Goal: Use online tool/utility: Utilize a website feature to perform a specific function

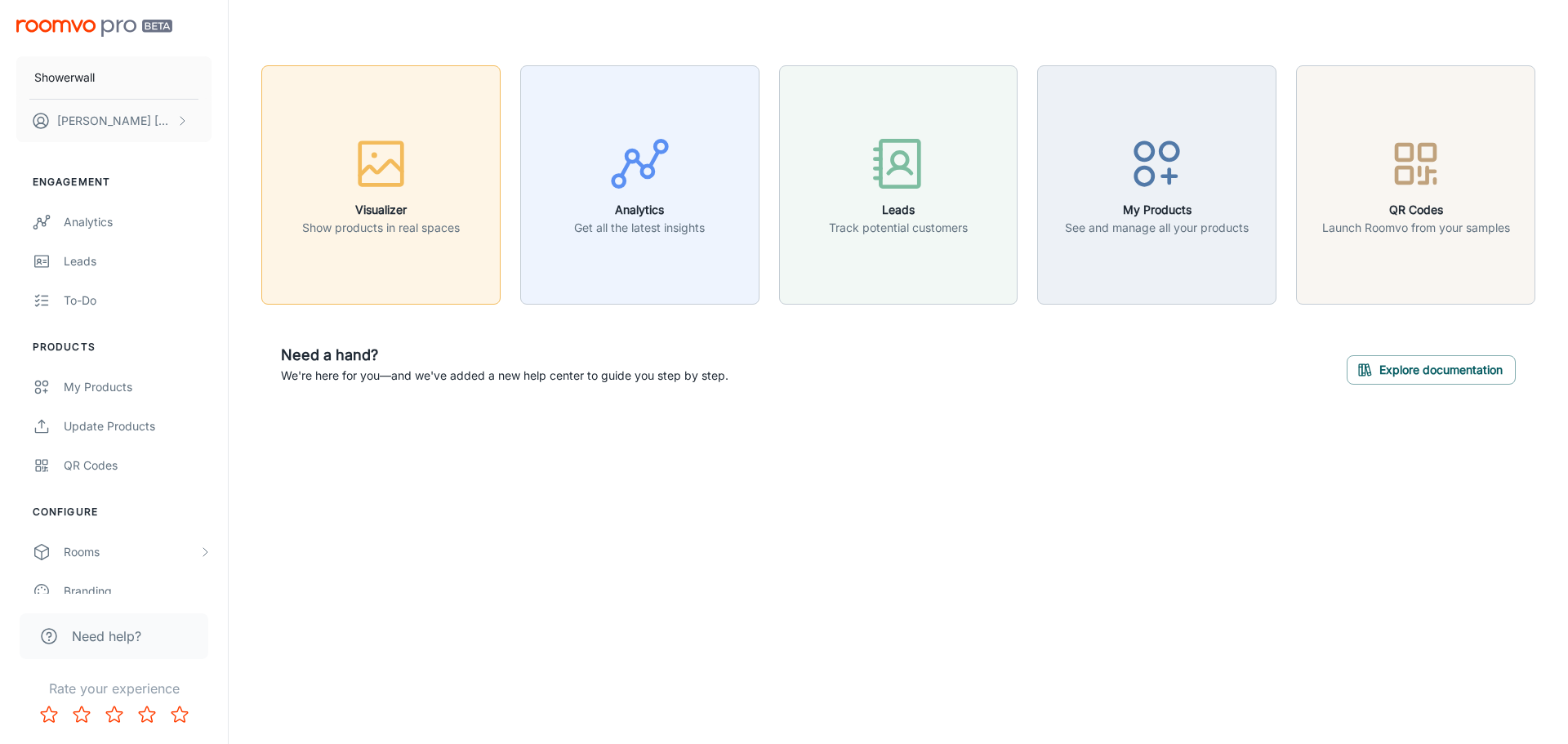
click at [368, 243] on button "Visualizer Show products in real spaces" at bounding box center [380, 185] width 239 height 239
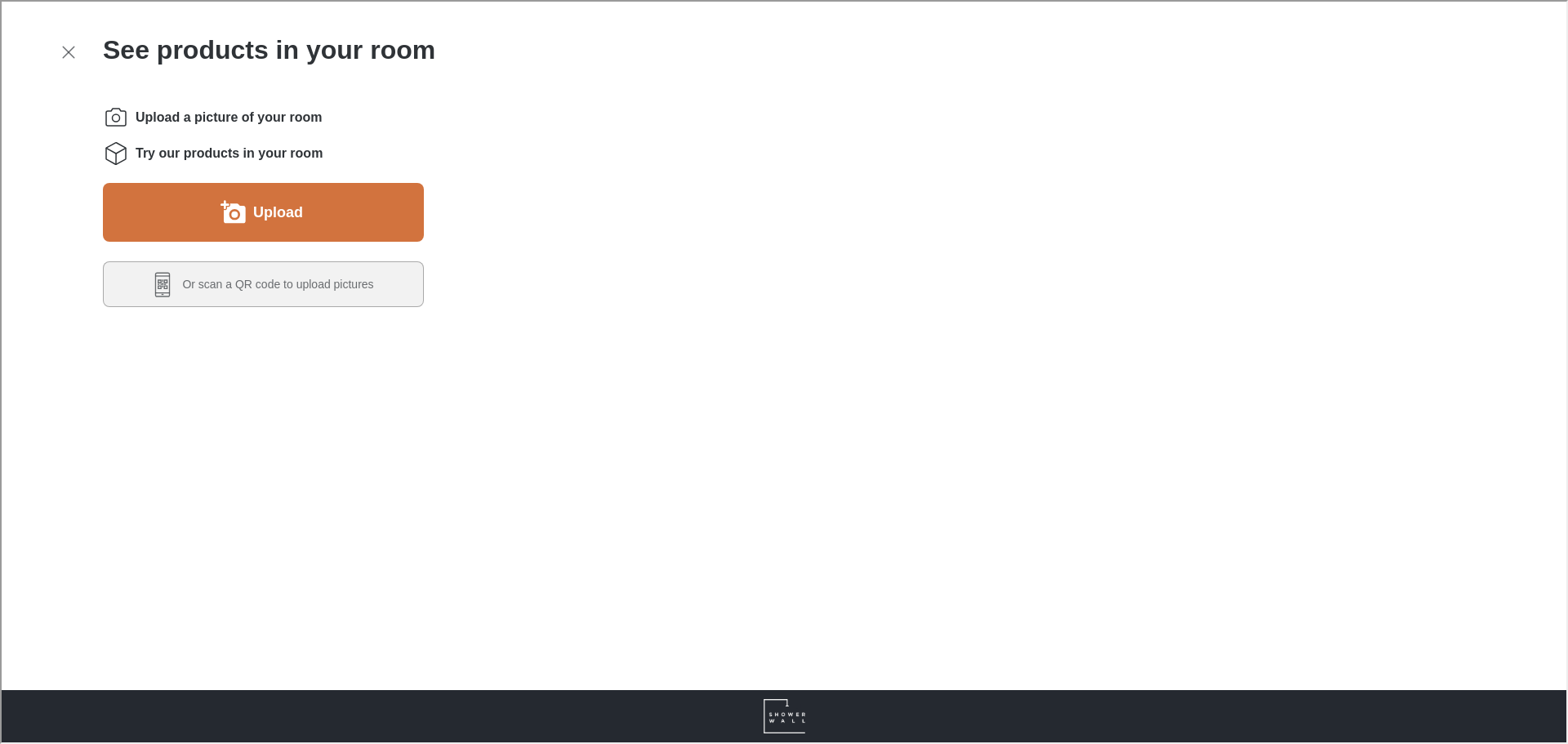
click at [317, 225] on button "Upload" at bounding box center [262, 210] width 321 height 59
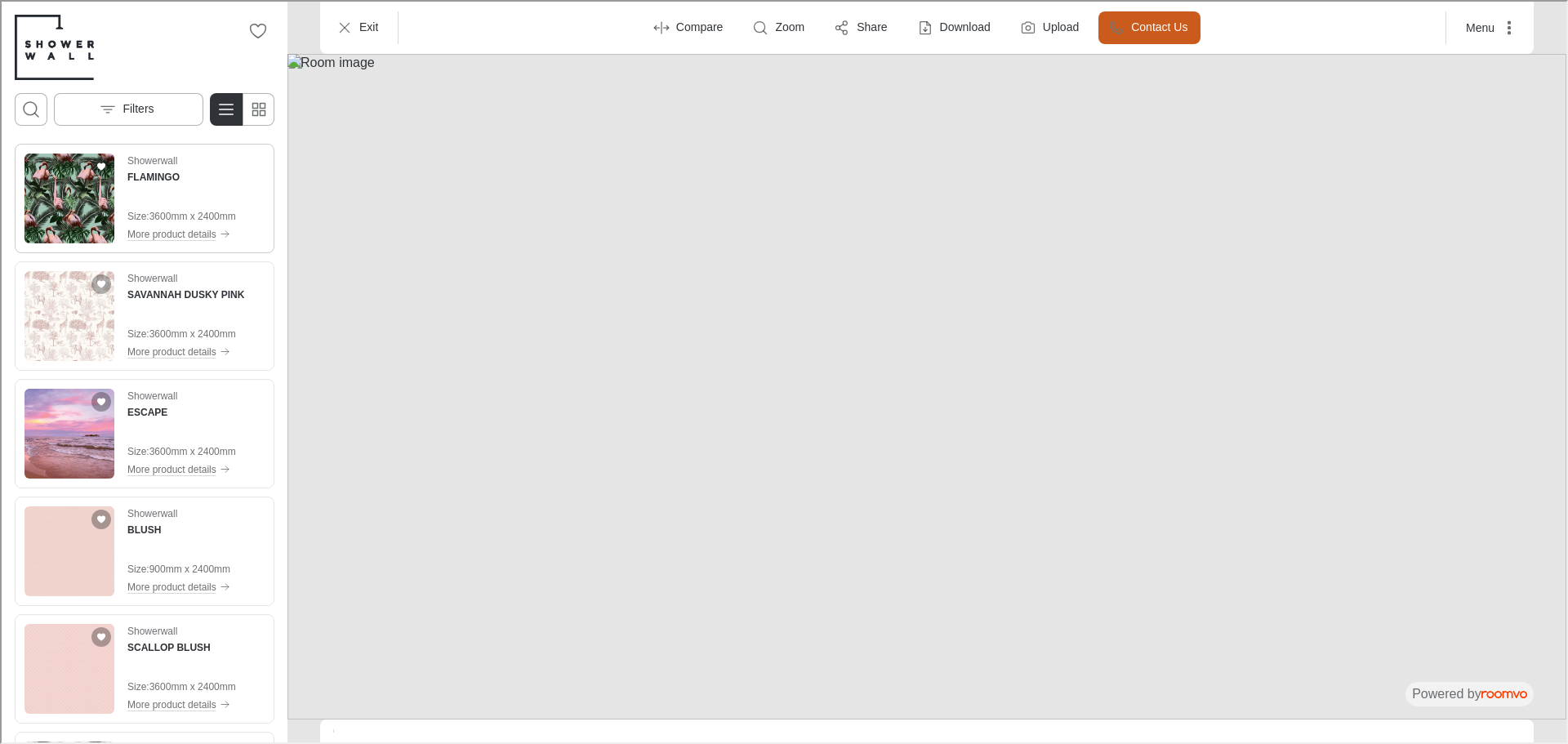
click at [81, 210] on img "See FLAMINGO in the room" at bounding box center [68, 196] width 90 height 90
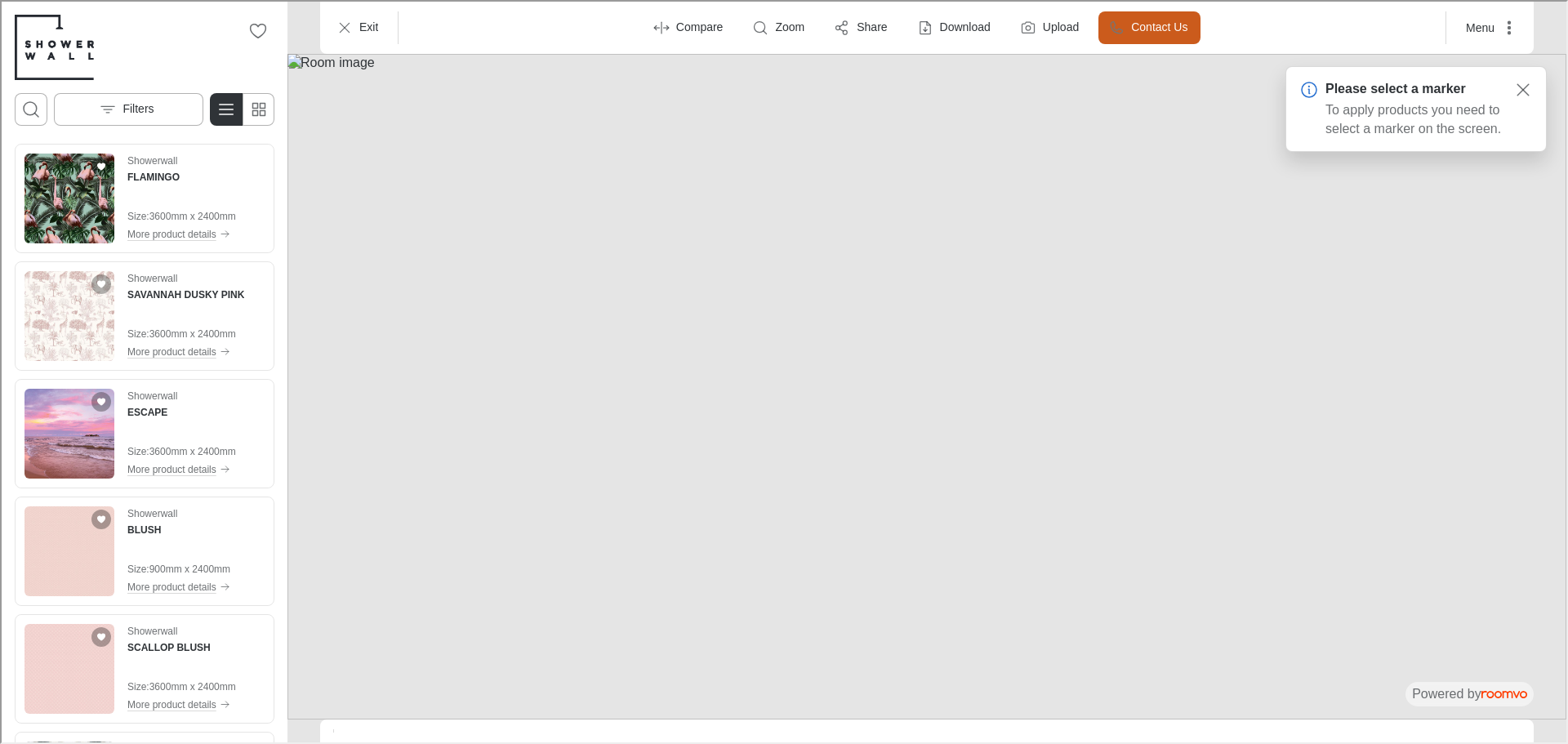
click at [900, 274] on img at bounding box center [925, 385] width 1279 height 666
drag, startPoint x: 685, startPoint y: 74, endPoint x: 1120, endPoint y: 491, distance: 602.6
click at [1120, 491] on img at bounding box center [925, 385] width 1279 height 666
drag, startPoint x: 709, startPoint y: 227, endPoint x: 955, endPoint y: 394, distance: 297.3
click at [954, 394] on img at bounding box center [925, 385] width 1279 height 666
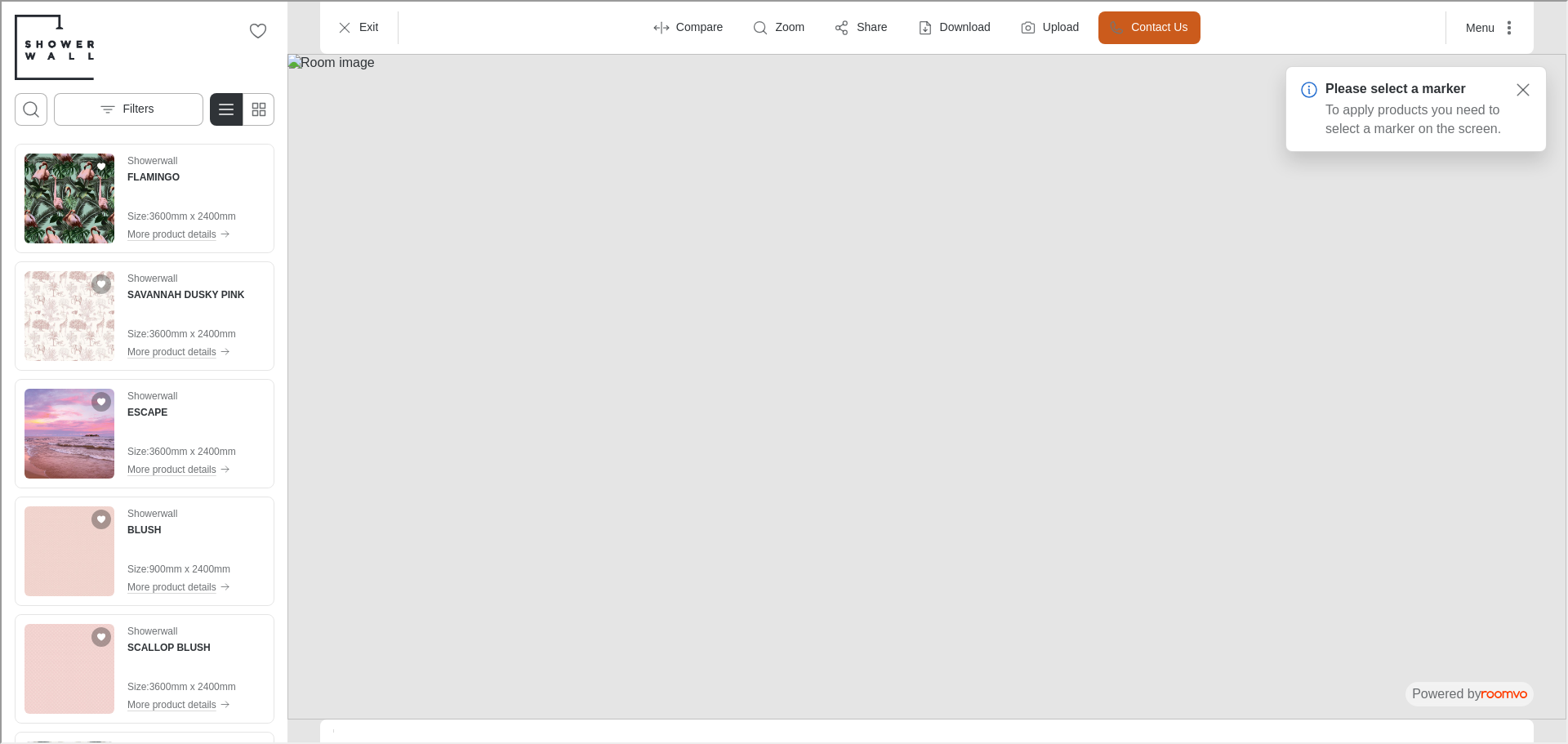
click at [1356, 316] on img at bounding box center [925, 385] width 1279 height 666
click at [1517, 90] on rect "Close surface marker warning" at bounding box center [1522, 88] width 19 height 19
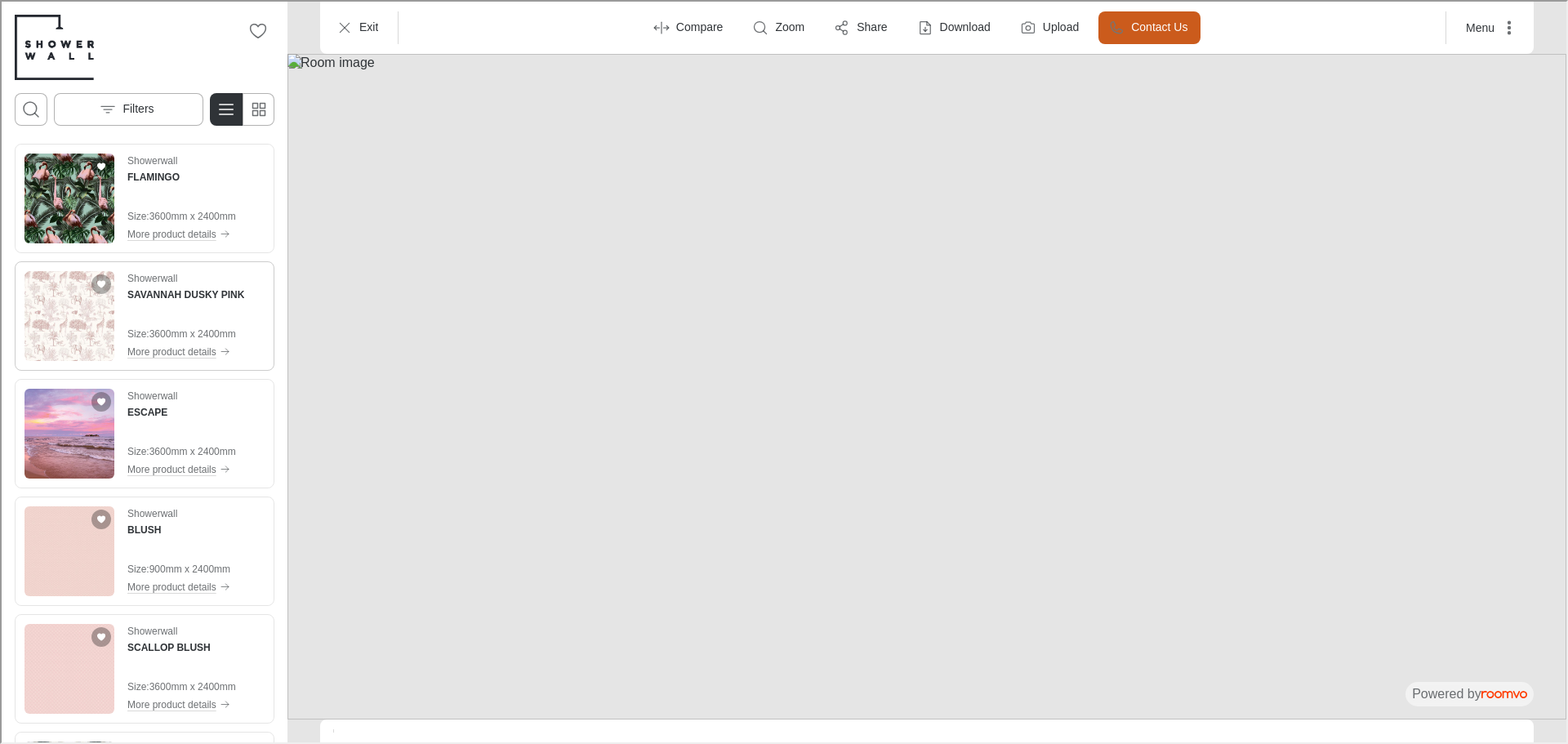
click at [99, 299] on img "See SAVANNAH DUSKY PINK in the room" at bounding box center [68, 314] width 90 height 90
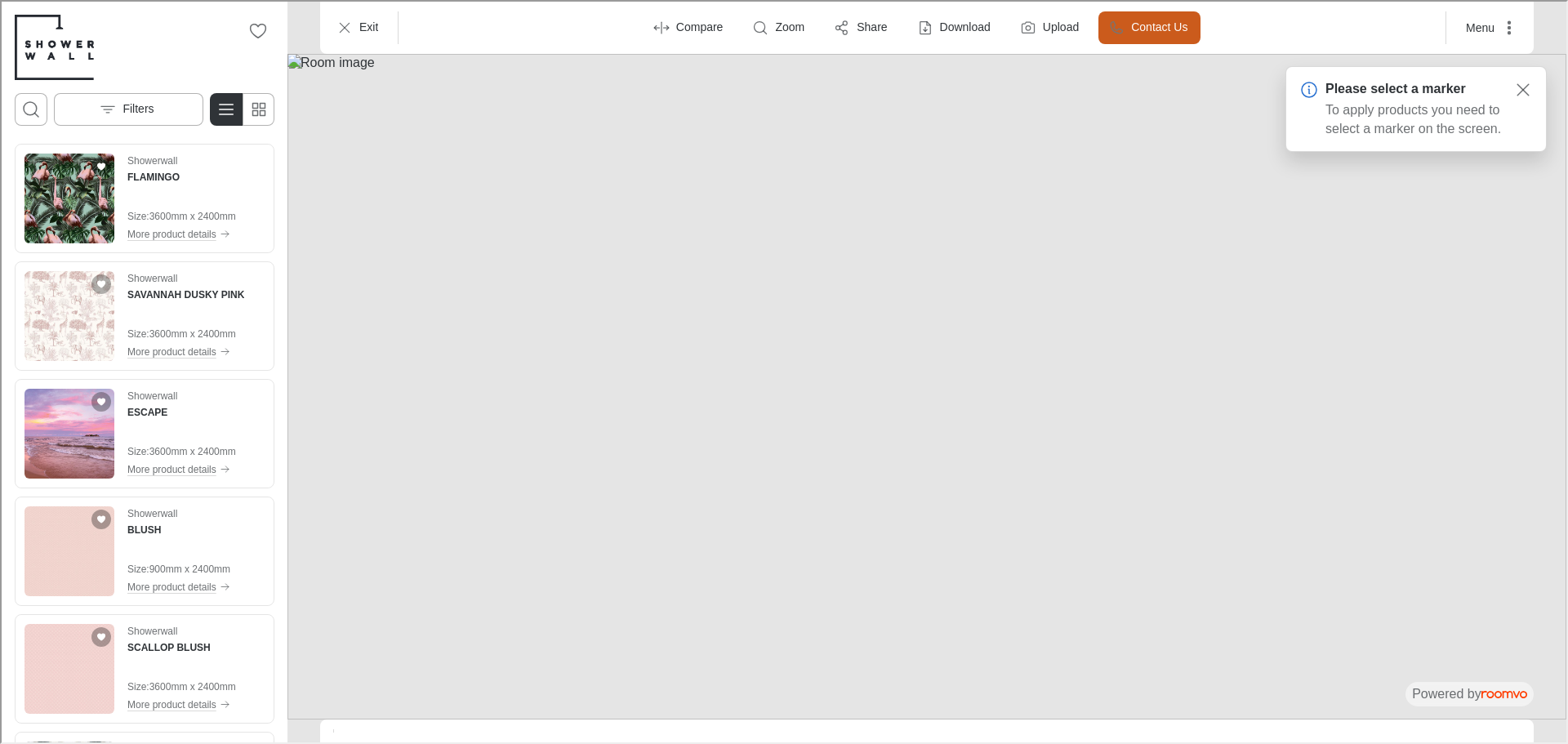
drag, startPoint x: 1003, startPoint y: 254, endPoint x: 971, endPoint y: 345, distance: 96.5
click at [968, 347] on img at bounding box center [925, 385] width 1279 height 666
click at [155, 197] on div "Showerwall FLAMINGO Size : 3600mm x 2400mm More product details" at bounding box center [180, 196] width 108 height 90
click at [1005, 303] on img at bounding box center [925, 385] width 1279 height 666
click at [655, 23] on icon "Enter compare mode" at bounding box center [660, 26] width 16 height 16
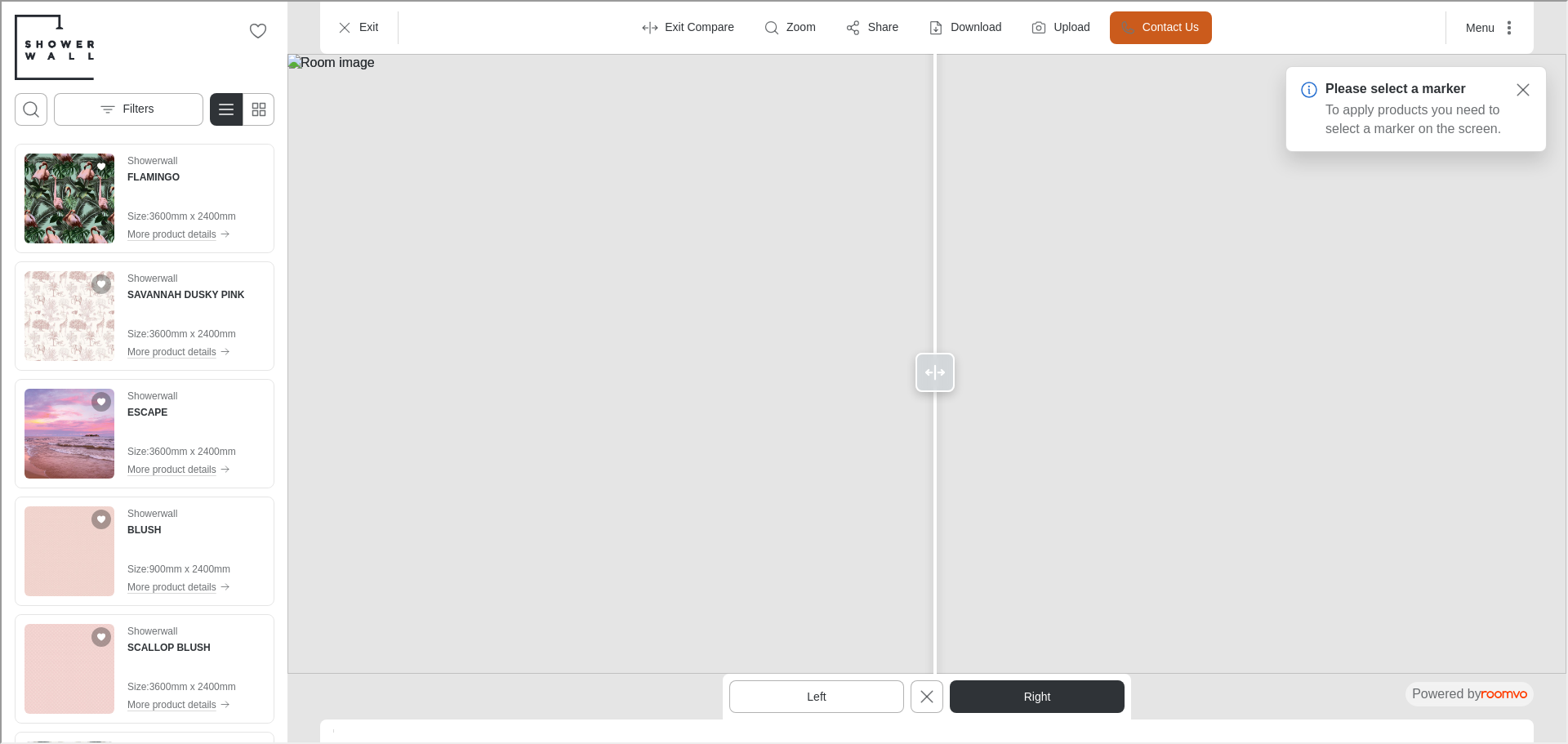
drag, startPoint x: 921, startPoint y: 359, endPoint x: 933, endPoint y: 343, distance: 20.0
click at [933, 343] on div at bounding box center [932, 371] width 26 height 741
click at [607, 228] on img at bounding box center [925, 362] width 1279 height 620
click at [933, 695] on icon "Exit Compare" at bounding box center [925, 695] width 19 height 19
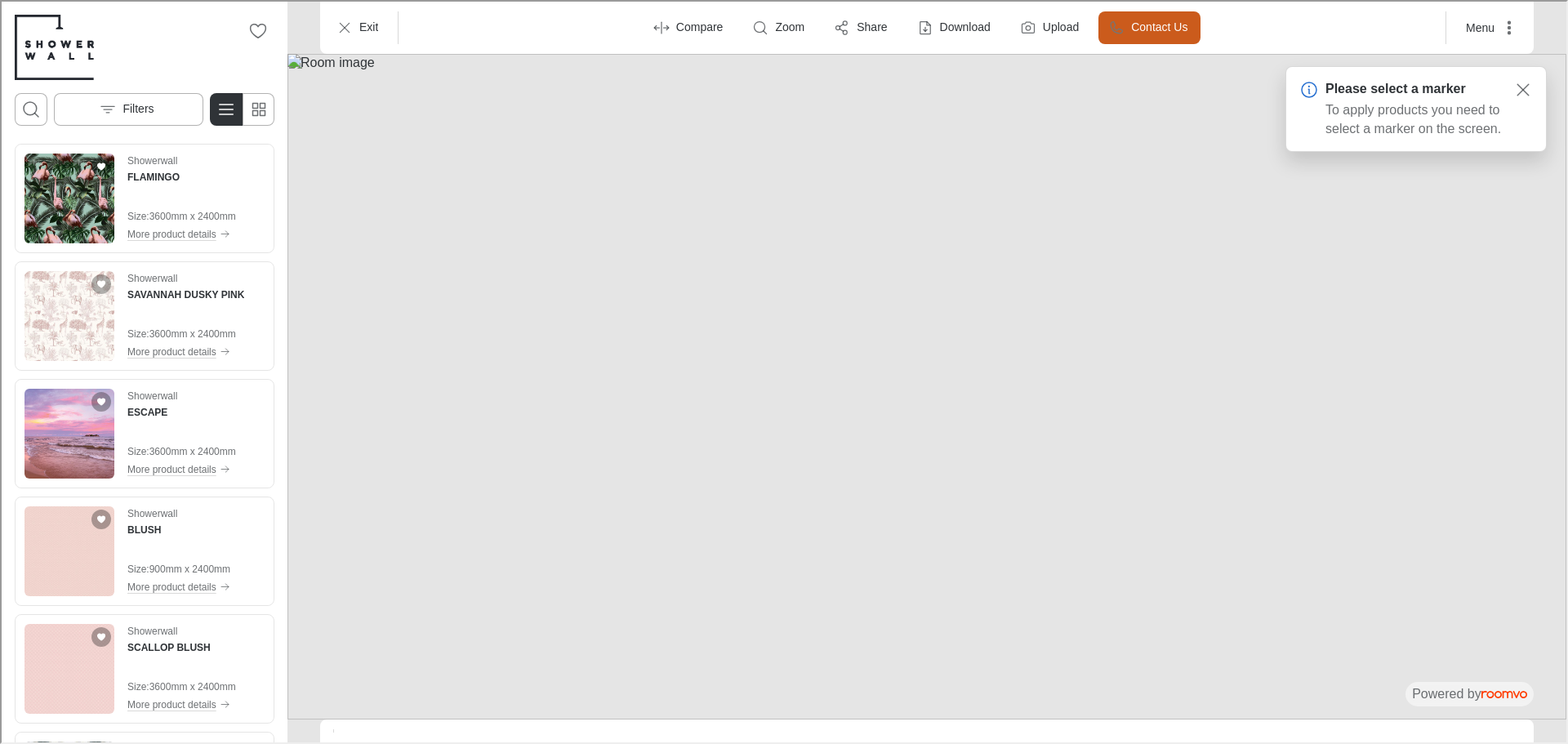
drag, startPoint x: 784, startPoint y: 354, endPoint x: 899, endPoint y: 321, distance: 119.6
click at [899, 321] on img at bounding box center [925, 385] width 1279 height 666
click at [928, 316] on img at bounding box center [925, 385] width 1279 height 666
drag, startPoint x: 928, startPoint y: 316, endPoint x: 935, endPoint y: 308, distance: 10.6
click at [929, 314] on img at bounding box center [925, 385] width 1279 height 666
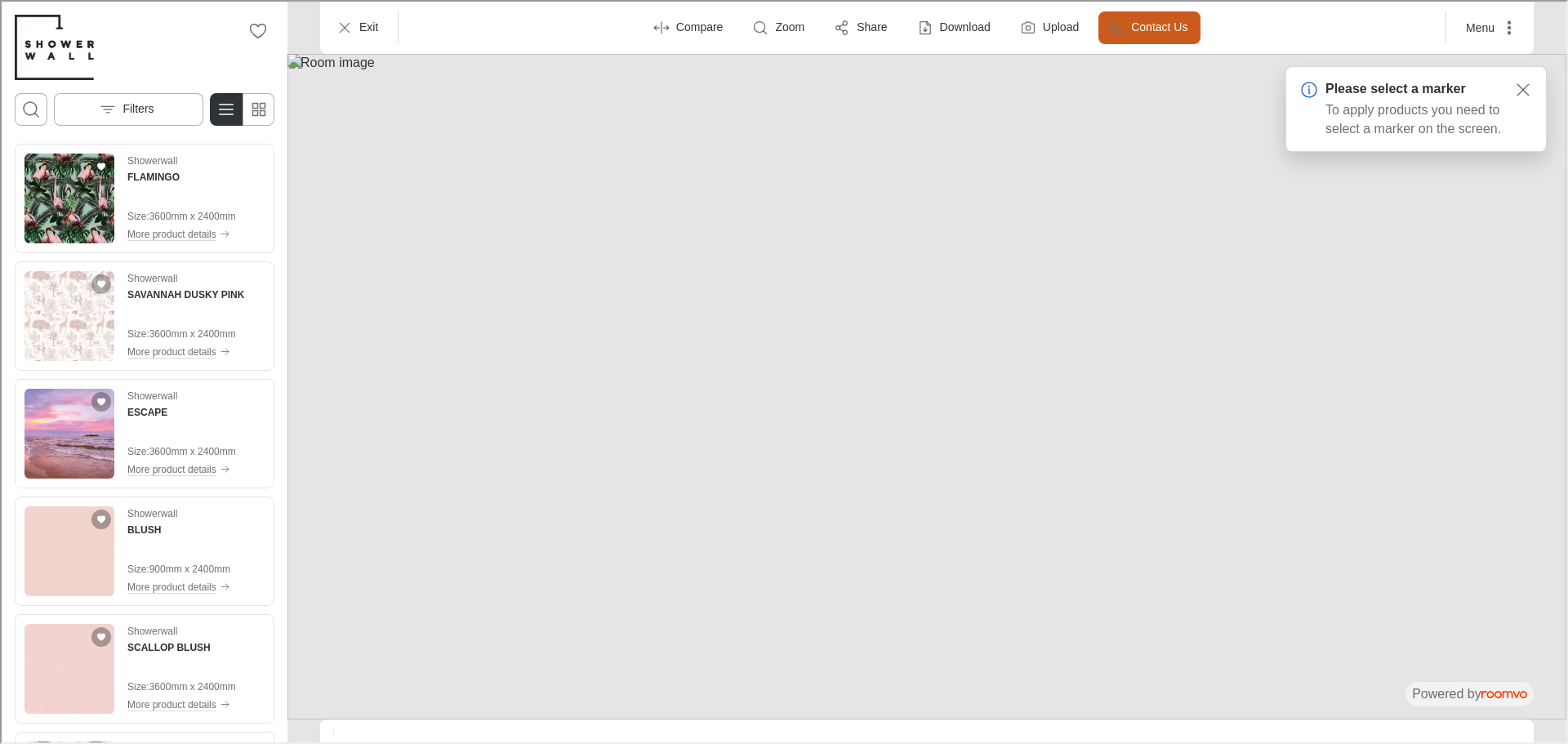
click at [937, 307] on img at bounding box center [925, 385] width 1279 height 666
click at [1303, 90] on circle at bounding box center [1307, 88] width 15 height 15
drag, startPoint x: 1308, startPoint y: 92, endPoint x: 1371, endPoint y: 107, distance: 64.8
click at [1371, 107] on p "To apply products you need to select a marker on the screen." at bounding box center [1413, 118] width 181 height 37
click at [163, 299] on h4 "SAVANNAH DUSKY PINK" at bounding box center [184, 292] width 117 height 15
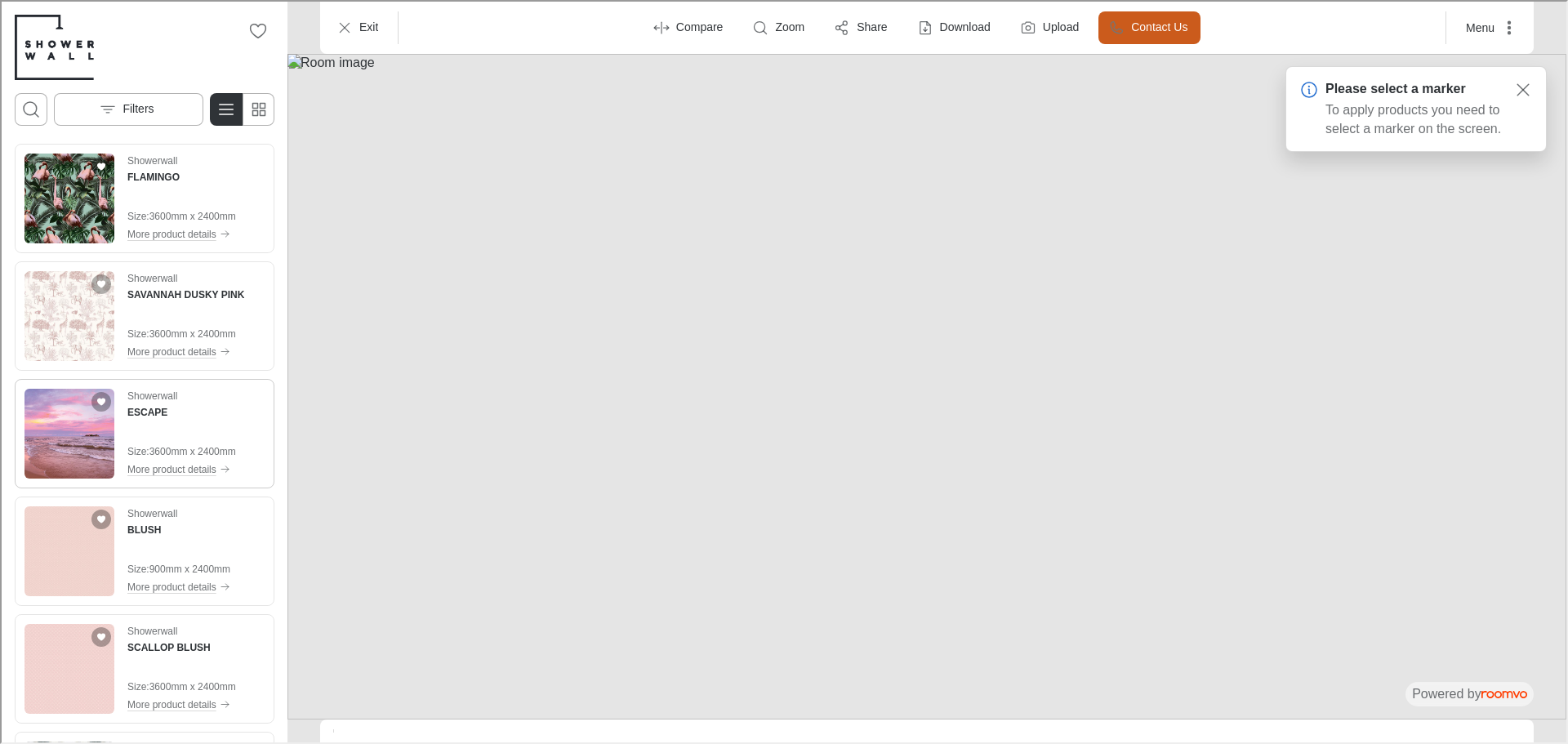
click at [193, 402] on div "Showerwall ESCAPE" at bounding box center [180, 402] width 108 height 31
click at [160, 402] on div "Showerwall ESCAPE" at bounding box center [180, 402] width 108 height 31
click at [338, 40] on button "Exit" at bounding box center [357, 26] width 65 height 33
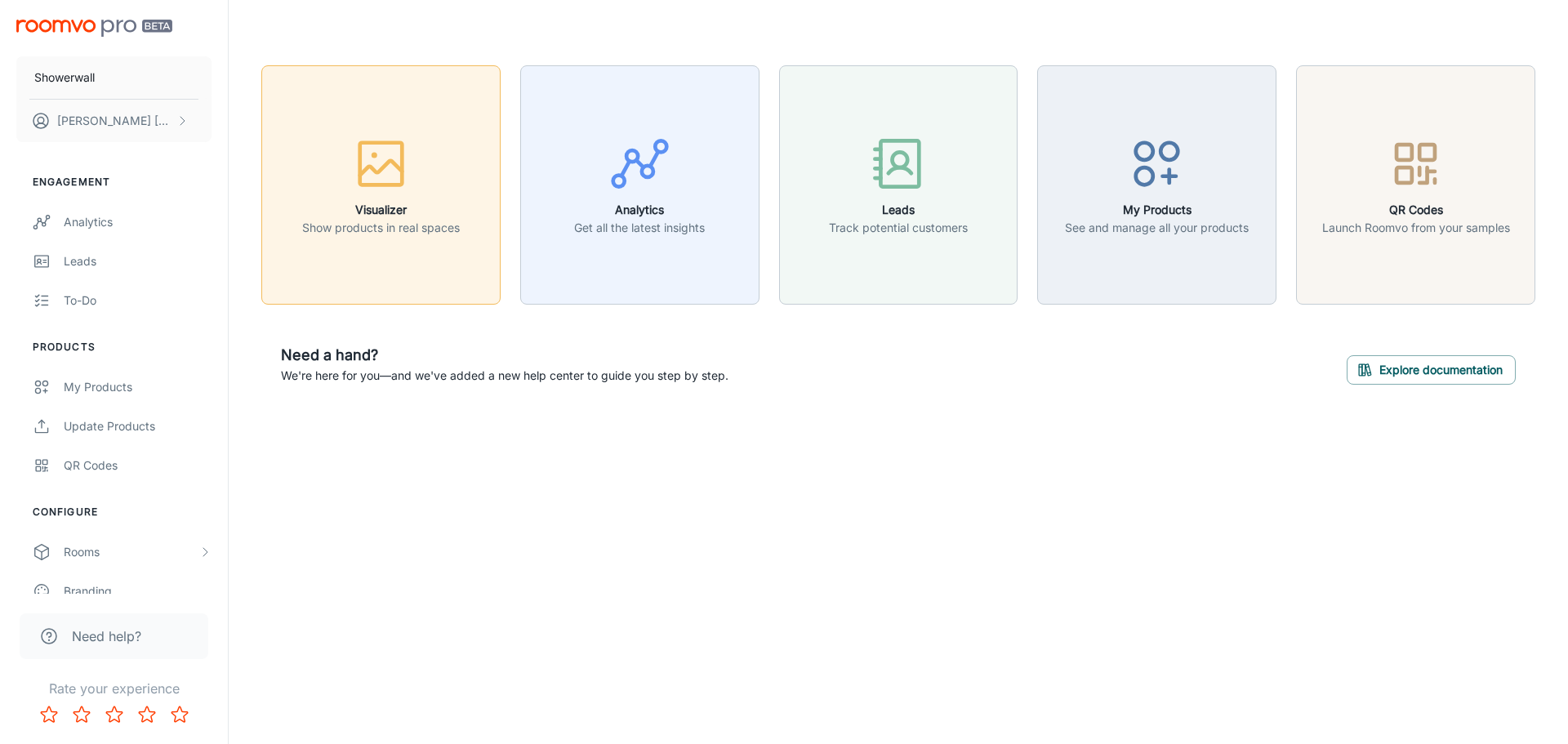
click at [366, 182] on icon "button" at bounding box center [380, 164] width 61 height 61
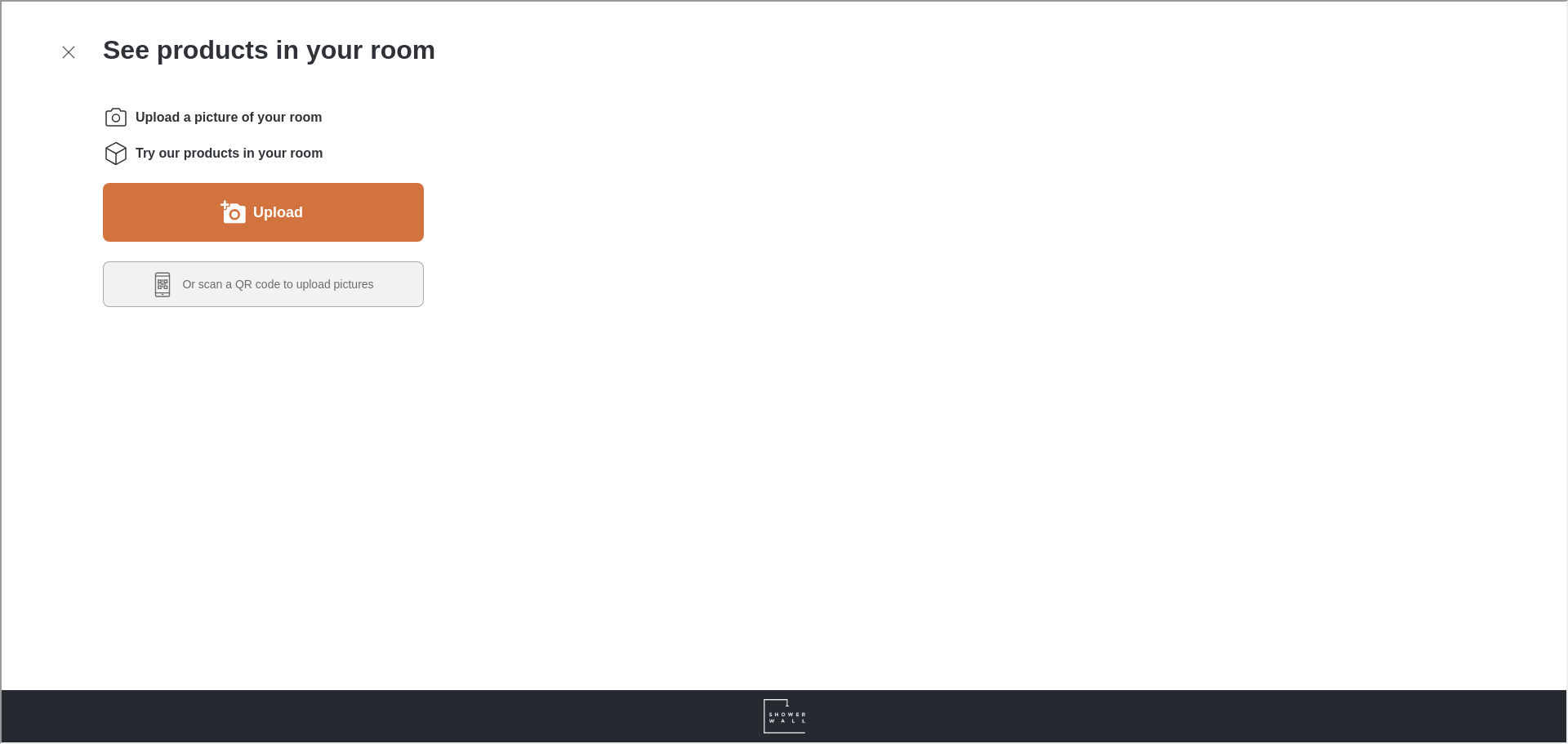
click at [268, 233] on button "Upload" at bounding box center [262, 210] width 321 height 59
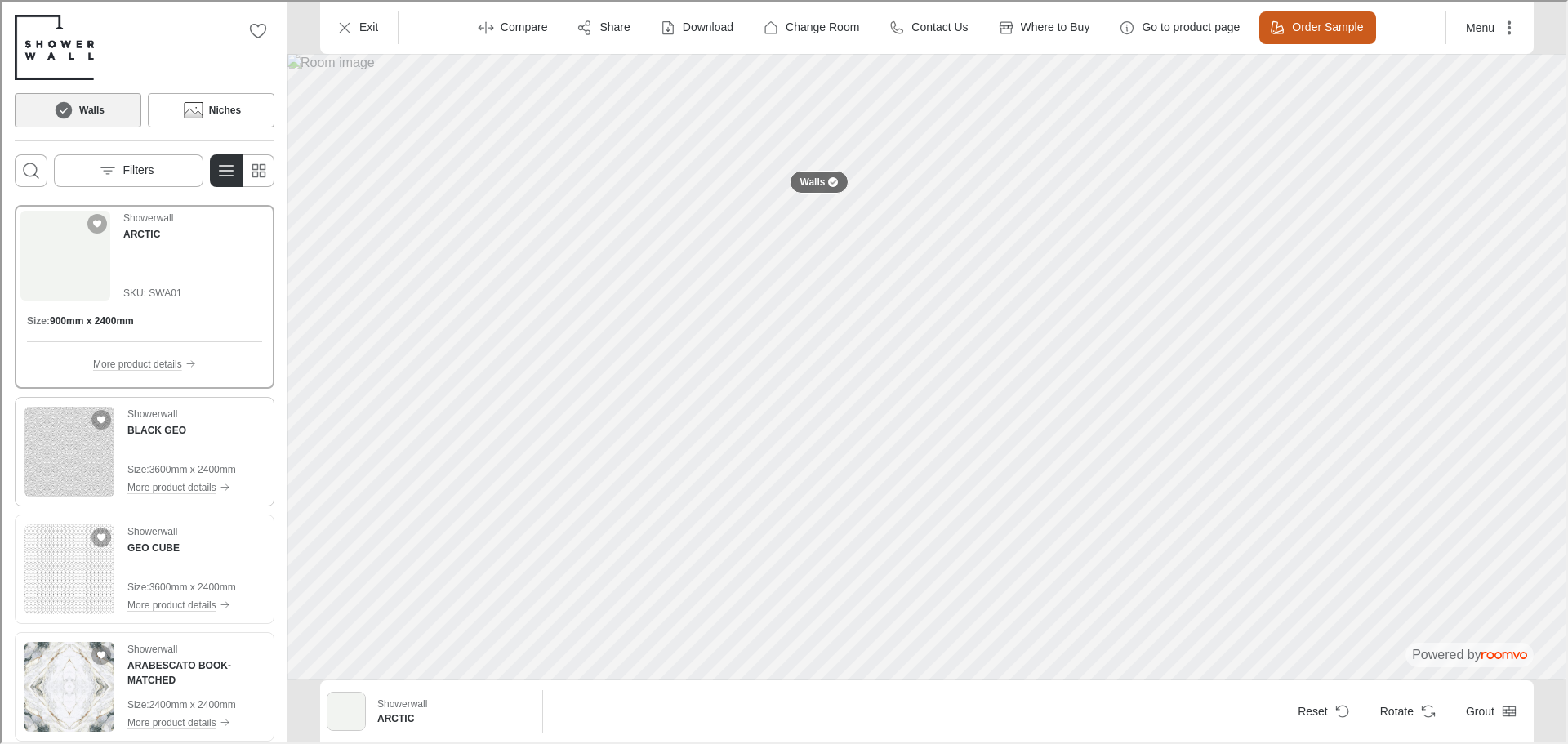
click at [76, 443] on img "See BLACK GEO in the room" at bounding box center [68, 450] width 90 height 90
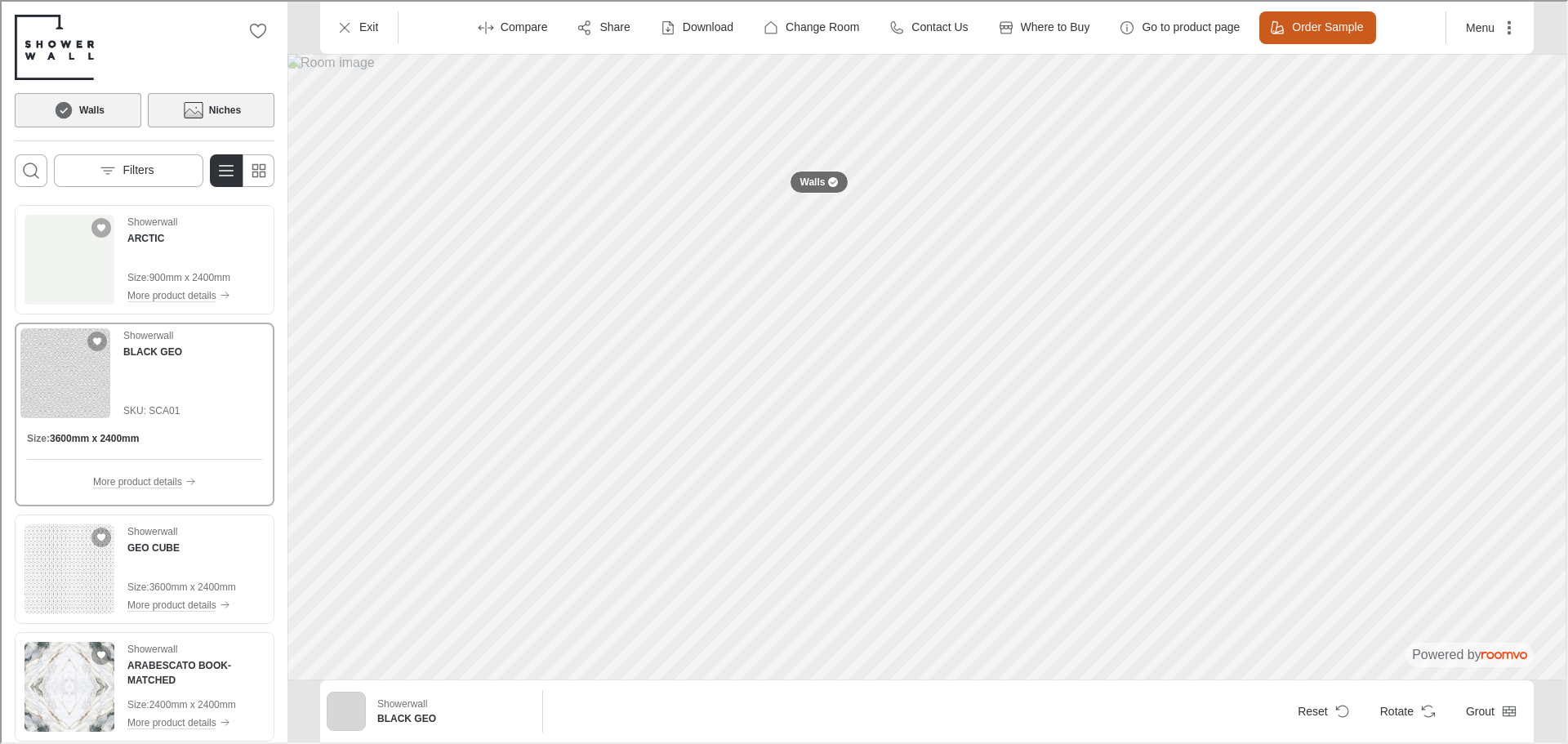
click at [191, 115] on icon at bounding box center [192, 111] width 18 height 9
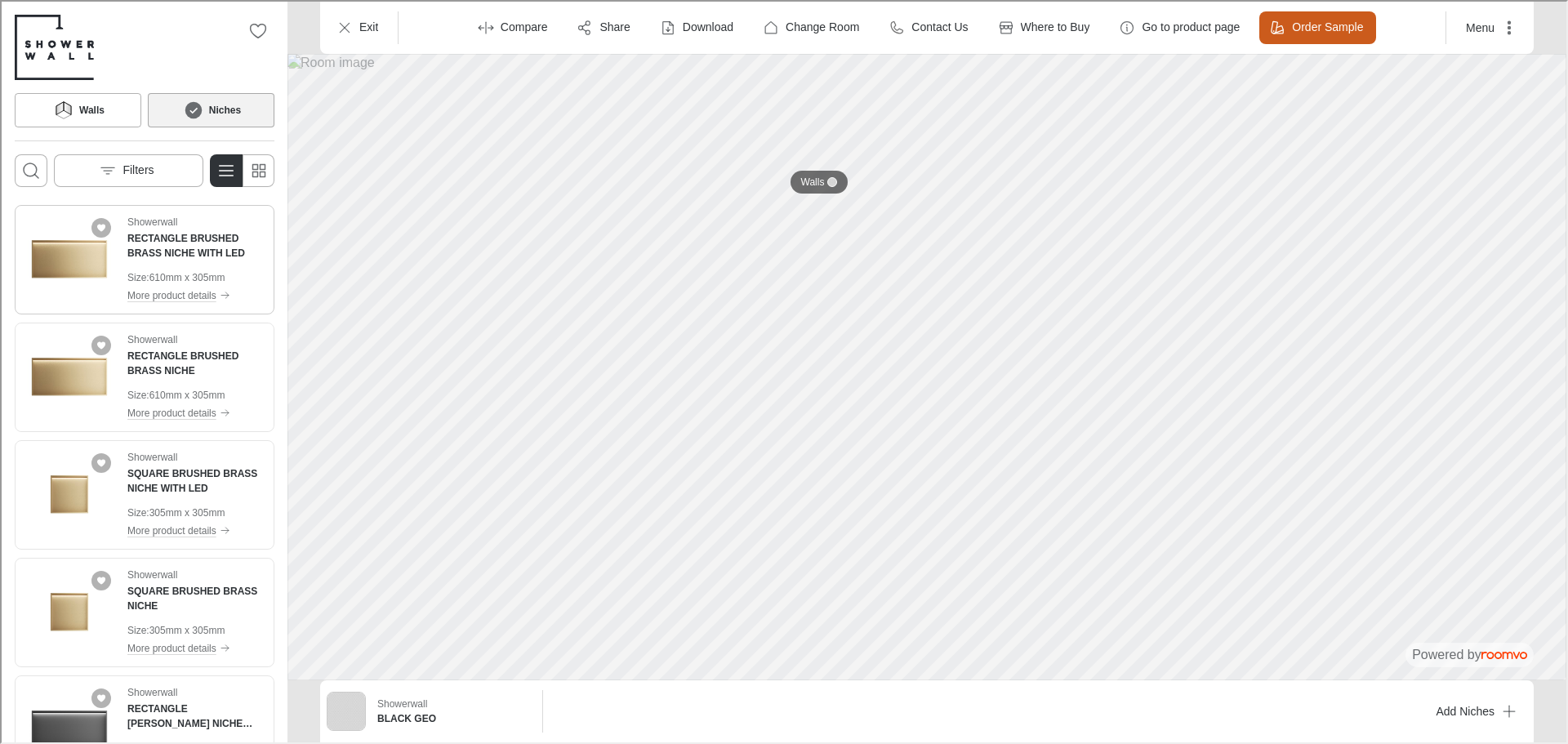
click at [65, 256] on img "See RECTANGLE BRUSHED BRASS NICHE WITH LED in the room" at bounding box center [68, 257] width 90 height 90
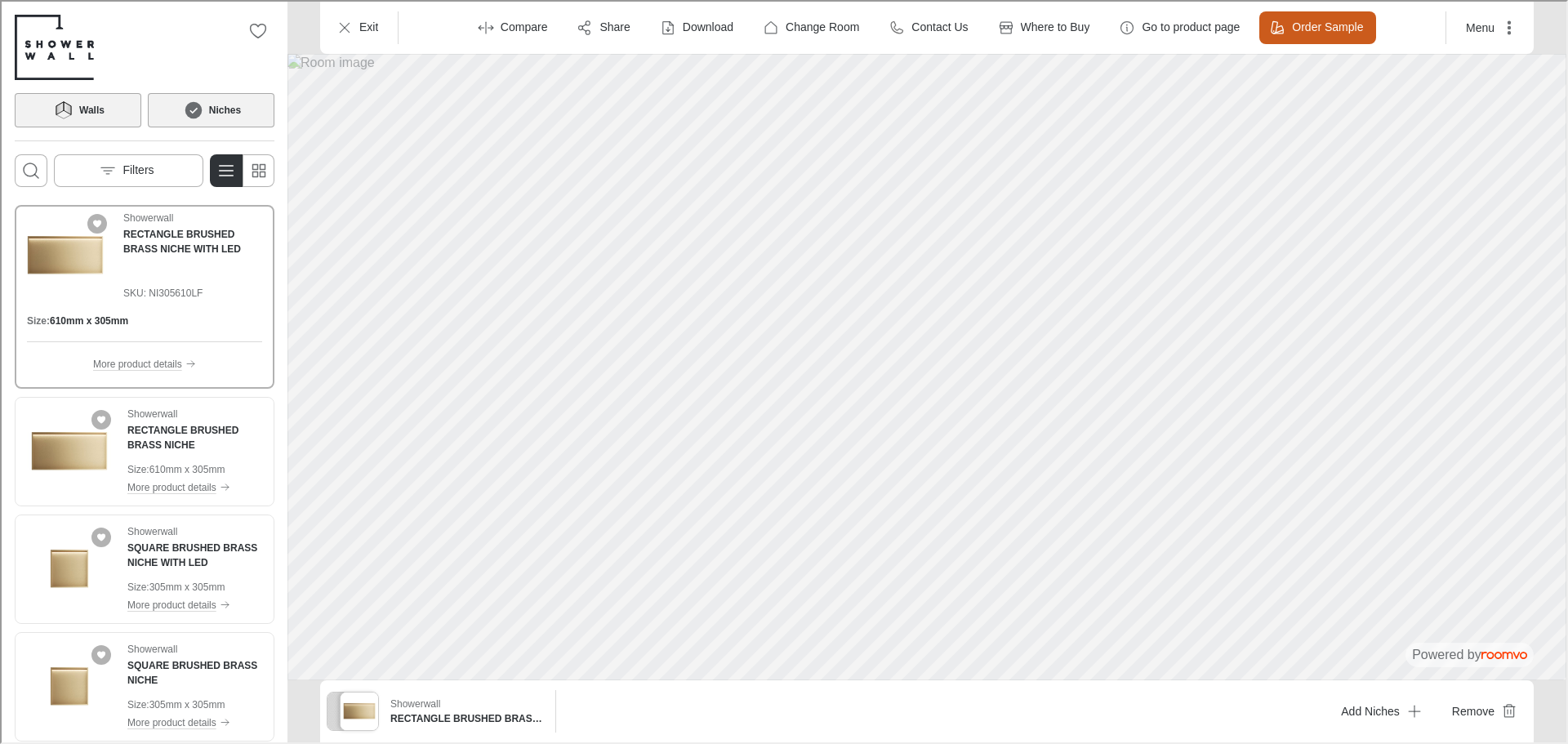
click at [104, 112] on button "Walls" at bounding box center [76, 108] width 127 height 34
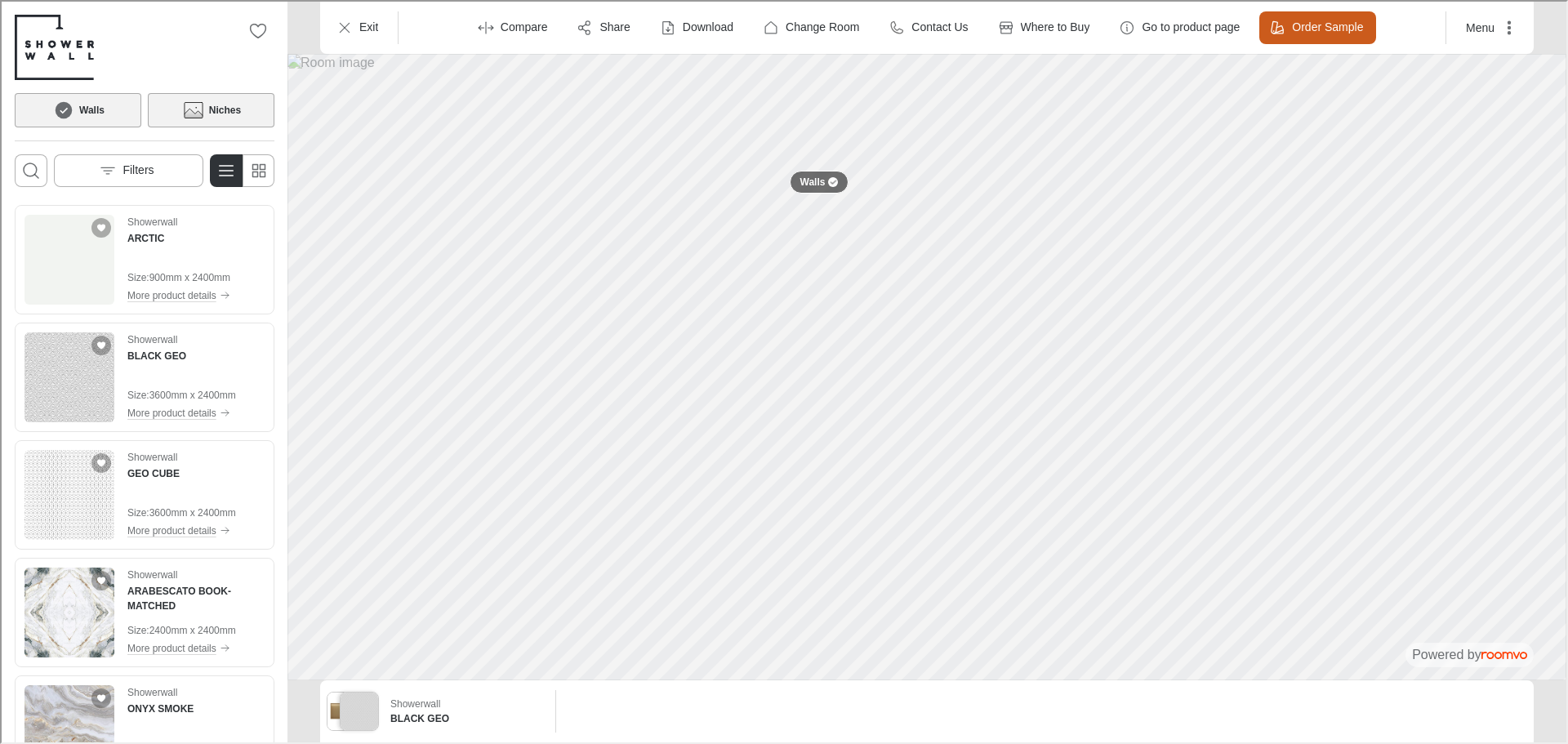
click at [235, 111] on h6 "Niches" at bounding box center [222, 108] width 32 height 15
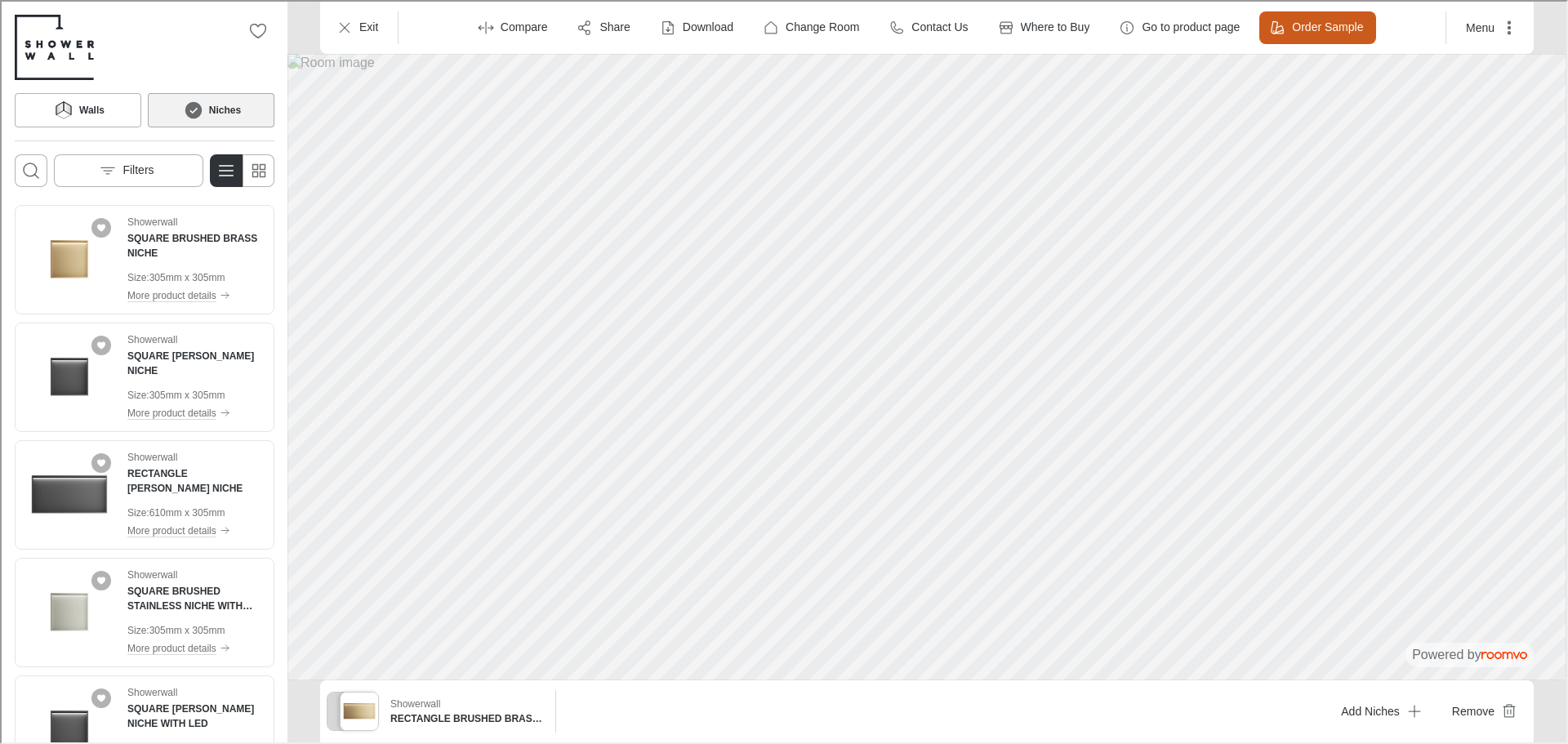
click at [187, 122] on button "Niches" at bounding box center [209, 108] width 127 height 34
click at [92, 105] on h6 "Walls" at bounding box center [90, 108] width 25 height 15
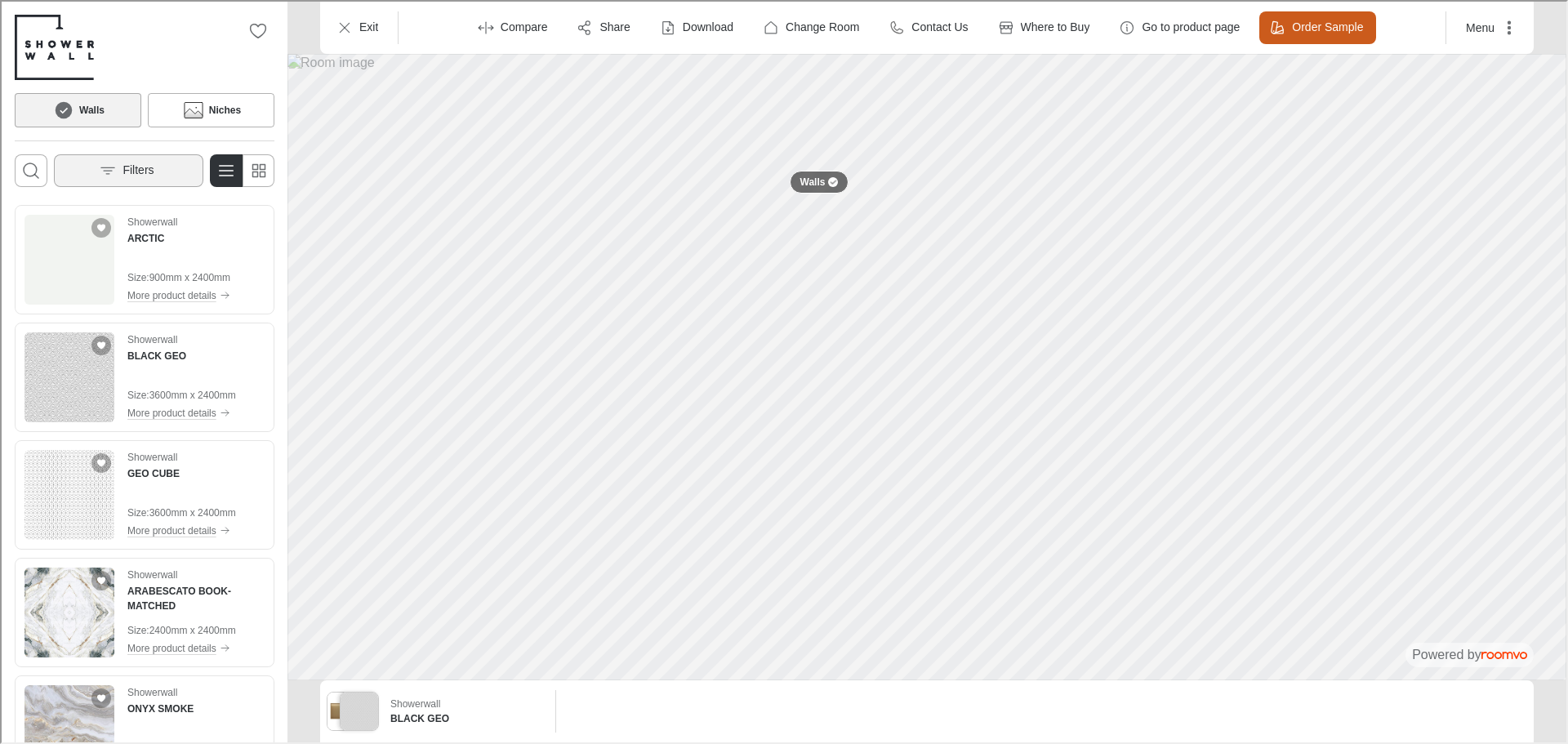
click at [125, 170] on p "Filters" at bounding box center [136, 168] width 31 height 16
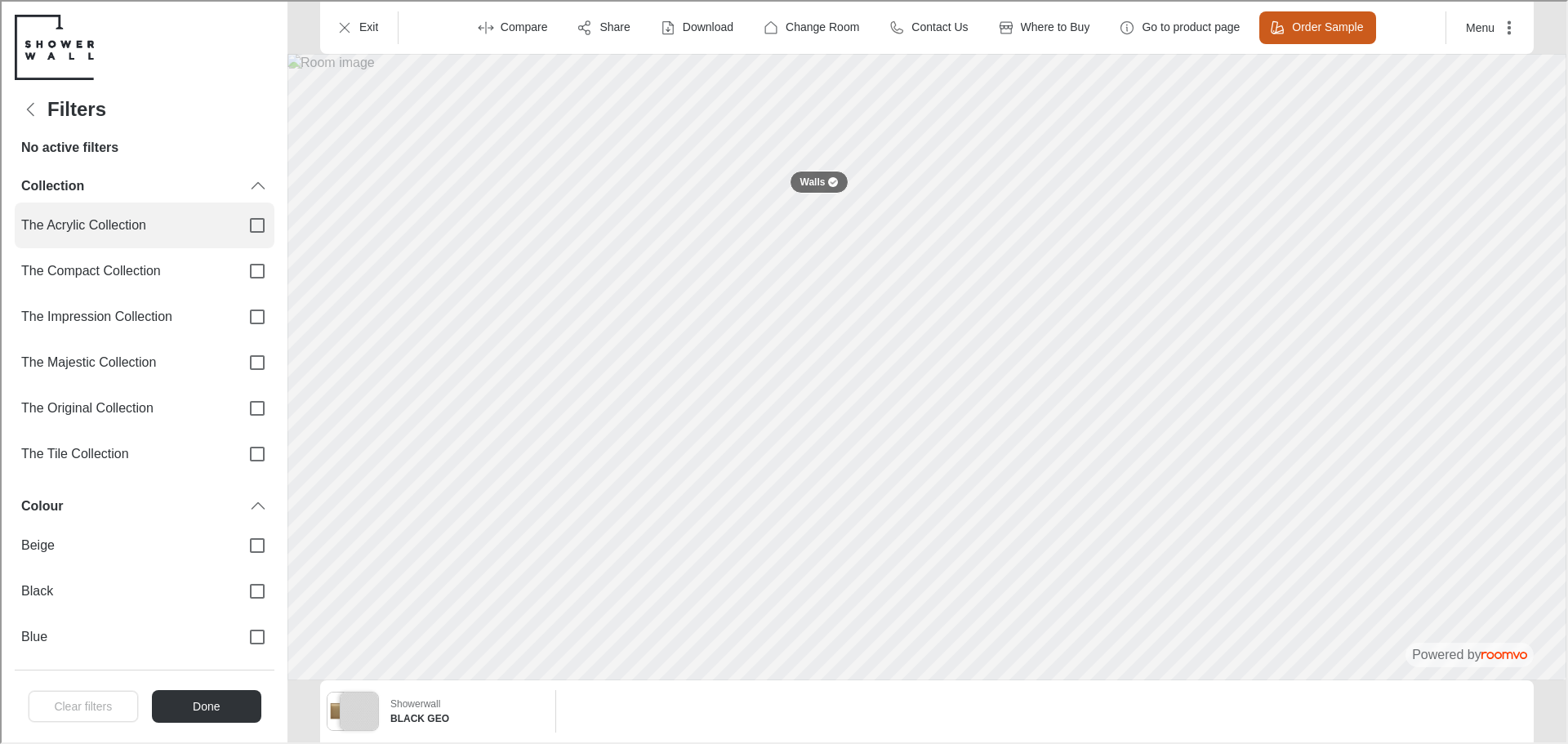
click at [181, 223] on span "The Acrylic Collection" at bounding box center [122, 223] width 206 height 18
click at [238, 223] on input "The Acrylic Collection" at bounding box center [254, 223] width 34 height 34
checkbox input "true"
click at [218, 684] on div "Clear filters Done" at bounding box center [143, 704] width 259 height 73
click at [215, 698] on button "Done" at bounding box center [204, 705] width 110 height 33
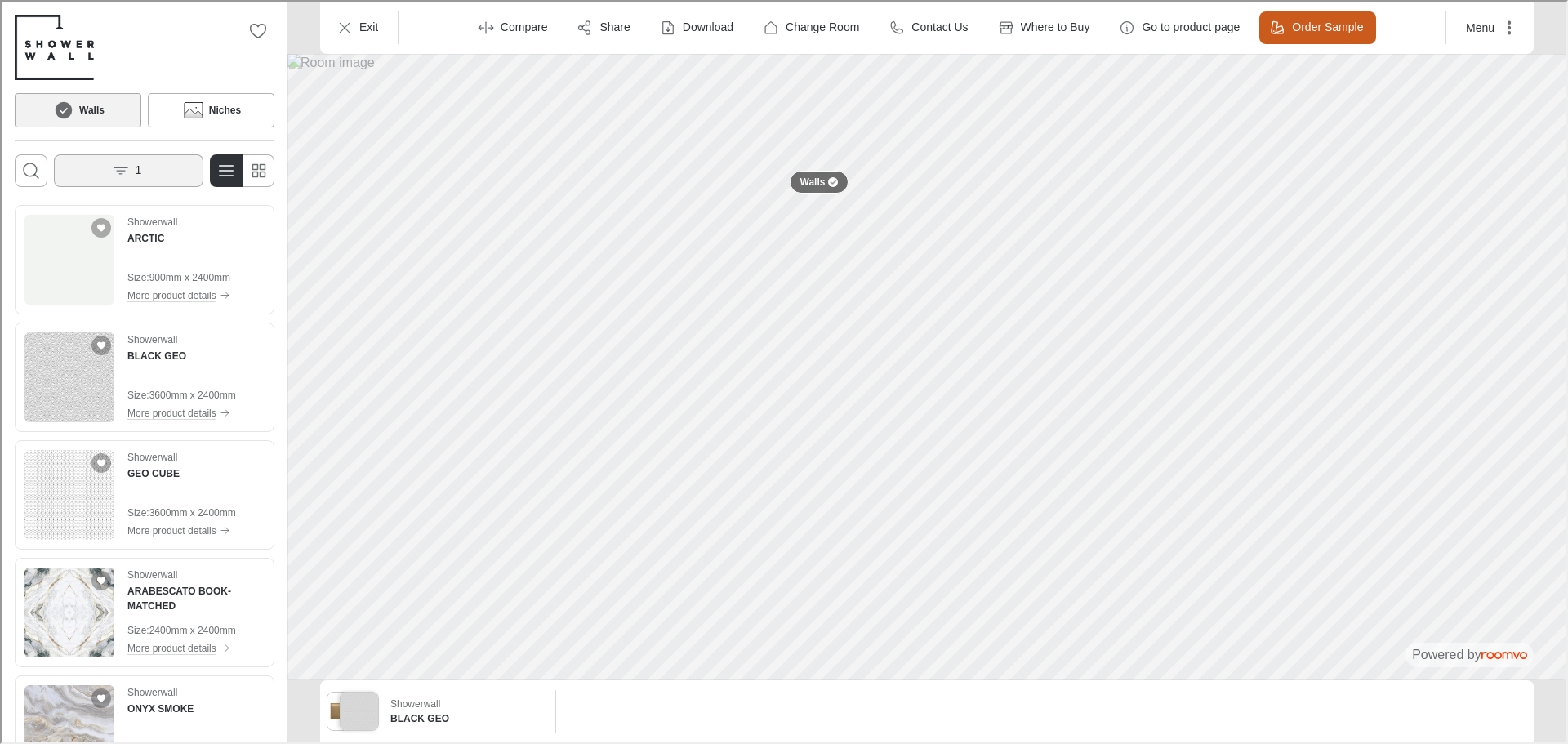
click at [153, 173] on button "1" at bounding box center [127, 169] width 149 height 33
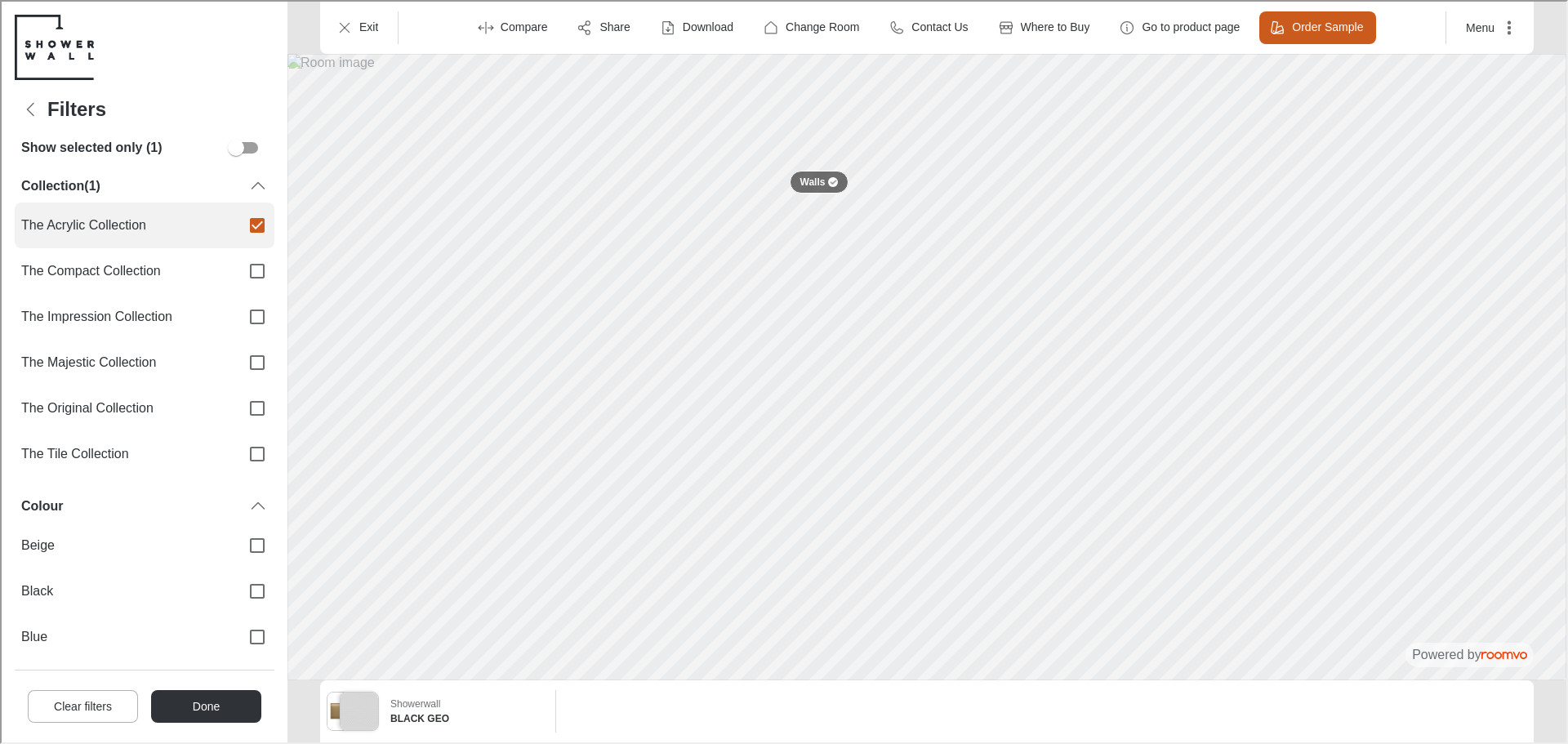
click at [202, 220] on span "The Acrylic Collection" at bounding box center [122, 223] width 206 height 18
click at [238, 220] on input "The Acrylic Collection" at bounding box center [254, 223] width 34 height 34
checkbox input "false"
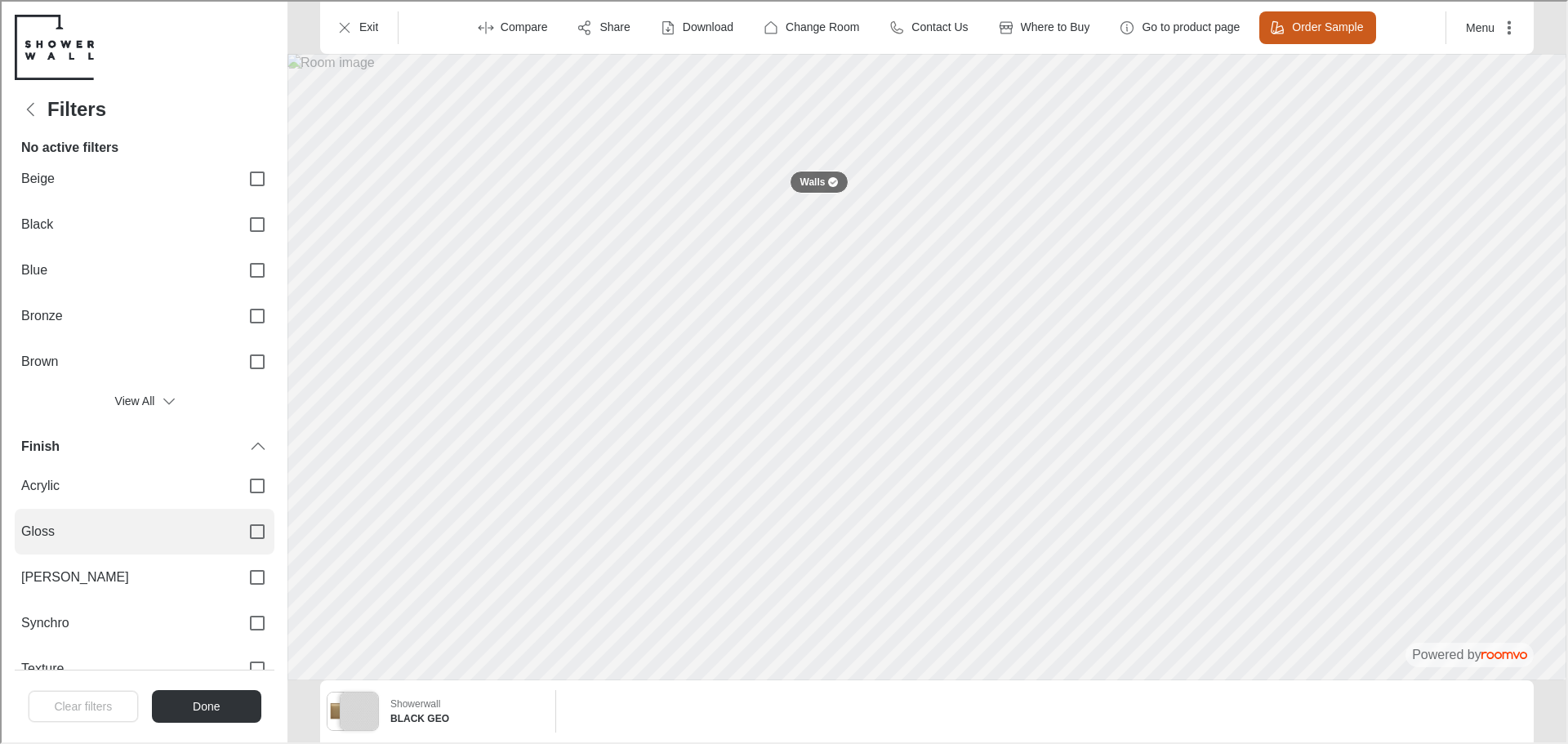
scroll to position [389, 0]
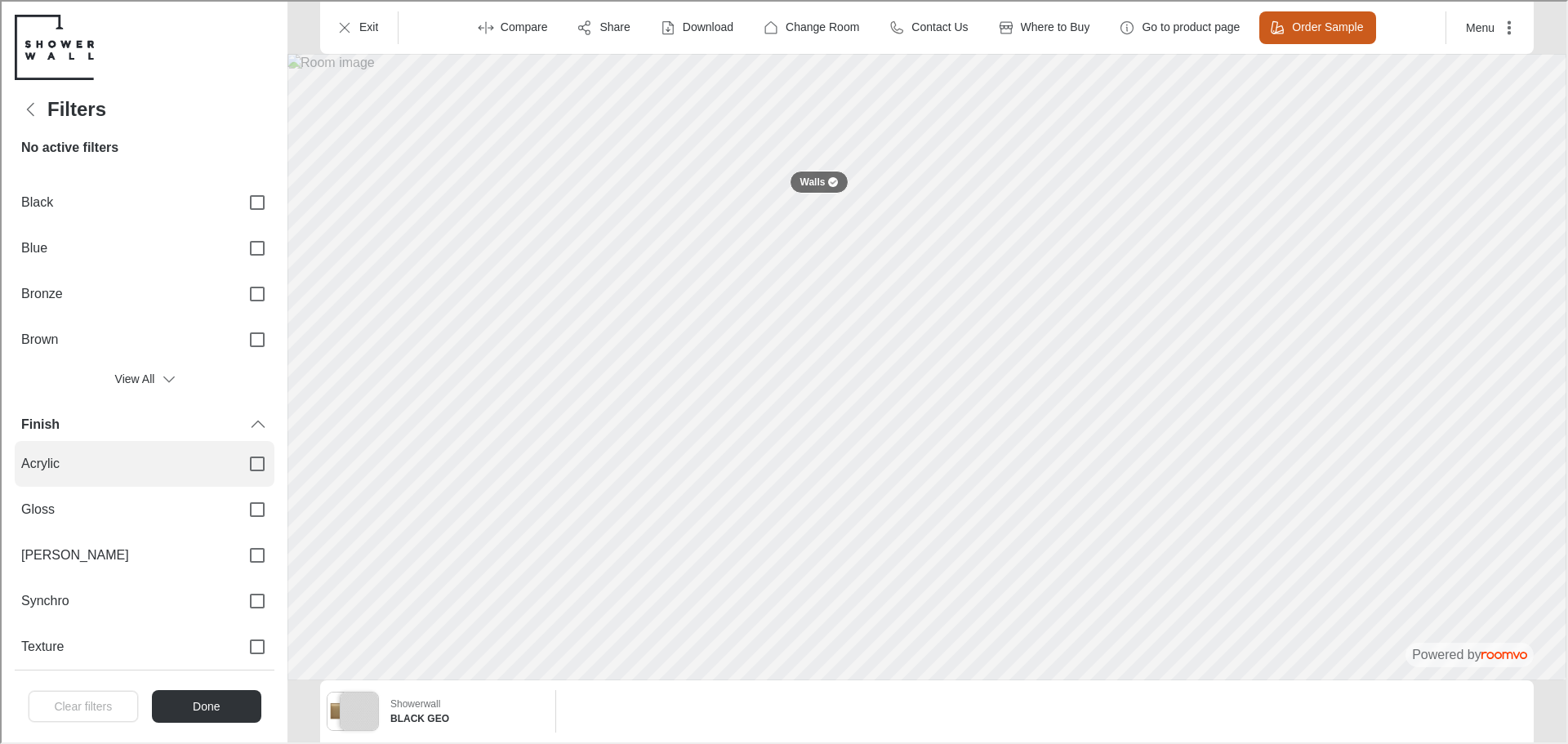
click at [165, 444] on label "Acrylic" at bounding box center [143, 461] width 259 height 45
click at [238, 445] on input "Acrylic" at bounding box center [254, 461] width 34 height 34
click at [161, 448] on label "Acrylic" at bounding box center [143, 461] width 259 height 45
click at [238, 448] on input "Acrylic" at bounding box center [254, 461] width 34 height 34
checkbox input "false"
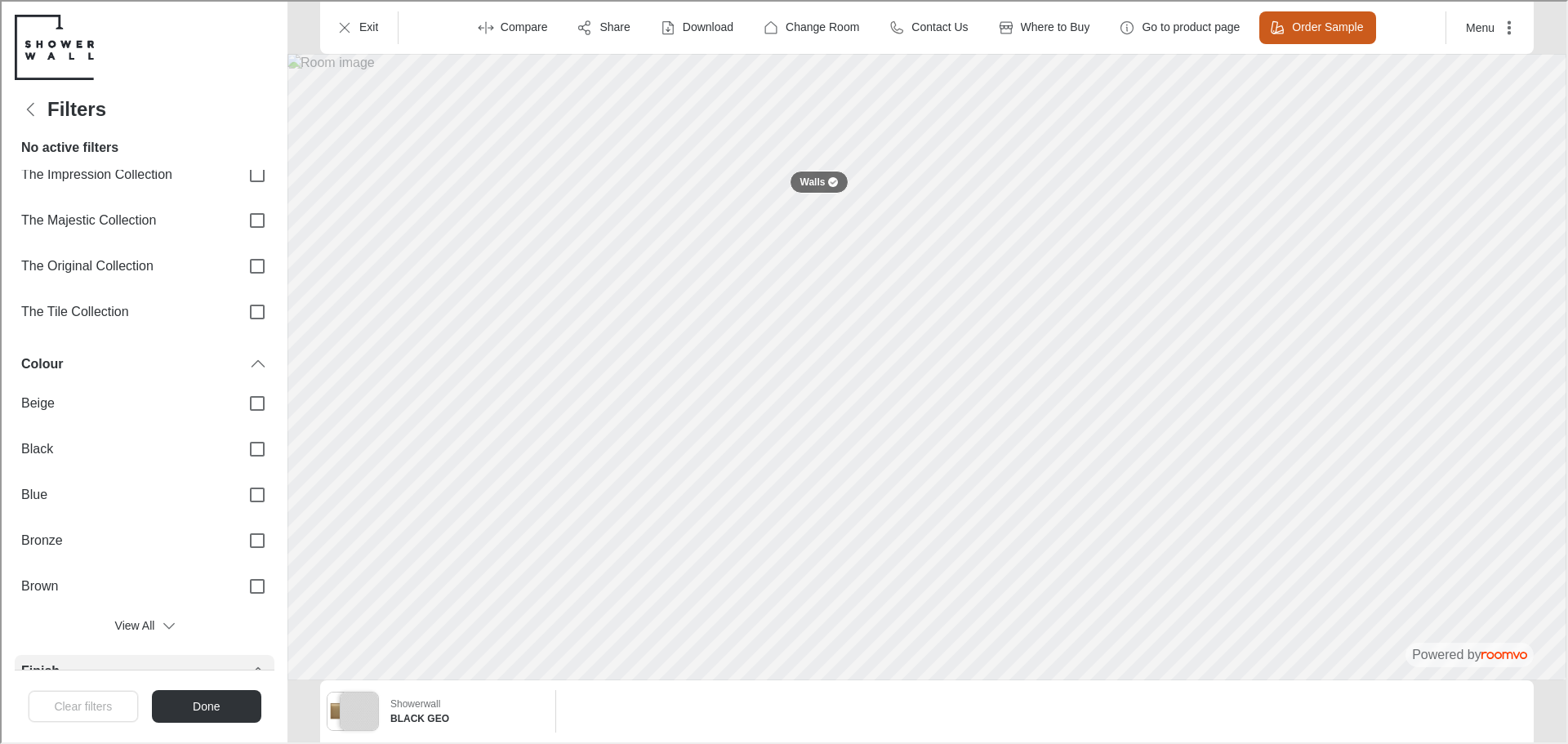
scroll to position [62, 0]
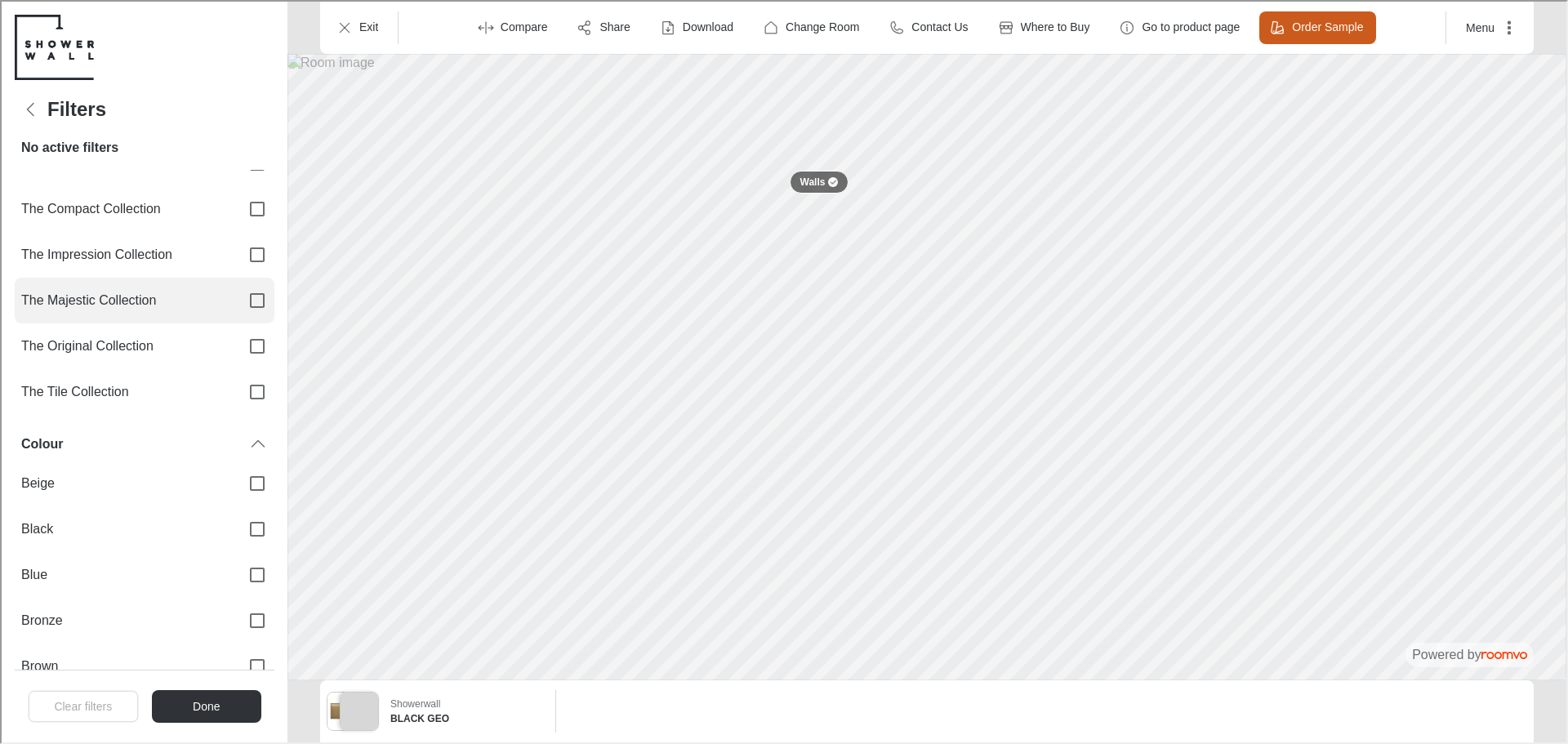
click at [165, 299] on span "The Majestic Collection" at bounding box center [122, 299] width 206 height 18
click at [238, 299] on input "The Majestic Collection" at bounding box center [254, 298] width 34 height 34
checkbox input "true"
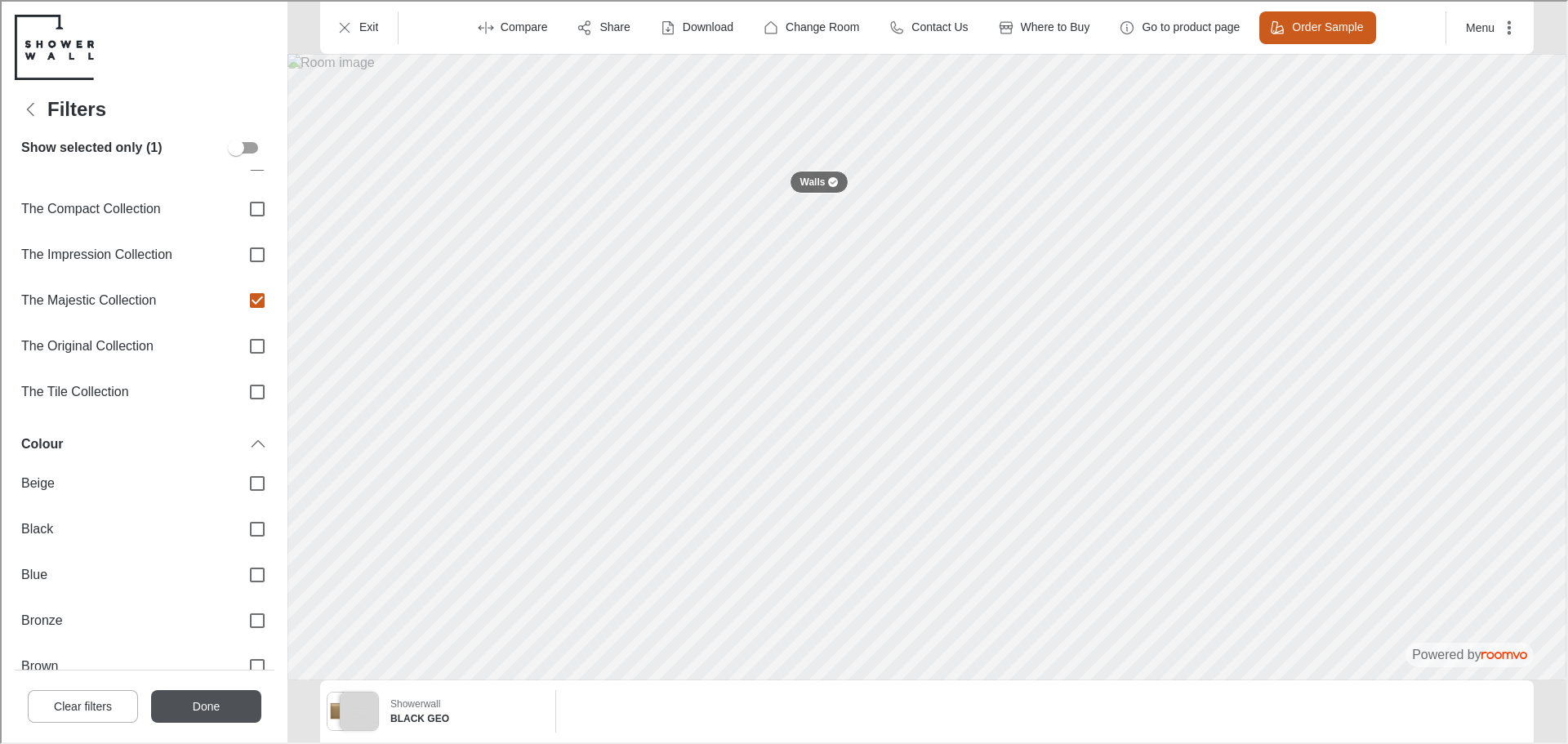
click at [223, 707] on button "Done" at bounding box center [204, 705] width 110 height 33
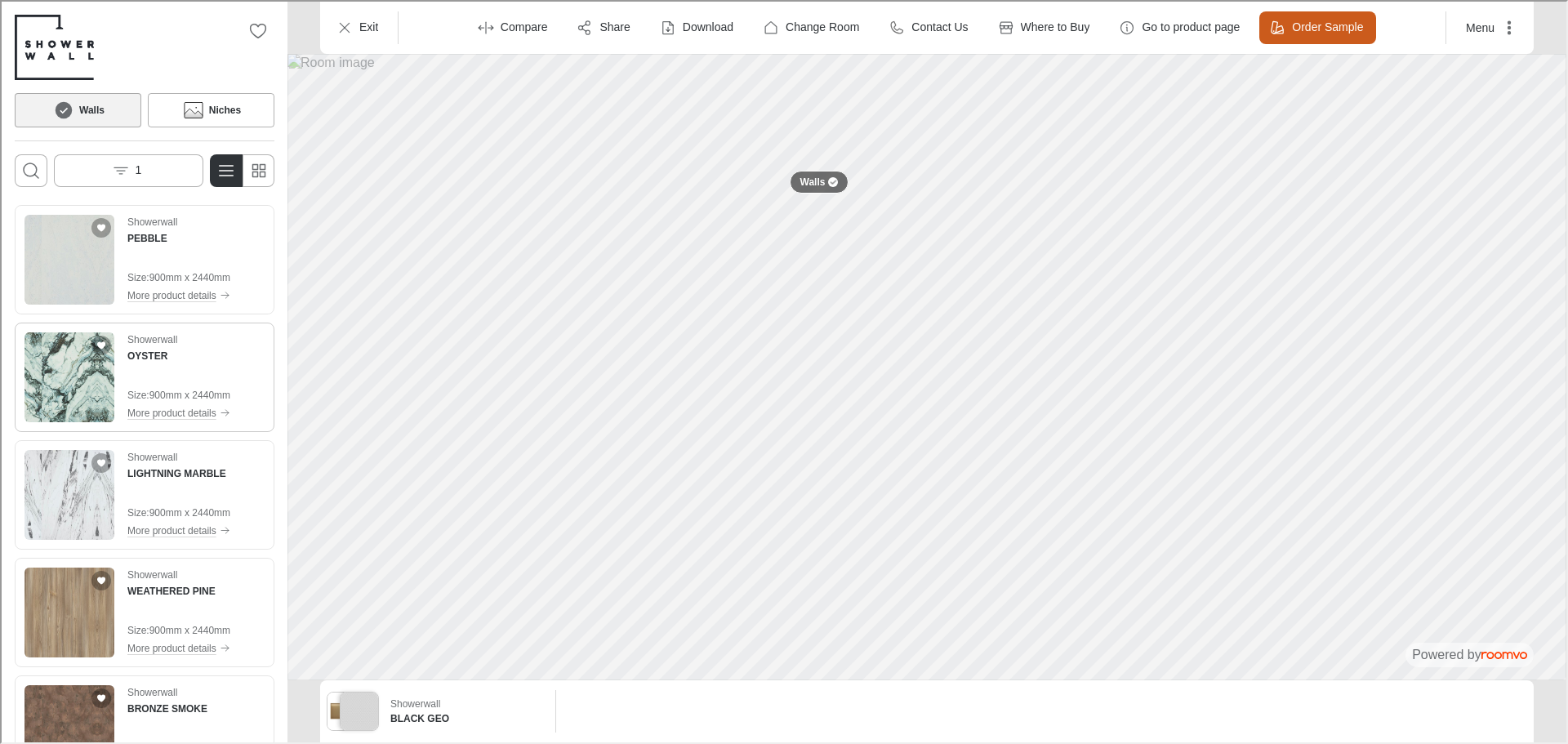
click at [82, 377] on img "See OYSTER in the room" at bounding box center [68, 375] width 90 height 90
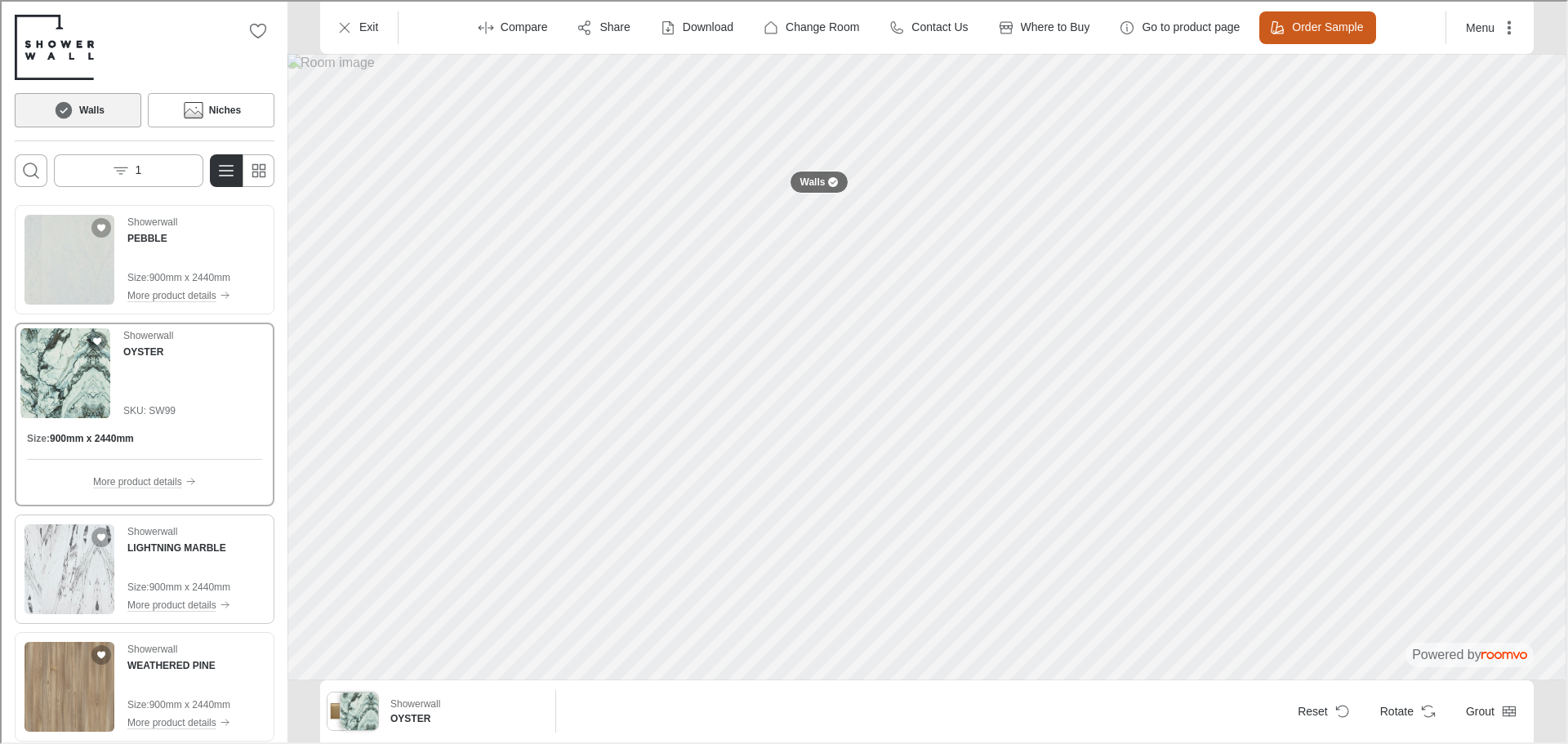
click at [71, 568] on img "See LIGHTNING MARBLE in the room" at bounding box center [68, 567] width 90 height 90
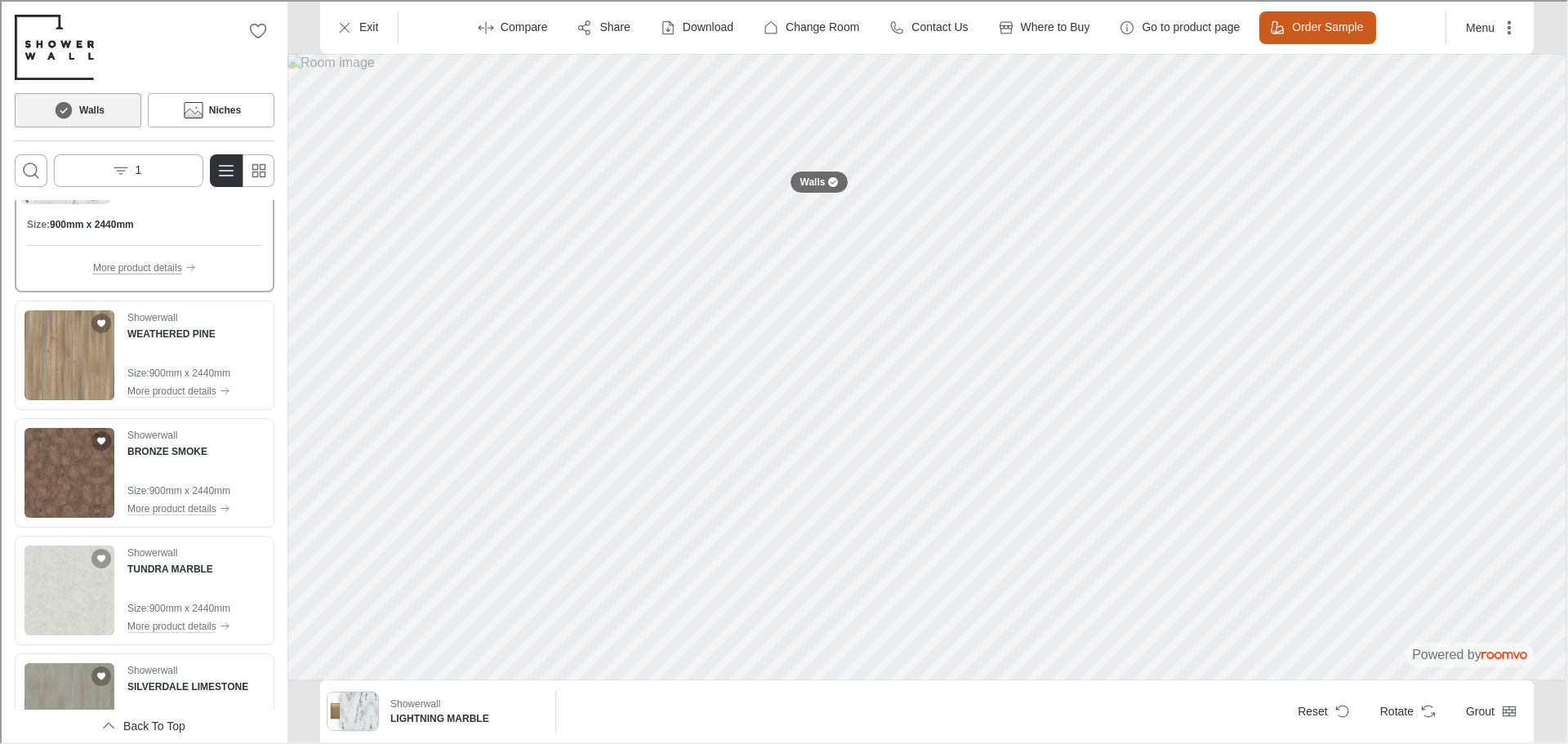
scroll to position [408, 0]
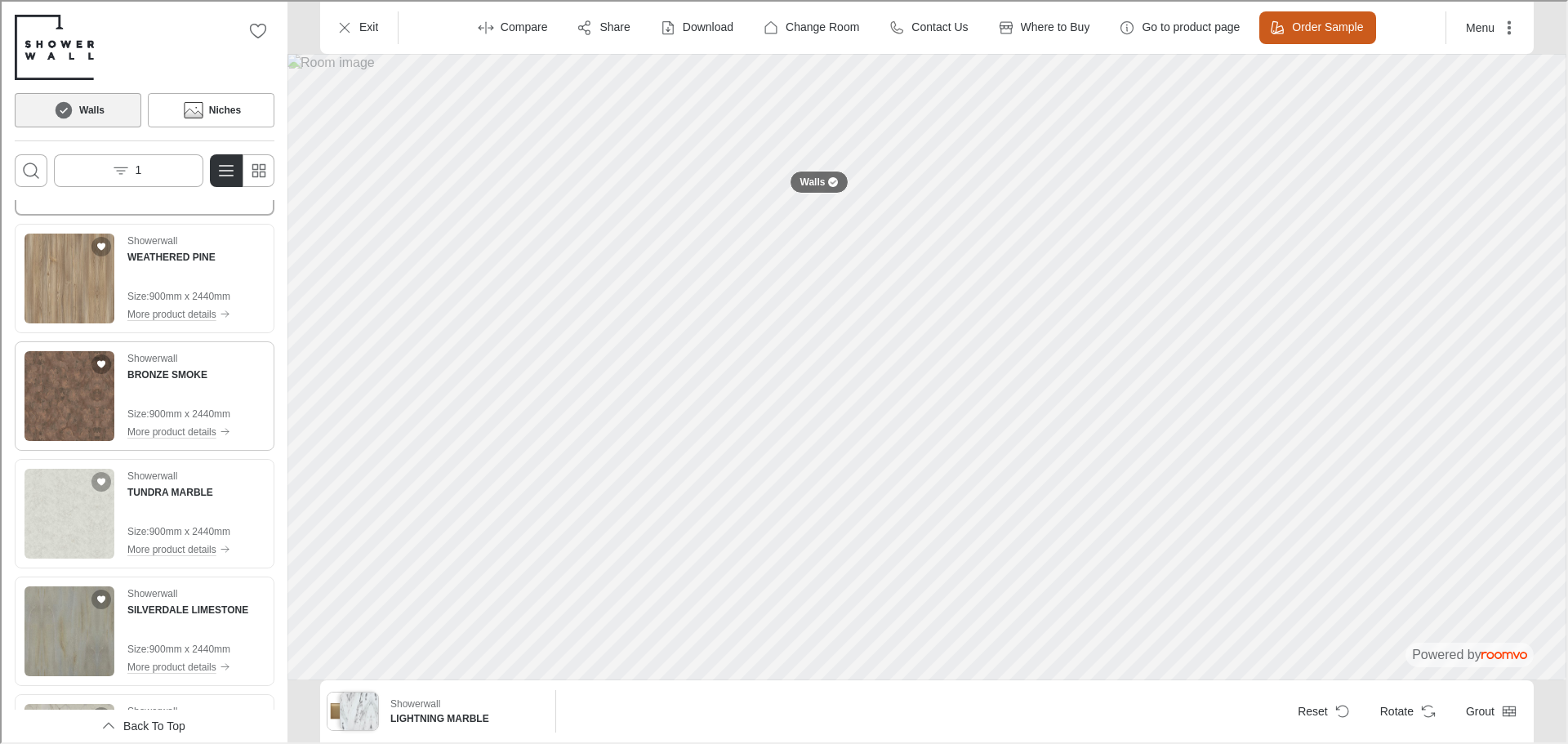
click at [44, 399] on img "See BRONZE SMOKE in the room" at bounding box center [68, 394] width 90 height 90
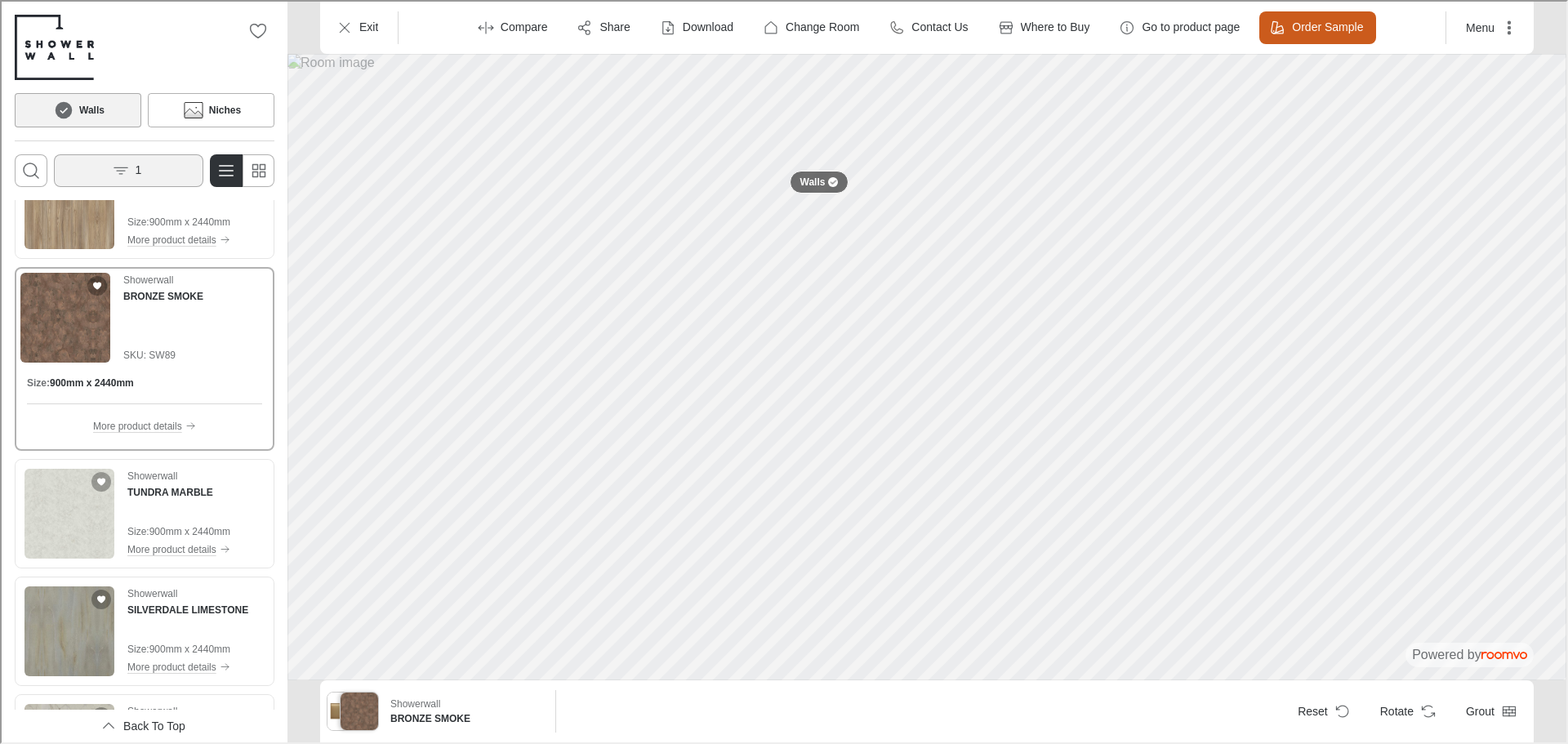
click at [141, 172] on button "1" at bounding box center [127, 169] width 149 height 33
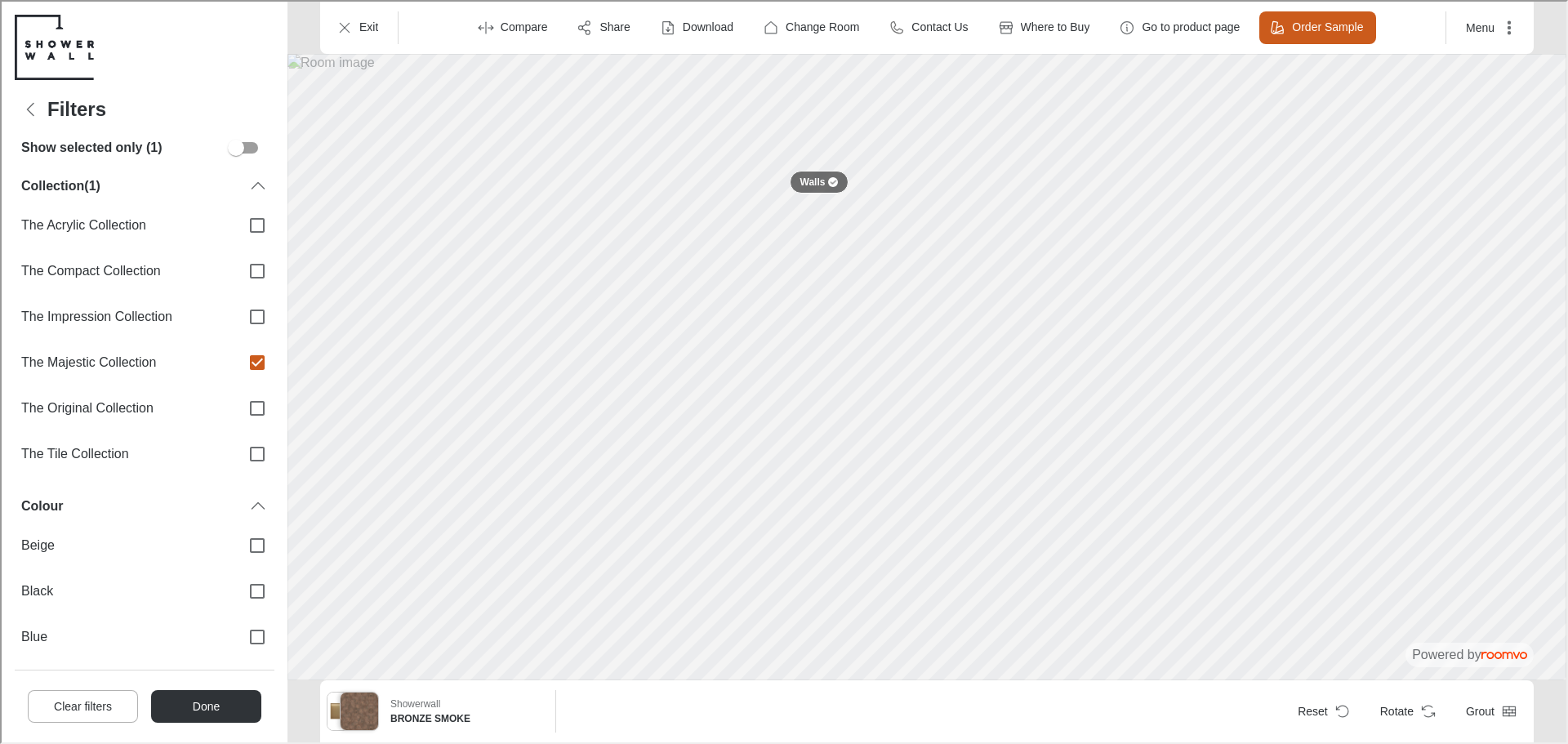
scroll to position [0, 0]
click at [224, 363] on label "The Majestic Collection" at bounding box center [143, 360] width 259 height 45
click at [238, 363] on input "The Majestic Collection" at bounding box center [254, 360] width 34 height 34
checkbox input "false"
click at [171, 415] on span "The Original Collection" at bounding box center [122, 406] width 206 height 18
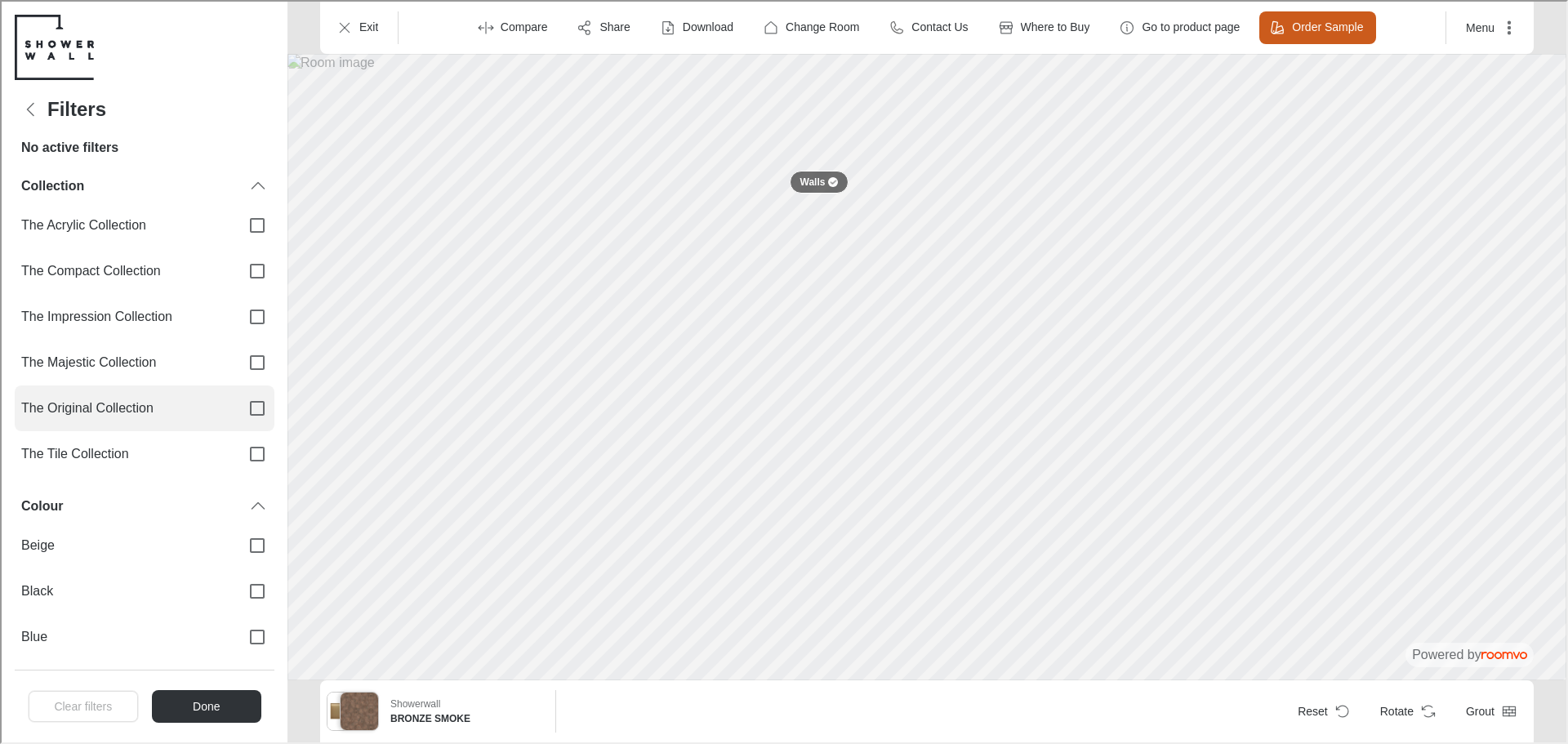
click at [238, 415] on input "The Original Collection" at bounding box center [254, 406] width 34 height 34
checkbox input "true"
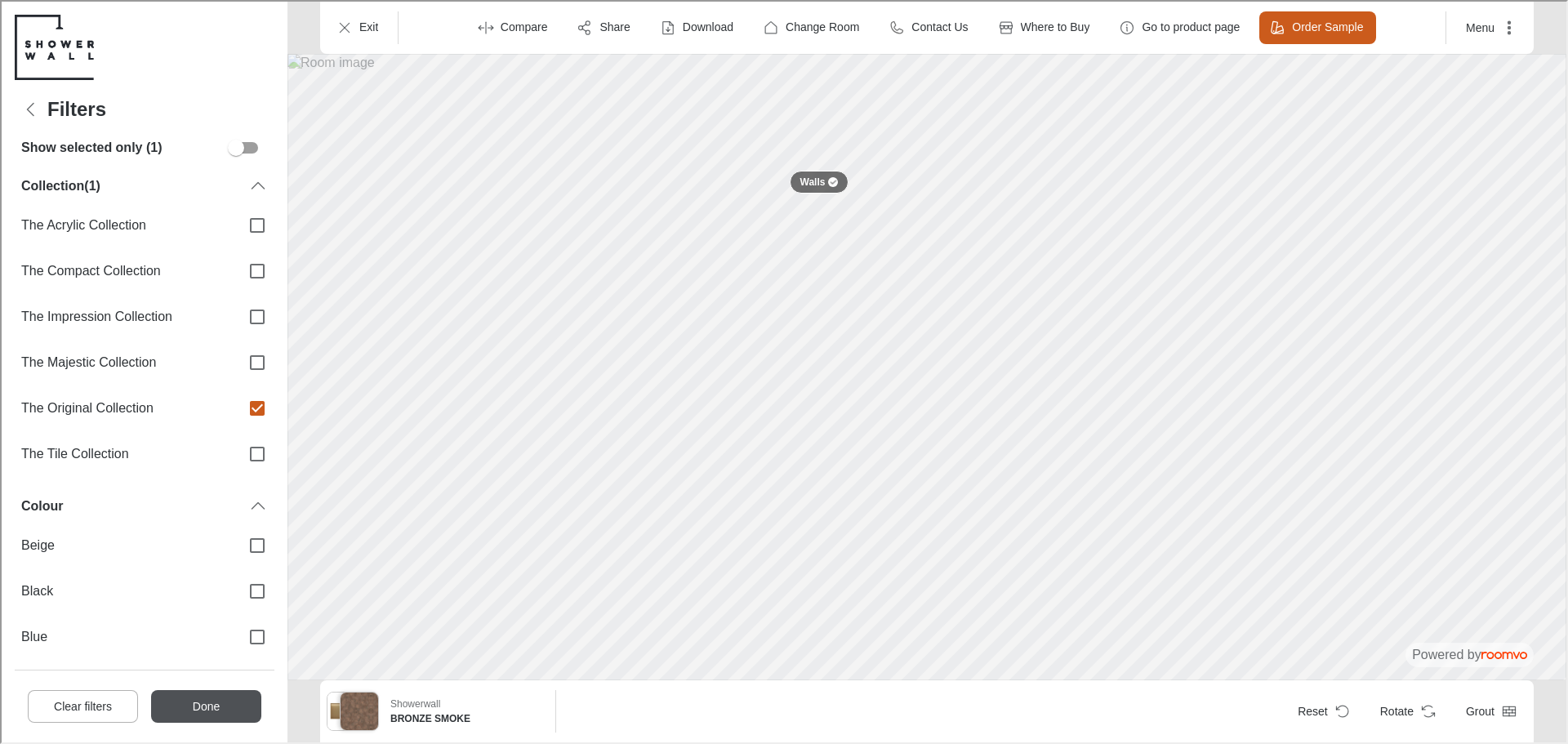
click at [230, 695] on button "Done" at bounding box center [204, 705] width 110 height 33
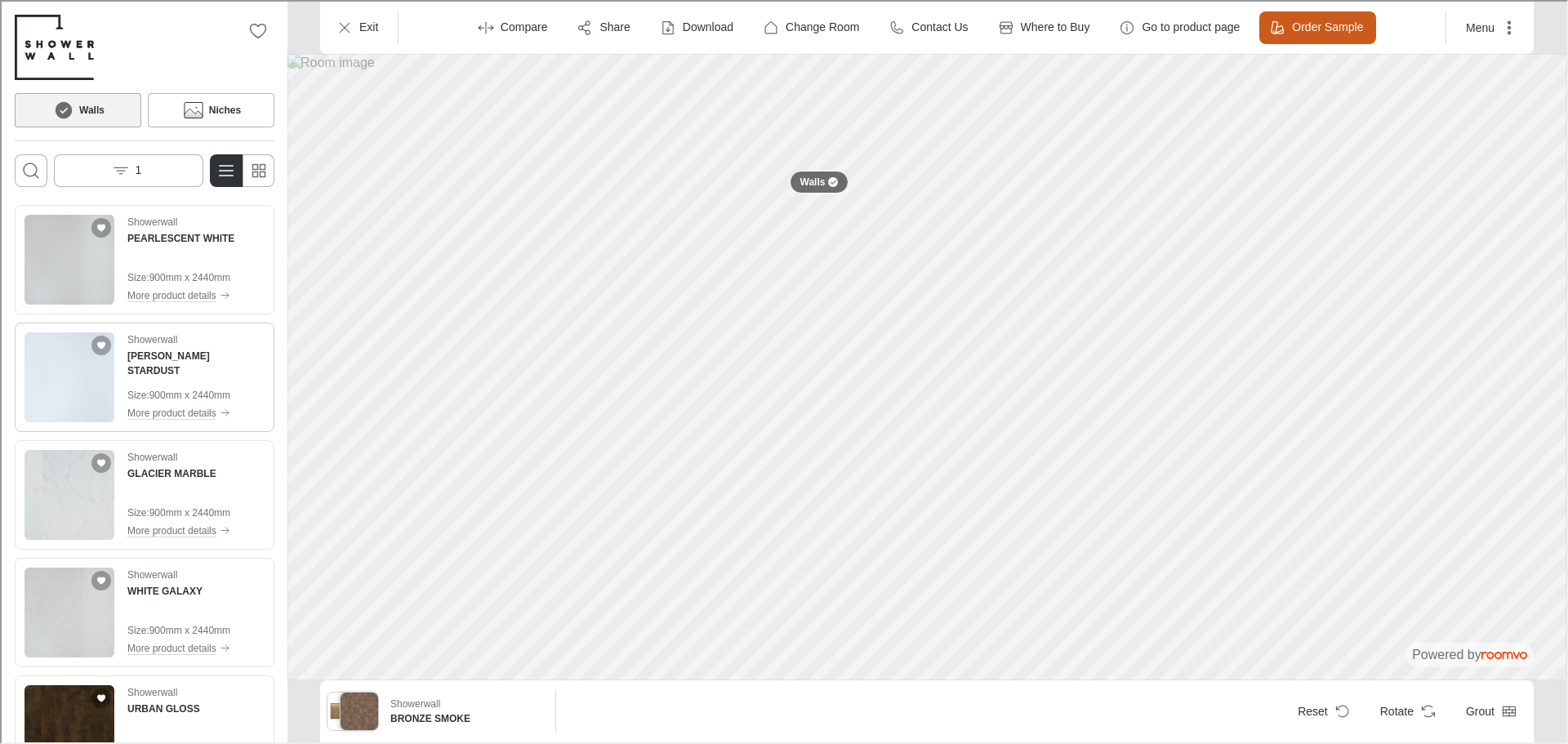
click at [79, 385] on img "See BIANCO STARDUST in the room" at bounding box center [68, 375] width 90 height 90
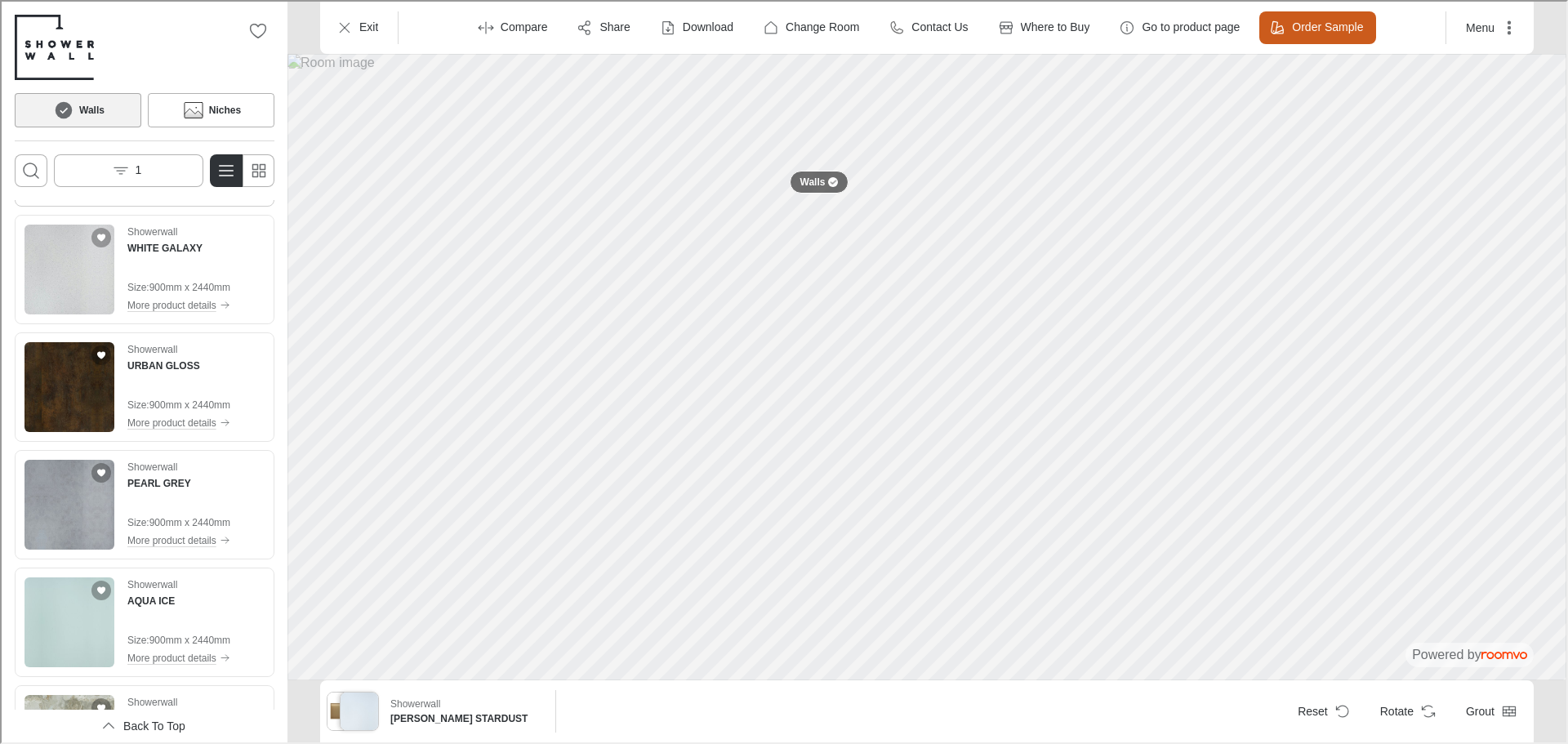
scroll to position [587, 0]
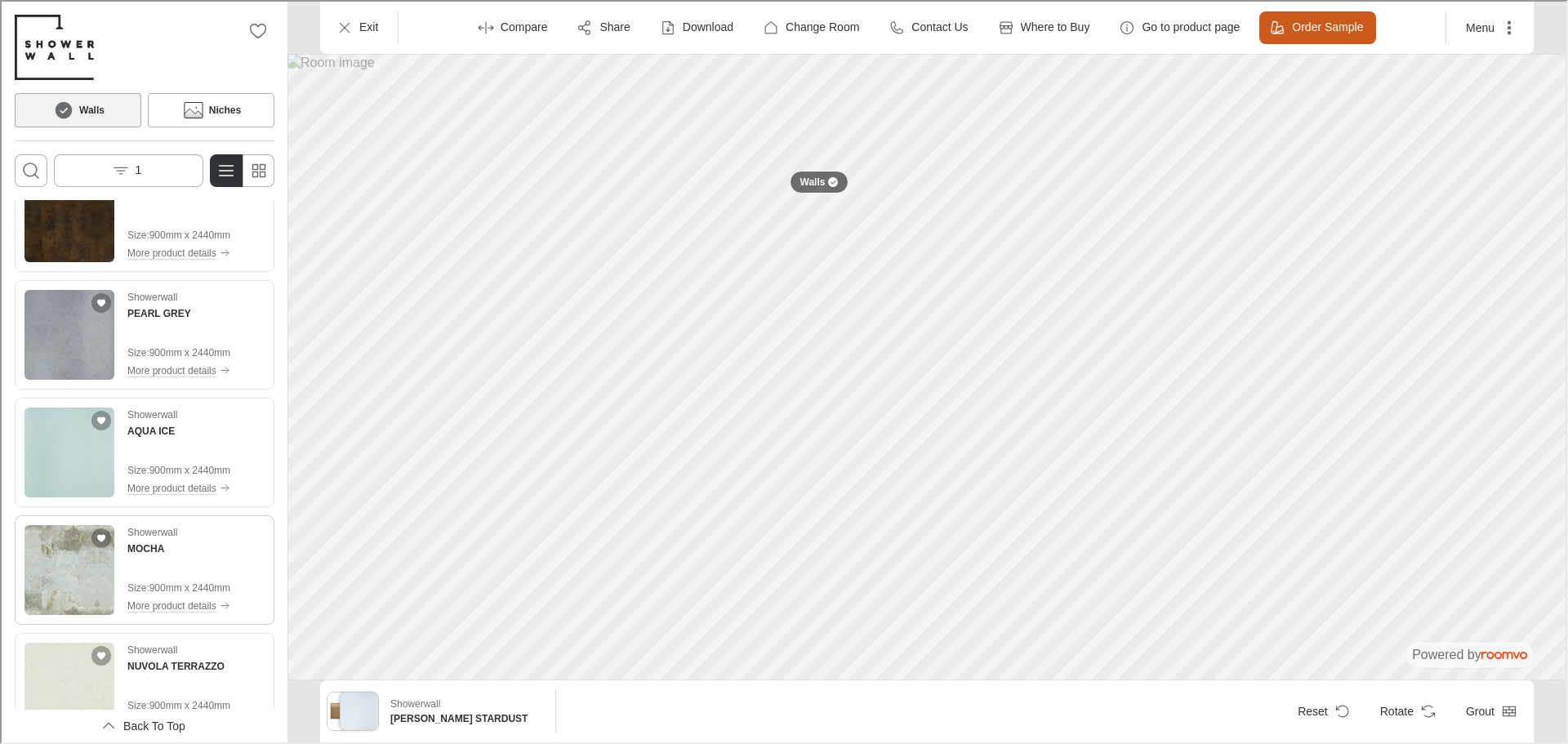
click at [64, 558] on img "See MOCHA in the room" at bounding box center [68, 568] width 90 height 90
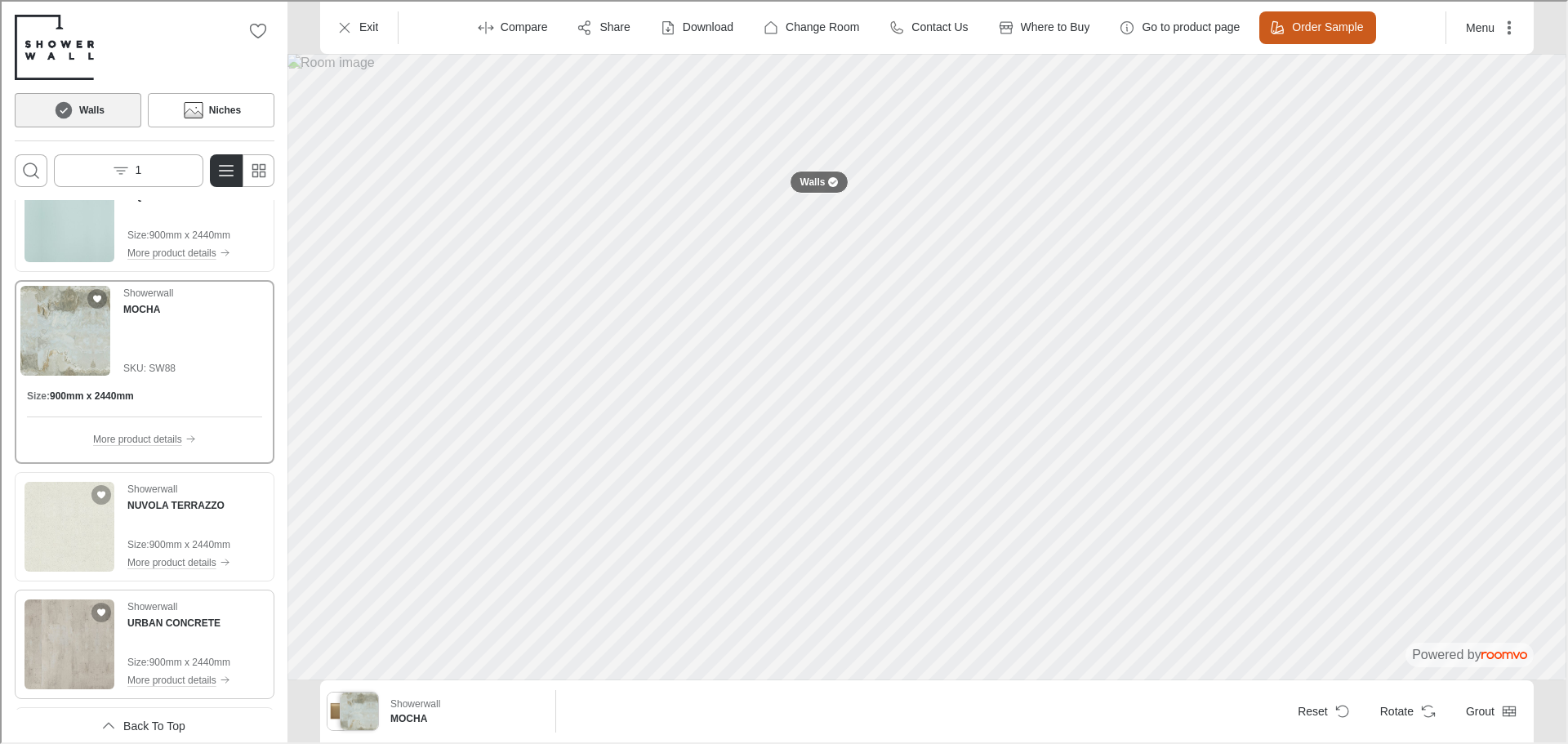
scroll to position [863, 0]
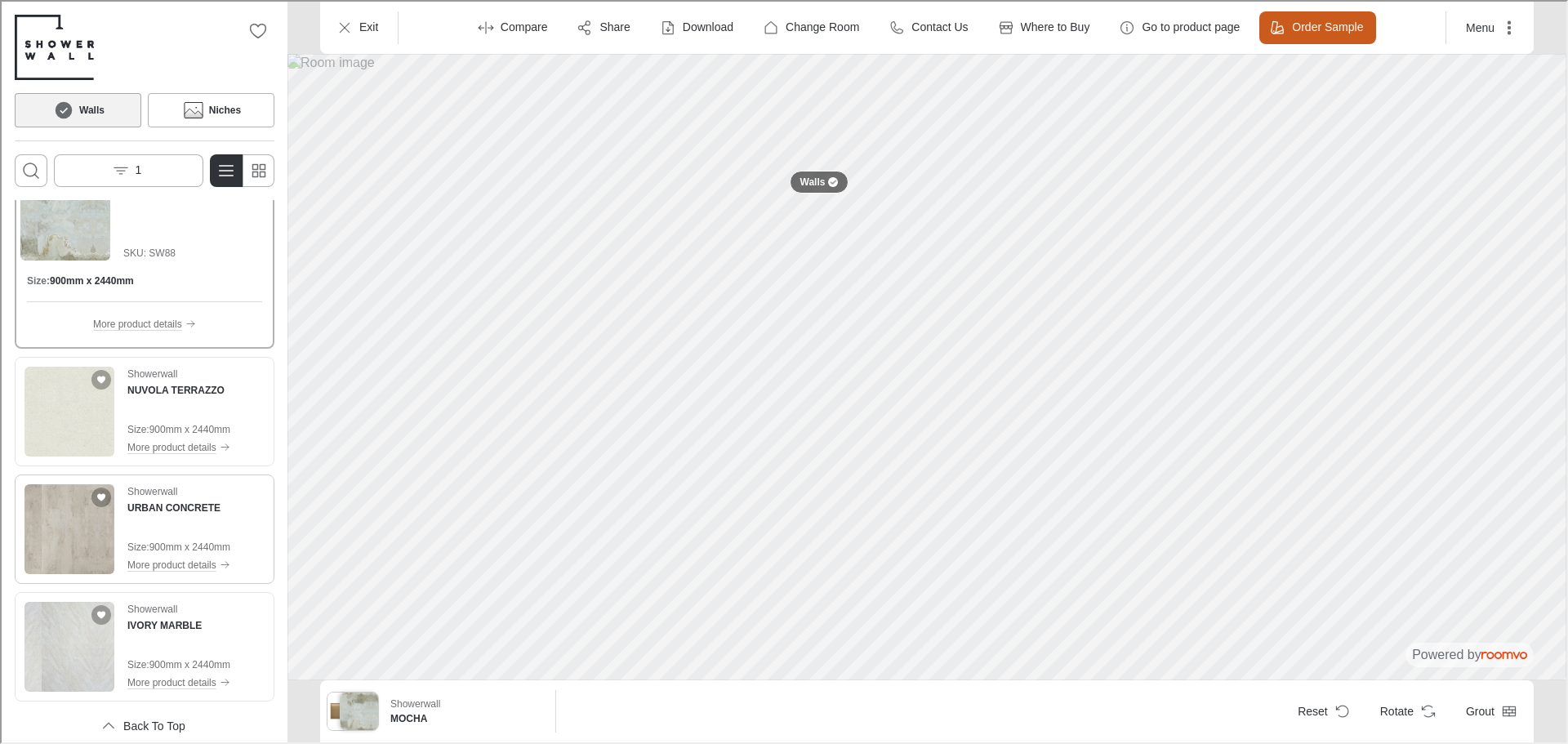
click at [80, 548] on img "See URBAN CONCRETE in the room" at bounding box center [68, 527] width 90 height 90
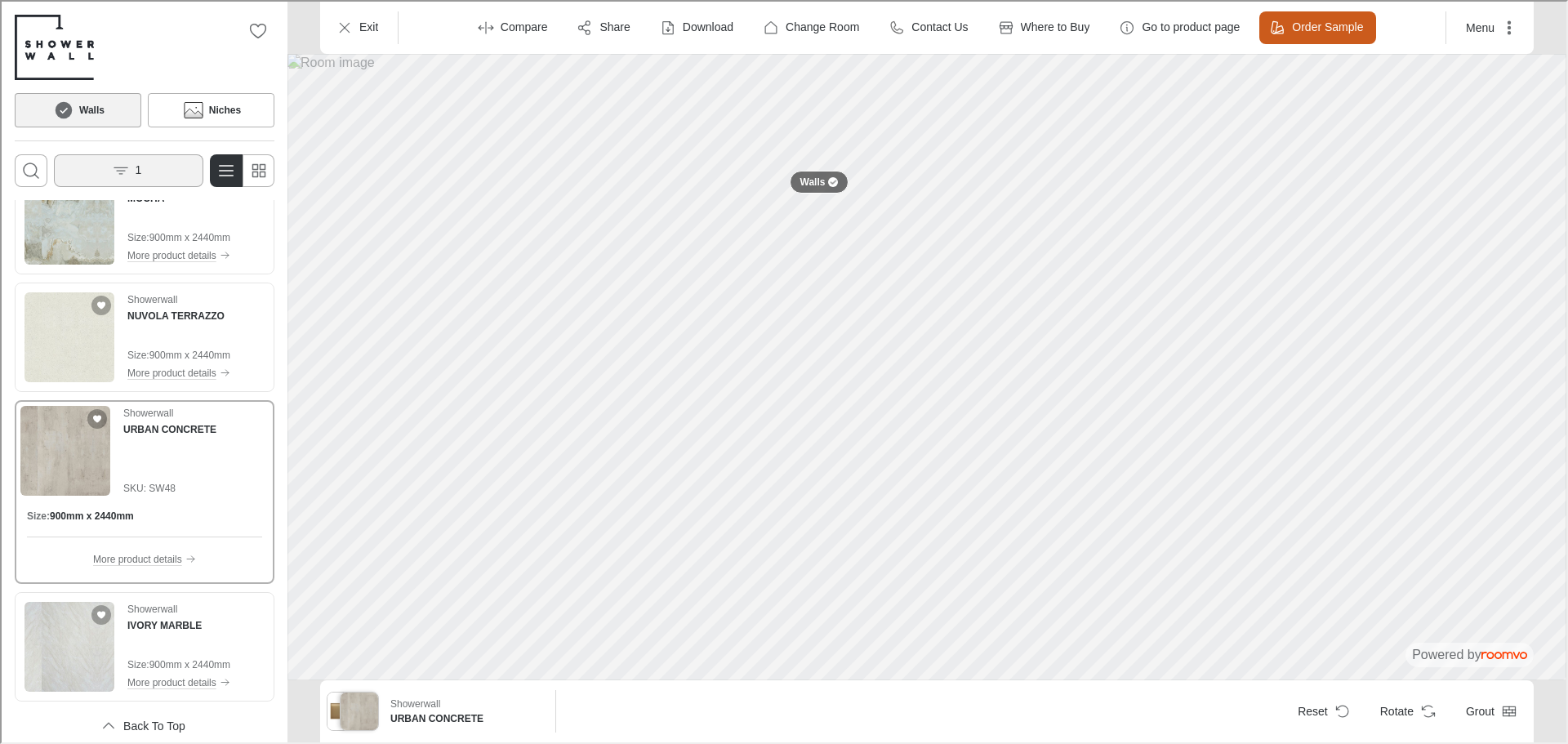
click at [130, 155] on button "1" at bounding box center [127, 169] width 149 height 33
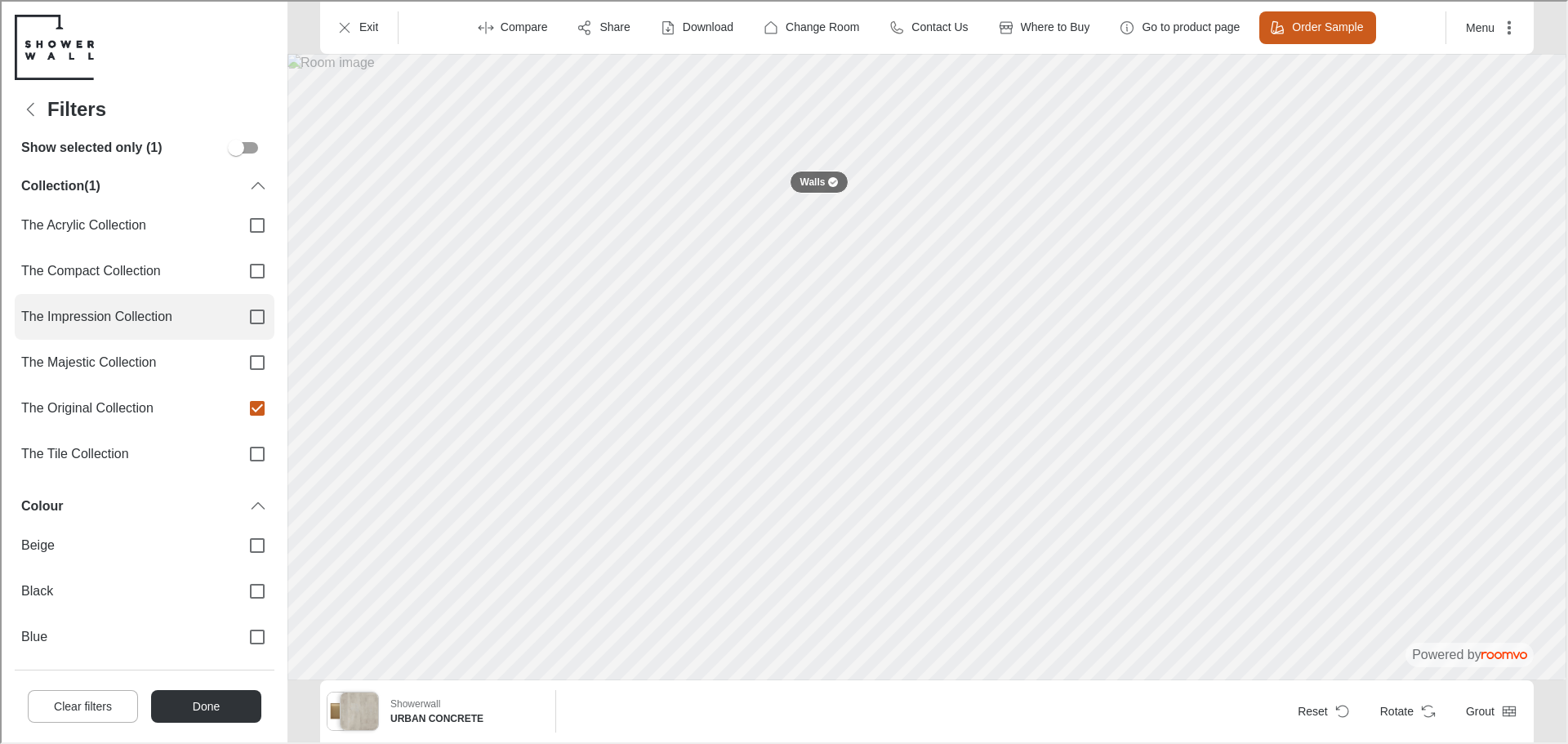
scroll to position [0, 0]
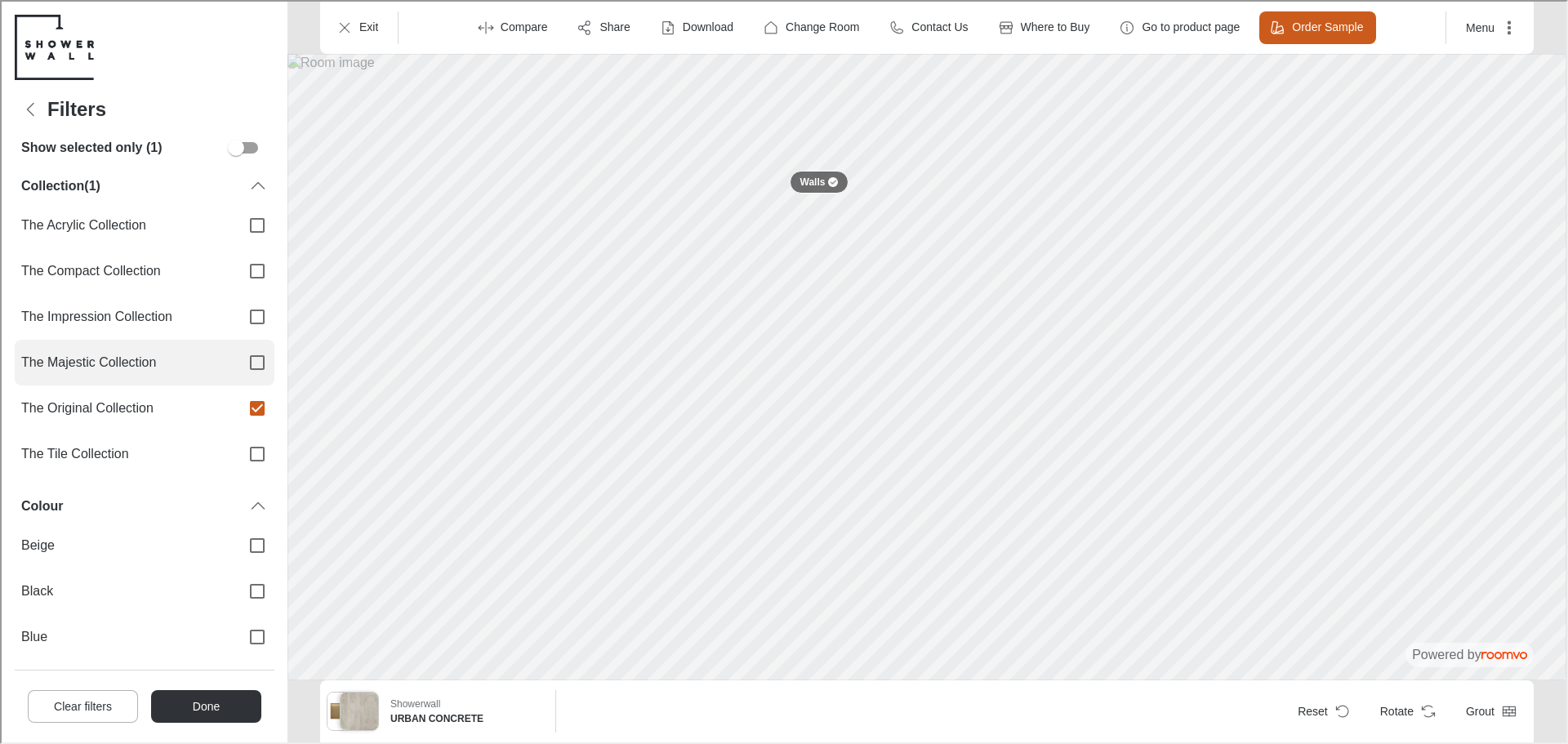
click at [151, 363] on span "The Majestic Collection" at bounding box center [122, 361] width 206 height 18
click at [238, 363] on input "The Majestic Collection" at bounding box center [254, 360] width 34 height 34
checkbox input "true"
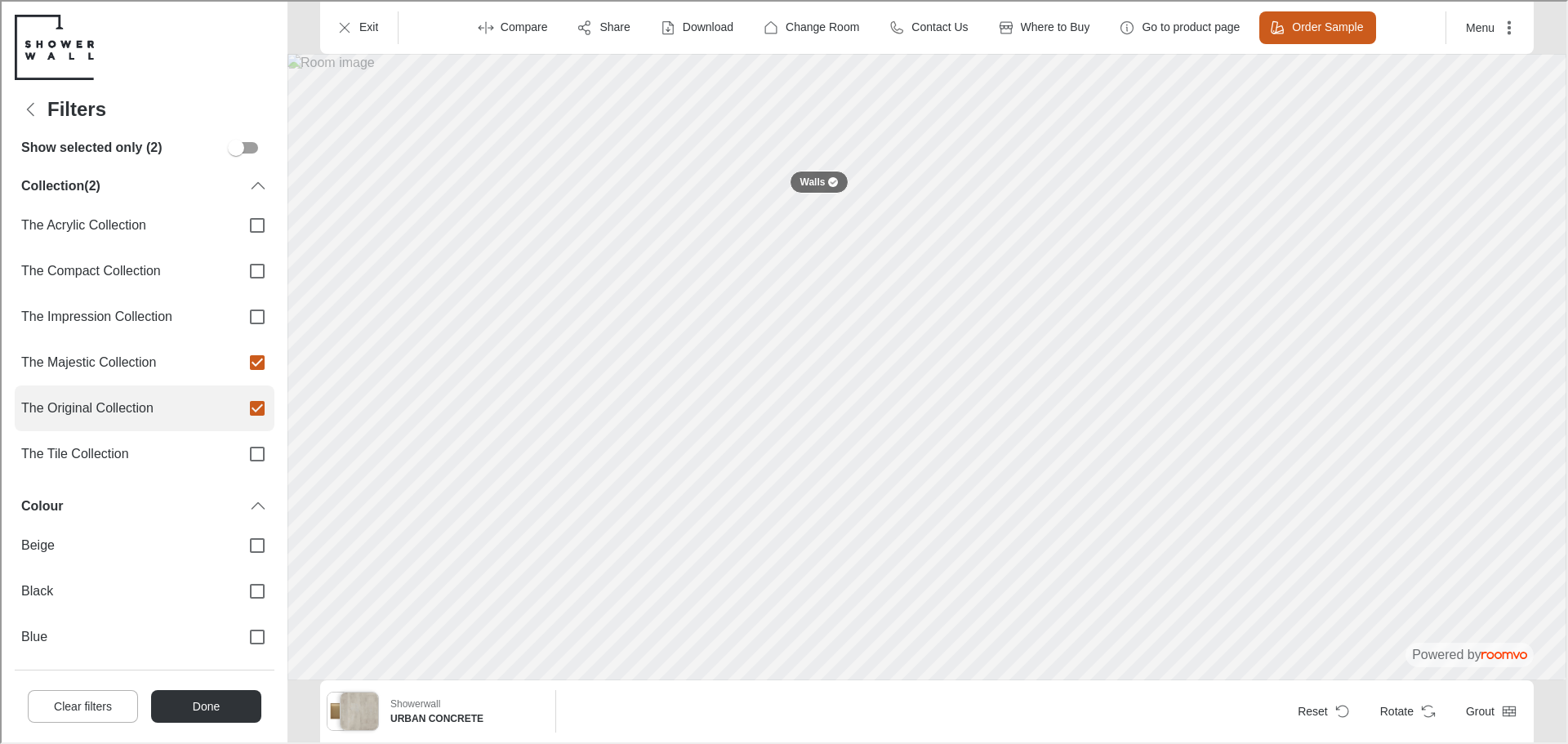
click at [213, 393] on label "The Original Collection" at bounding box center [143, 406] width 259 height 45
click at [238, 393] on input "The Original Collection" at bounding box center [254, 406] width 34 height 34
checkbox input "false"
click at [236, 712] on button "Done" at bounding box center [204, 705] width 110 height 33
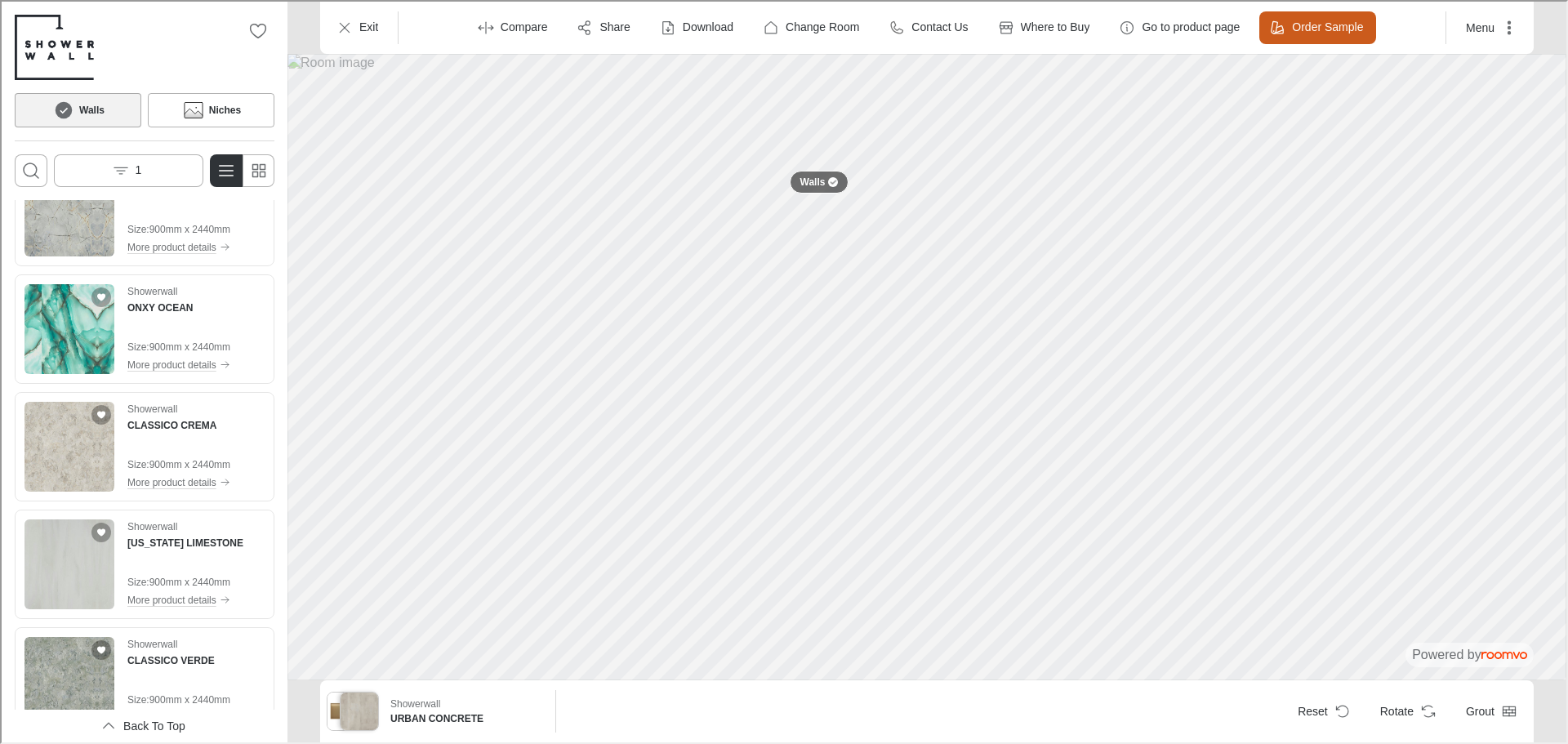
scroll to position [1225, 0]
click at [58, 360] on img "See ONXY OCEAN in the room" at bounding box center [68, 326] width 90 height 90
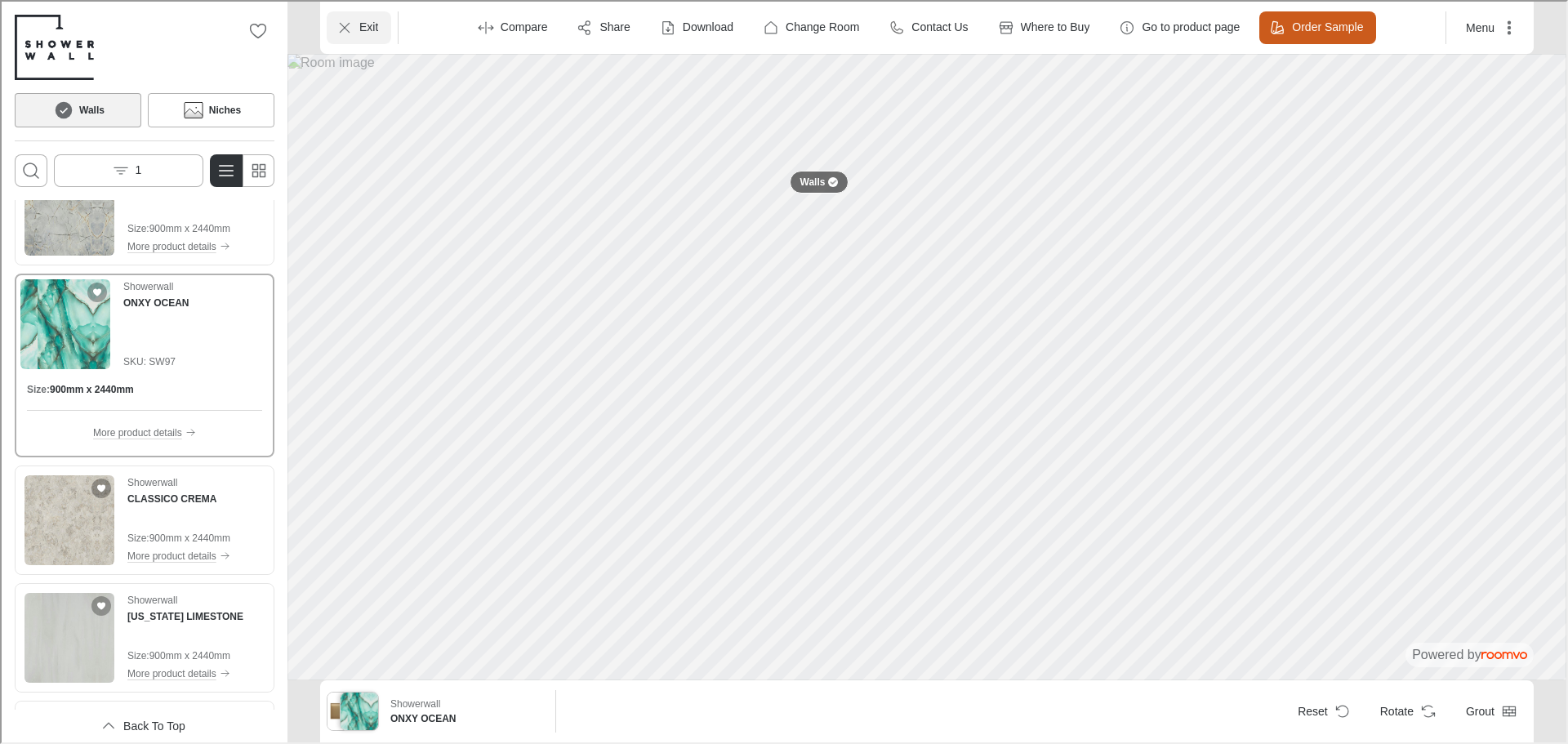
click at [348, 23] on icon "Exit" at bounding box center [342, 26] width 16 height 16
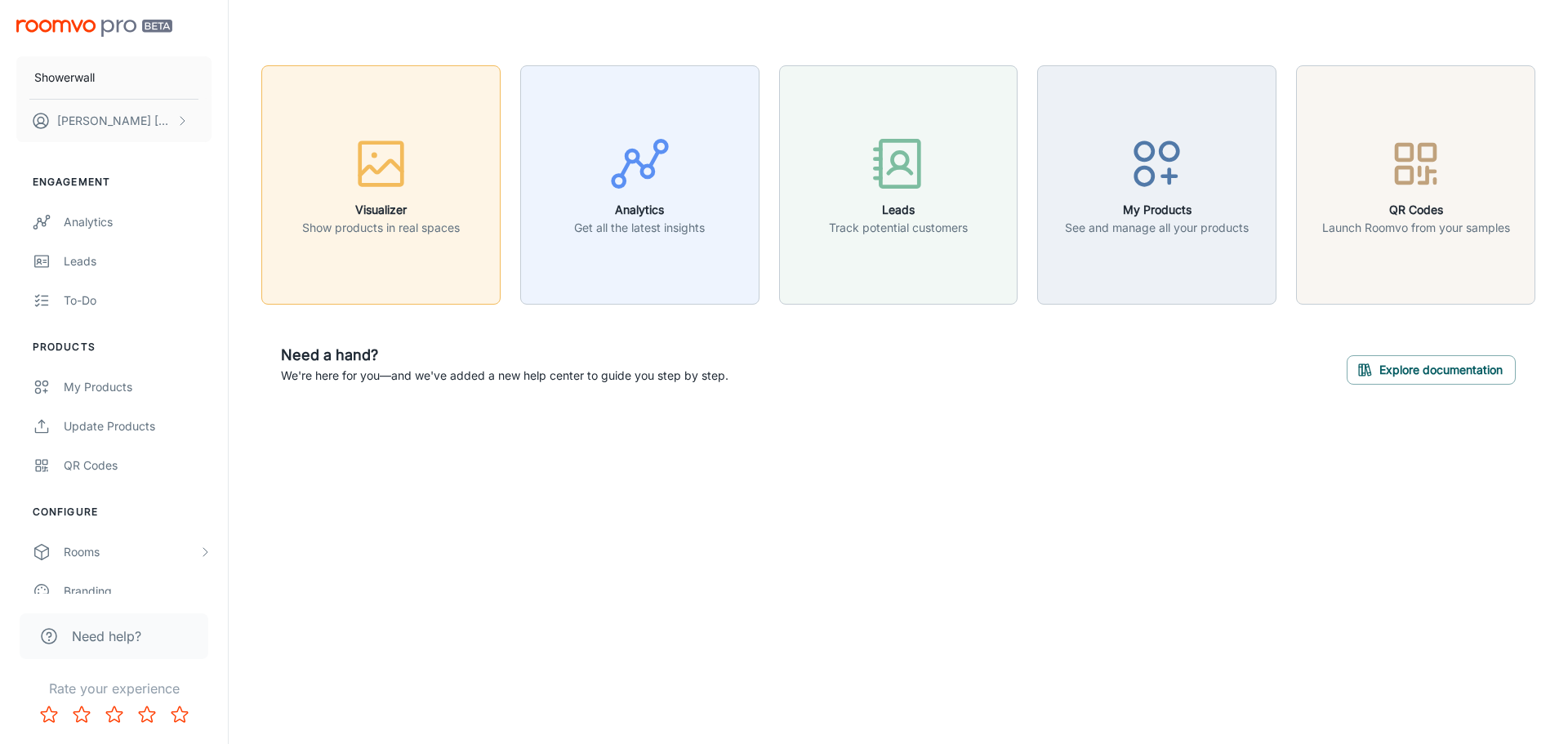
click at [321, 138] on div "button" at bounding box center [380, 167] width 158 height 68
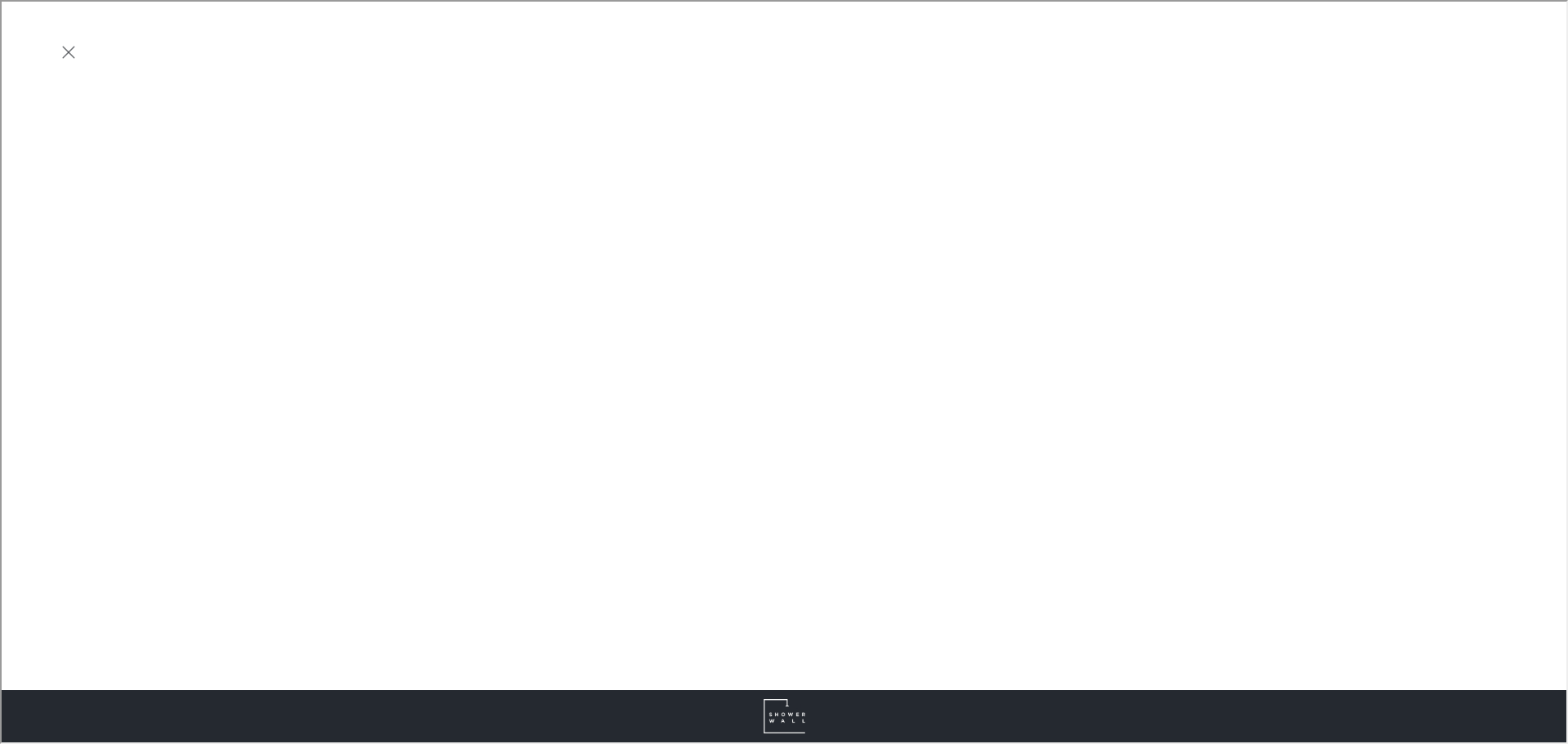
scroll to position [0, 0]
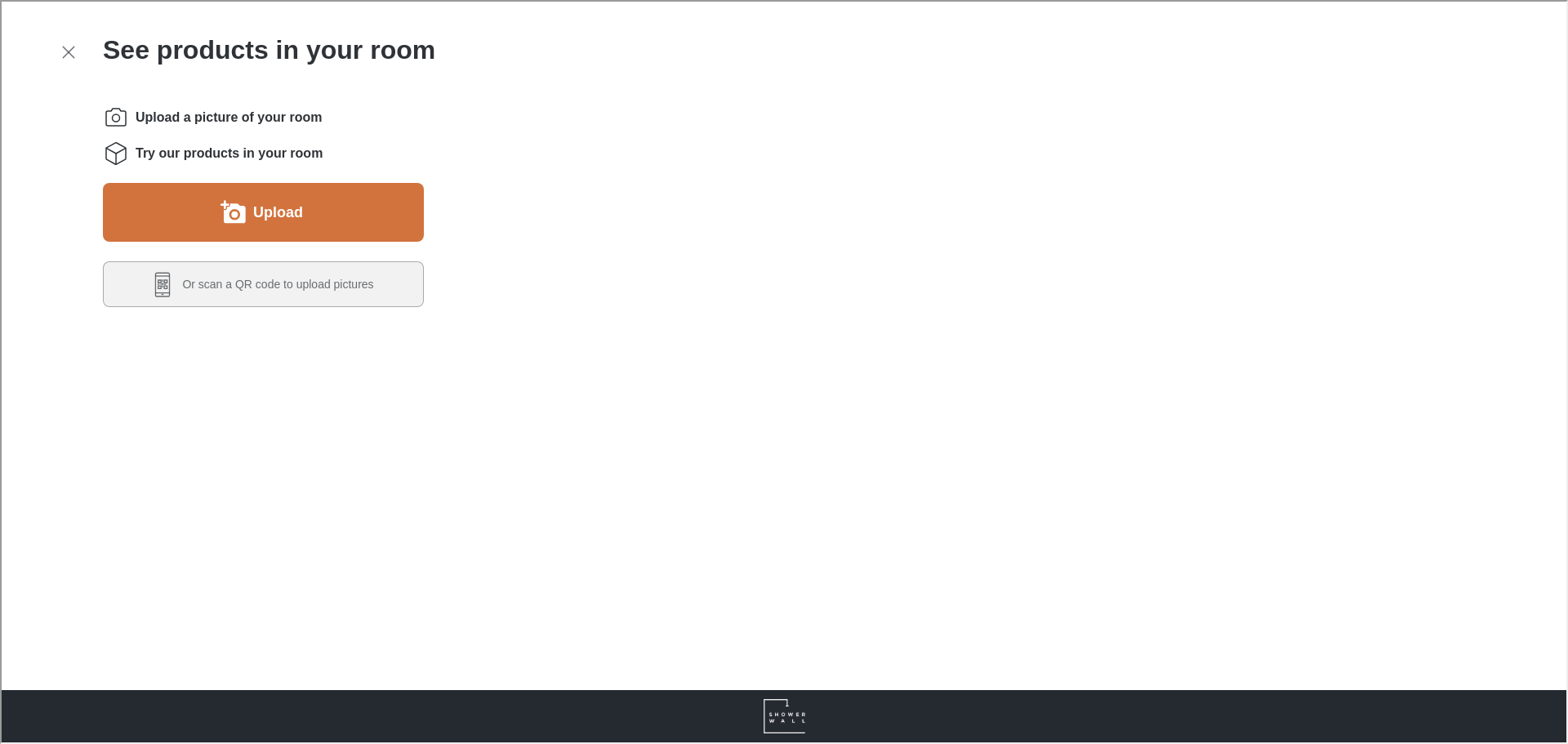
click at [152, 236] on button "Upload" at bounding box center [262, 210] width 321 height 59
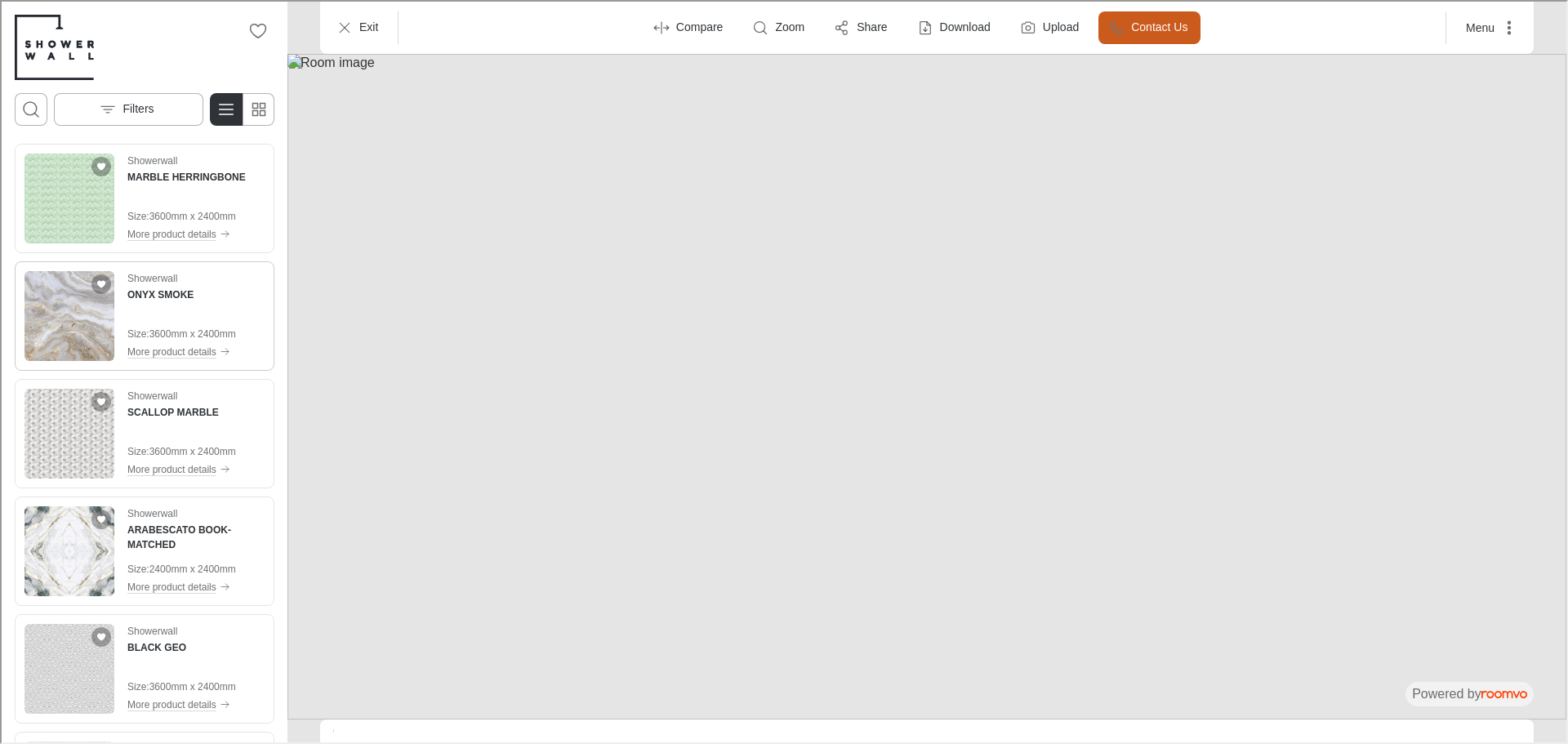
click at [57, 340] on img "See ONYX SMOKE in the room" at bounding box center [68, 314] width 90 height 90
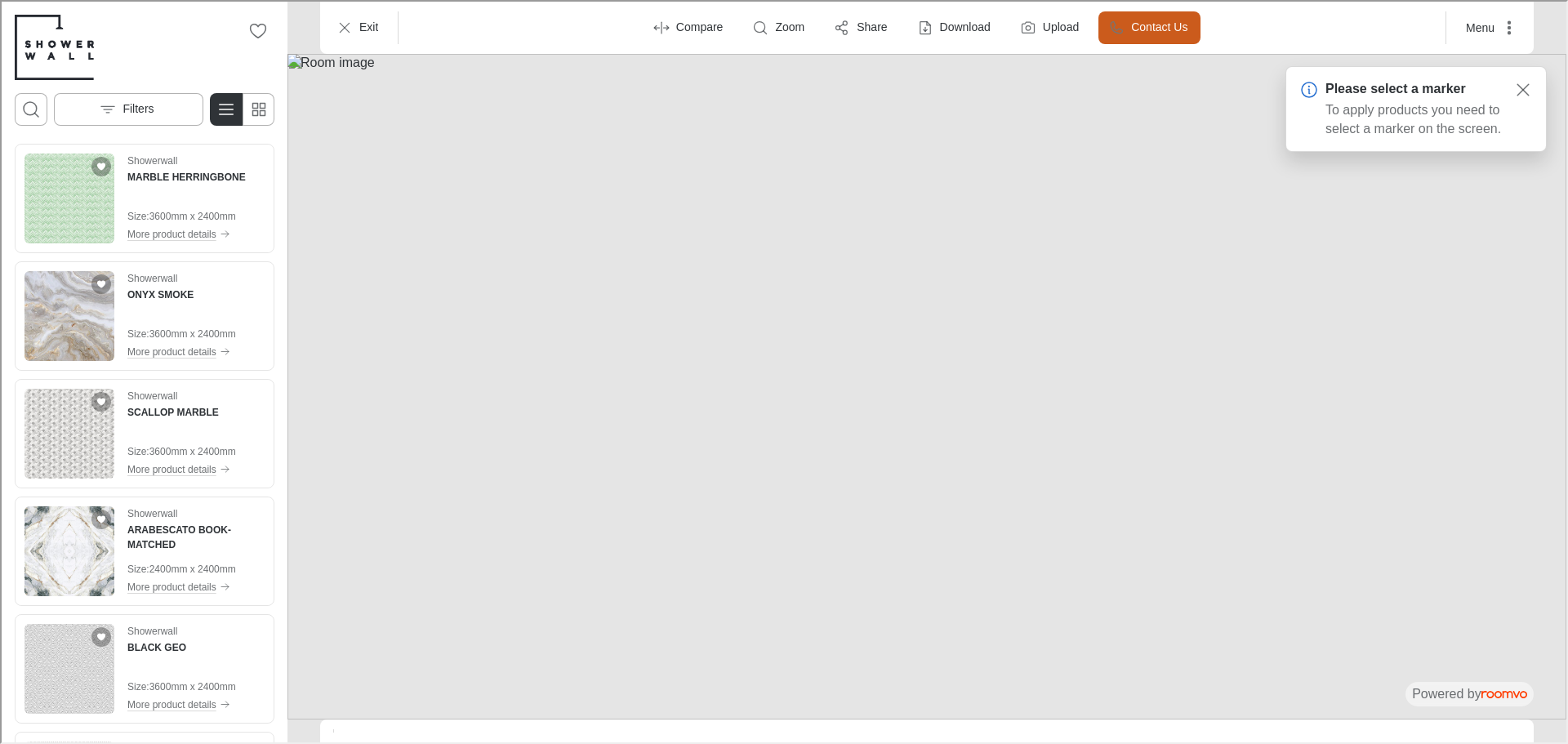
click at [967, 360] on img at bounding box center [925, 385] width 1279 height 666
click at [139, 103] on p "Filters" at bounding box center [136, 107] width 31 height 16
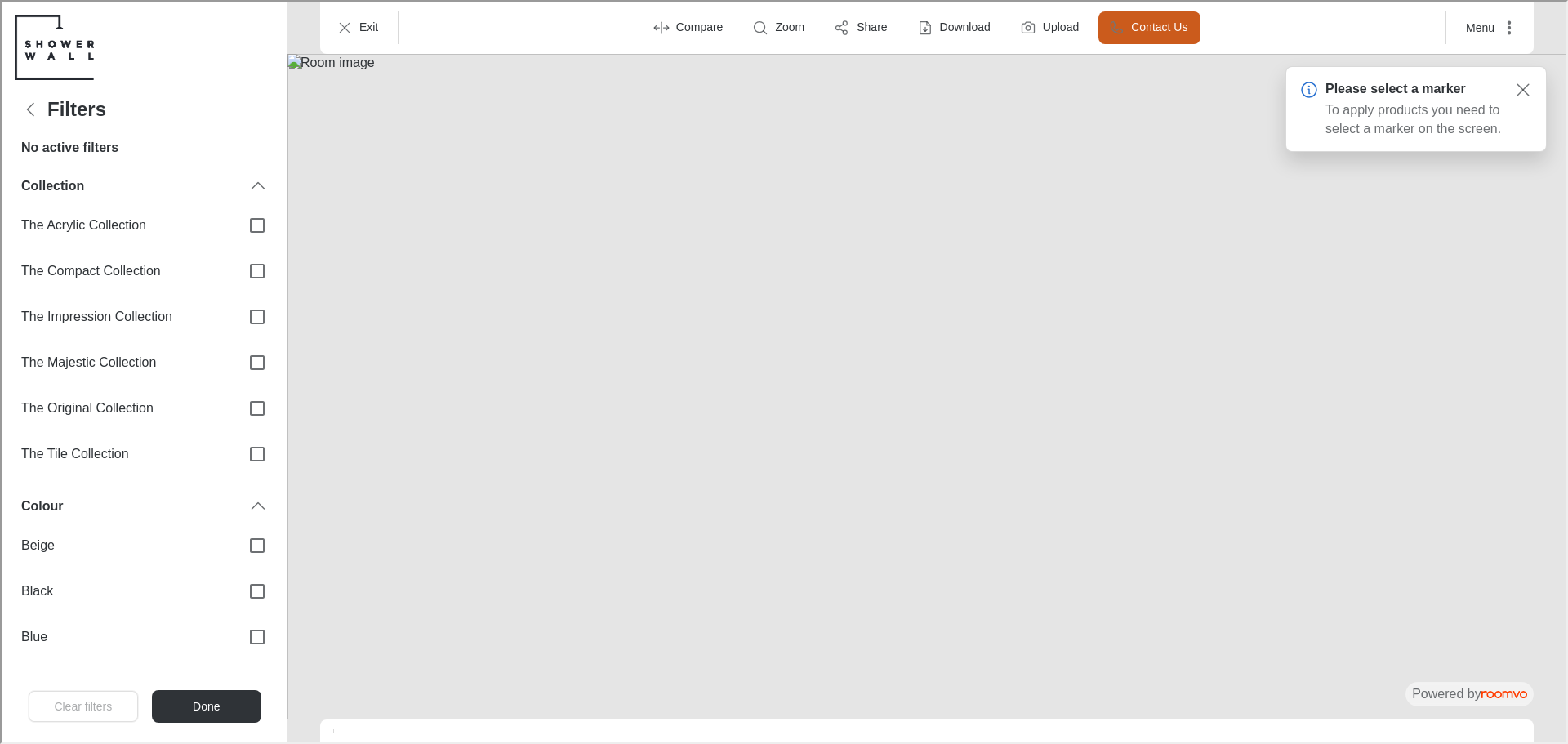
click at [55, 115] on h4 "Filters" at bounding box center [74, 108] width 59 height 23
click at [29, 106] on icon "Back" at bounding box center [29, 107] width 19 height 19
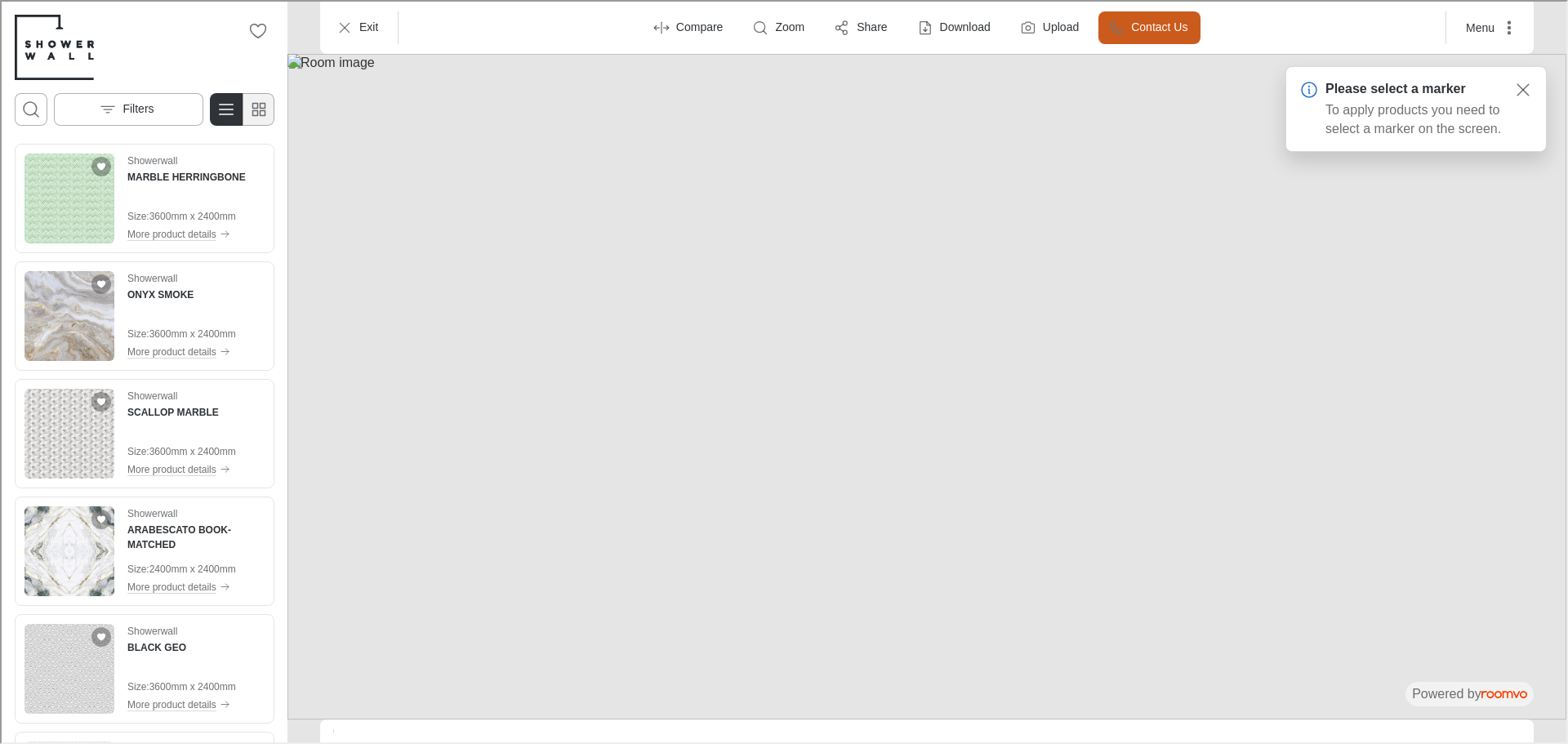
click at [243, 108] on button "Switch to simple view" at bounding box center [256, 108] width 33 height 33
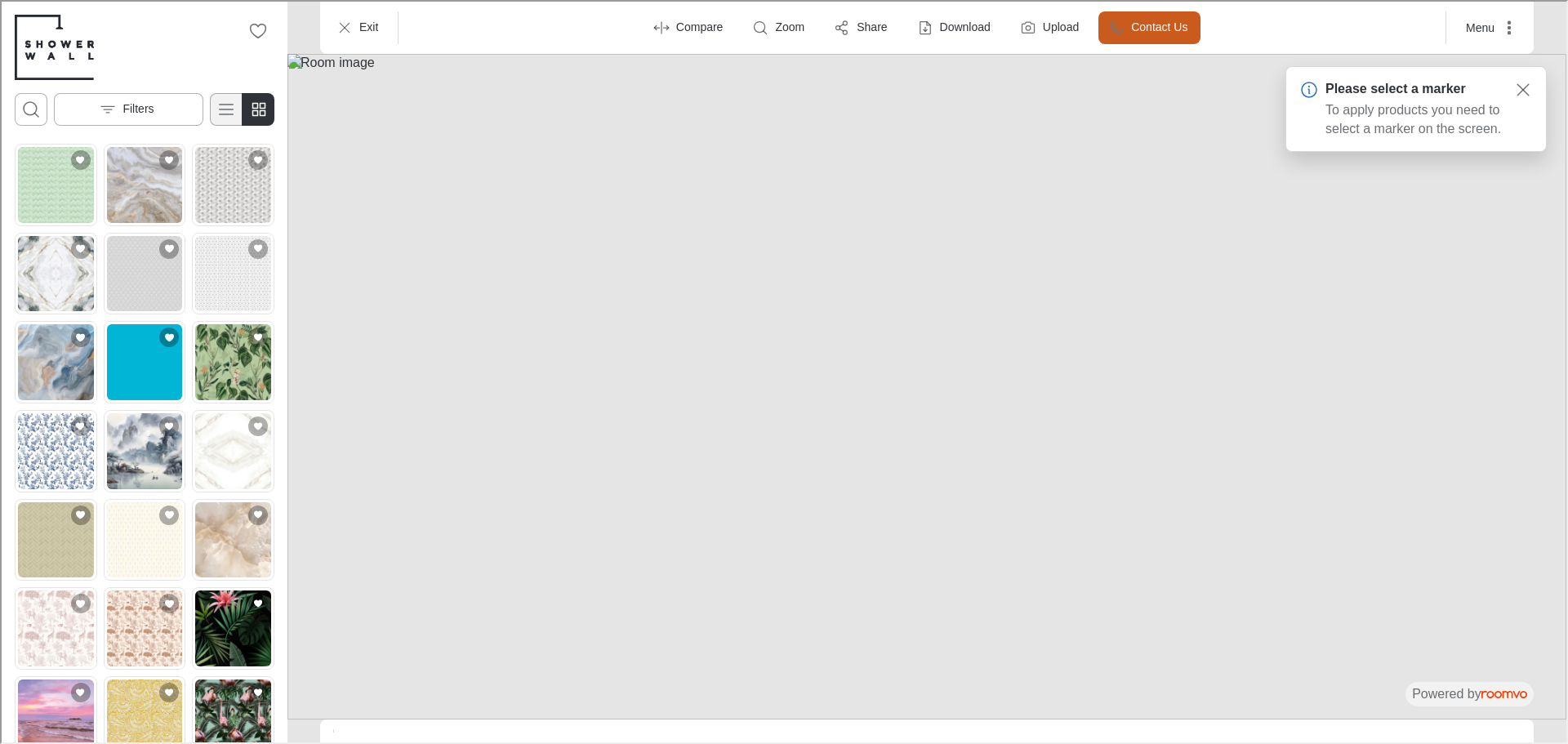
click at [238, 109] on button "Switch to detail view" at bounding box center [224, 108] width 33 height 33
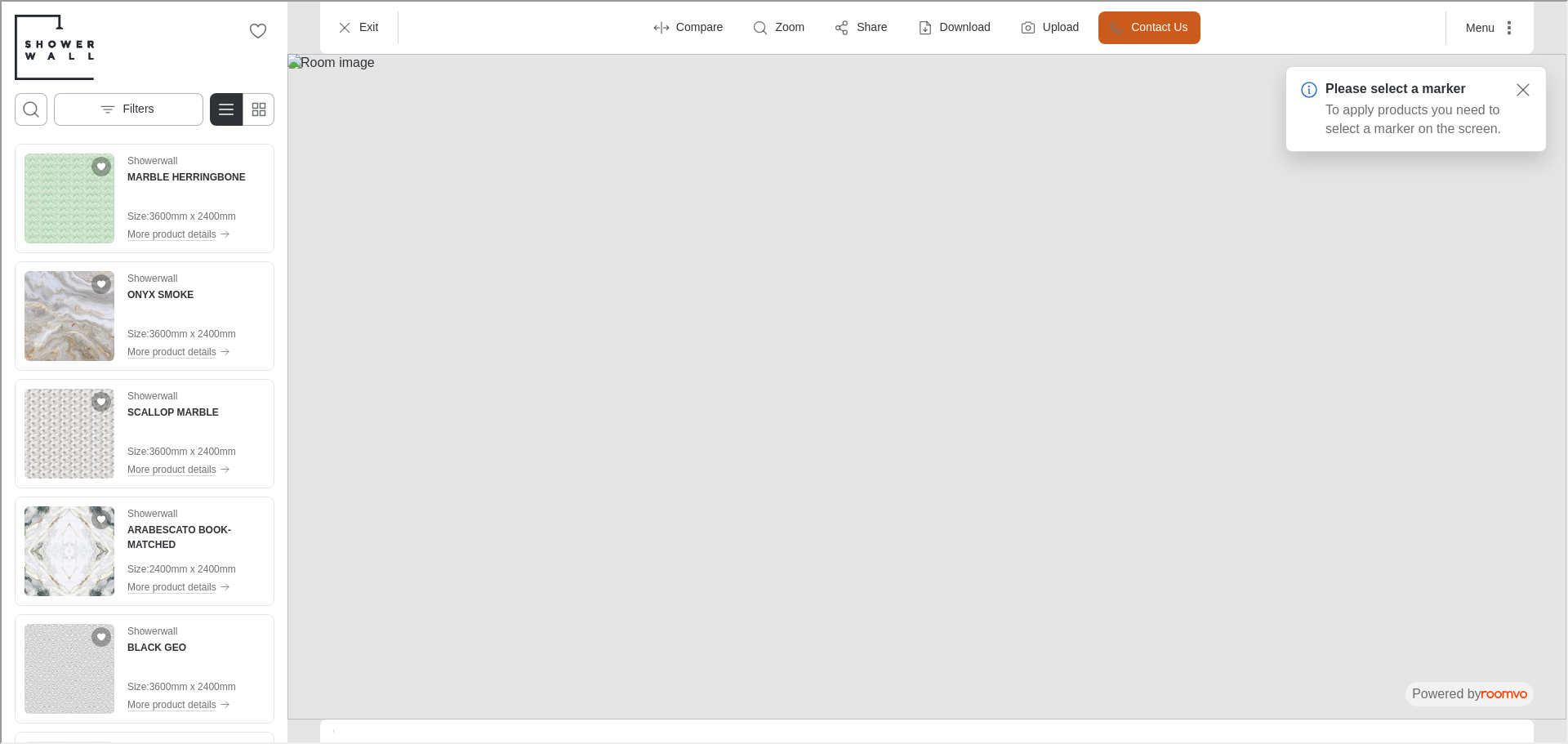
drag, startPoint x: 763, startPoint y: 284, endPoint x: 1039, endPoint y: 497, distance: 348.6
click at [1039, 497] on img at bounding box center [925, 385] width 1279 height 666
drag, startPoint x: 652, startPoint y: 136, endPoint x: 1081, endPoint y: 362, distance: 484.9
click at [1078, 361] on img at bounding box center [925, 385] width 1279 height 666
click at [348, 24] on button "Exit" at bounding box center [357, 26] width 65 height 33
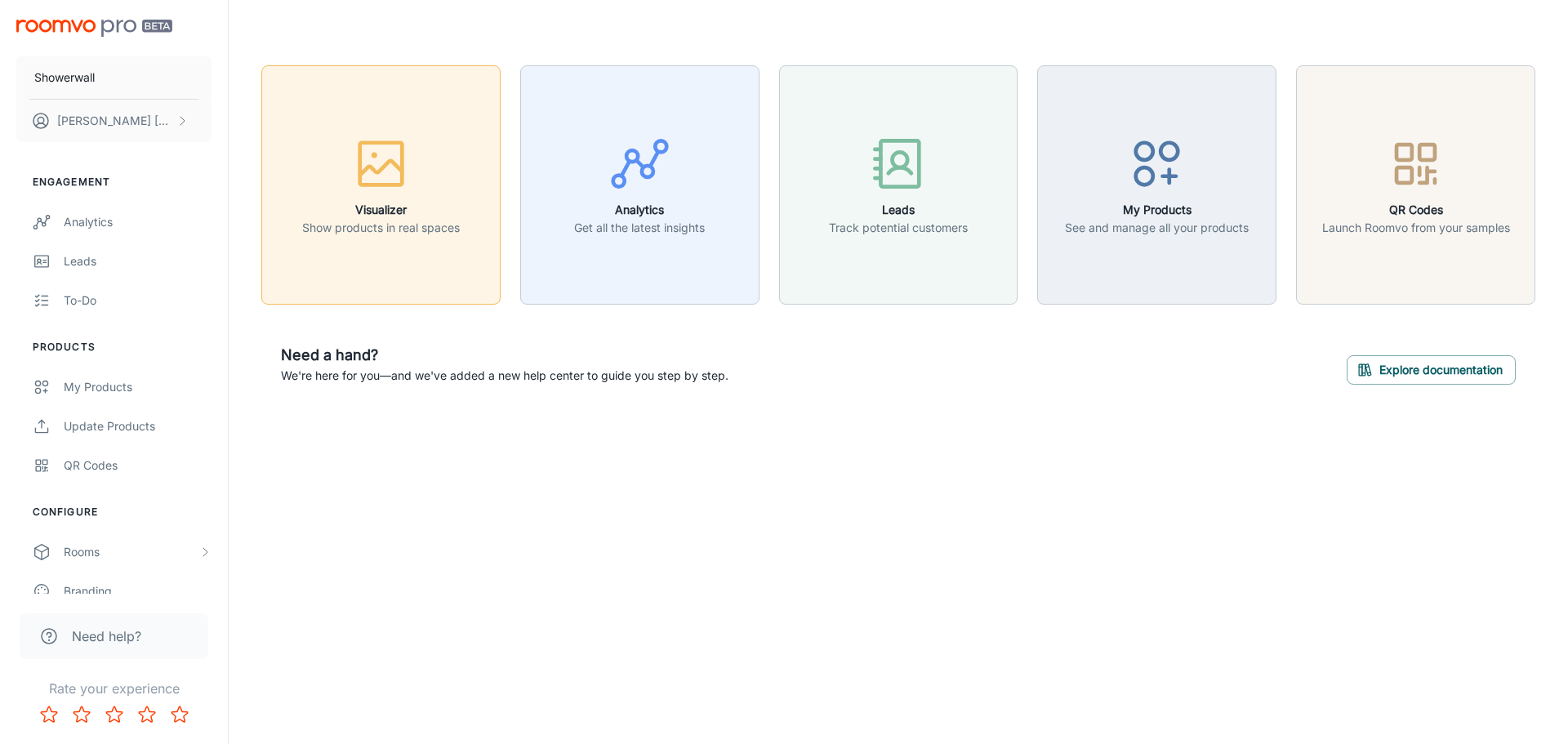
click at [369, 218] on h6 "Visualizer" at bounding box center [380, 210] width 158 height 18
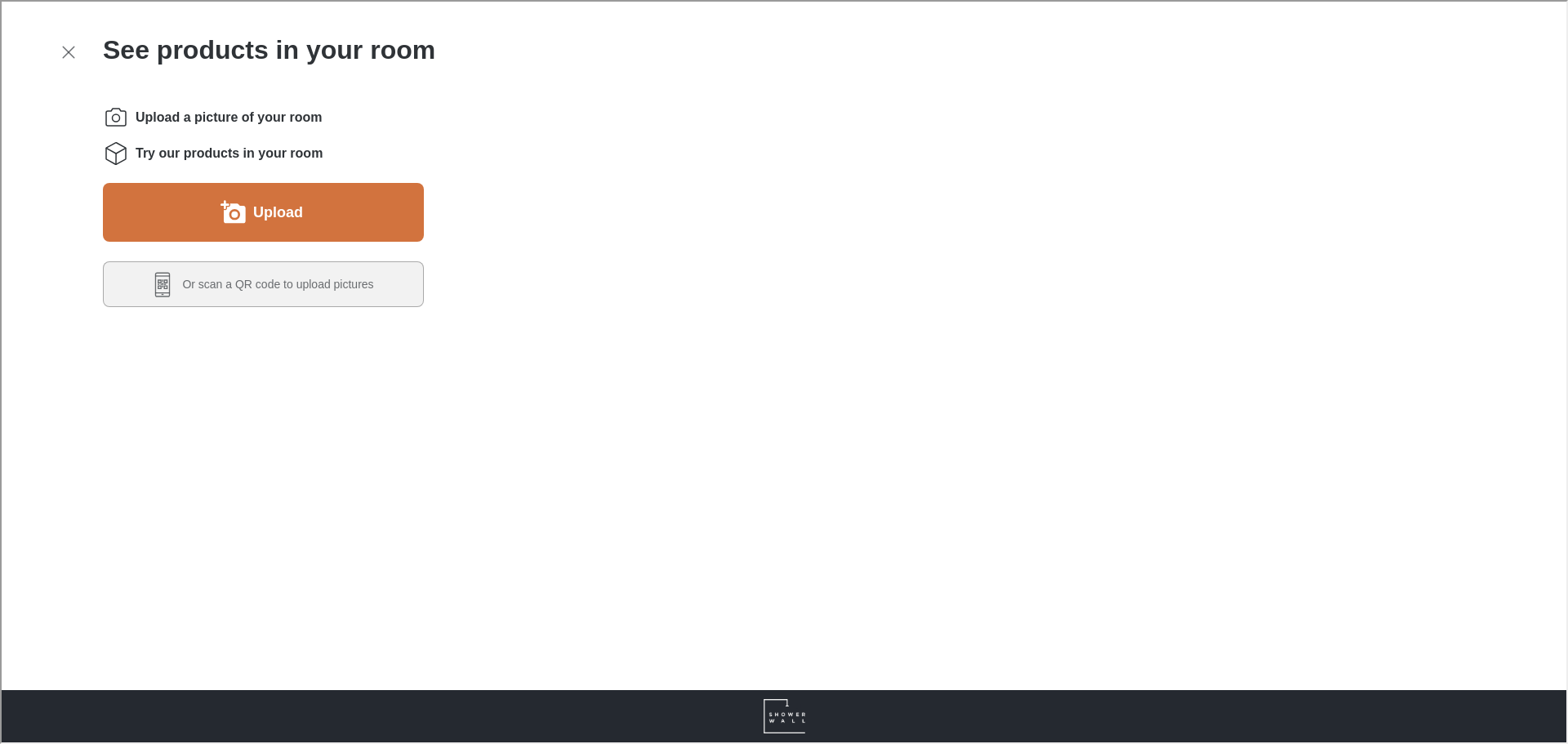
click at [320, 196] on button "Upload" at bounding box center [262, 210] width 321 height 59
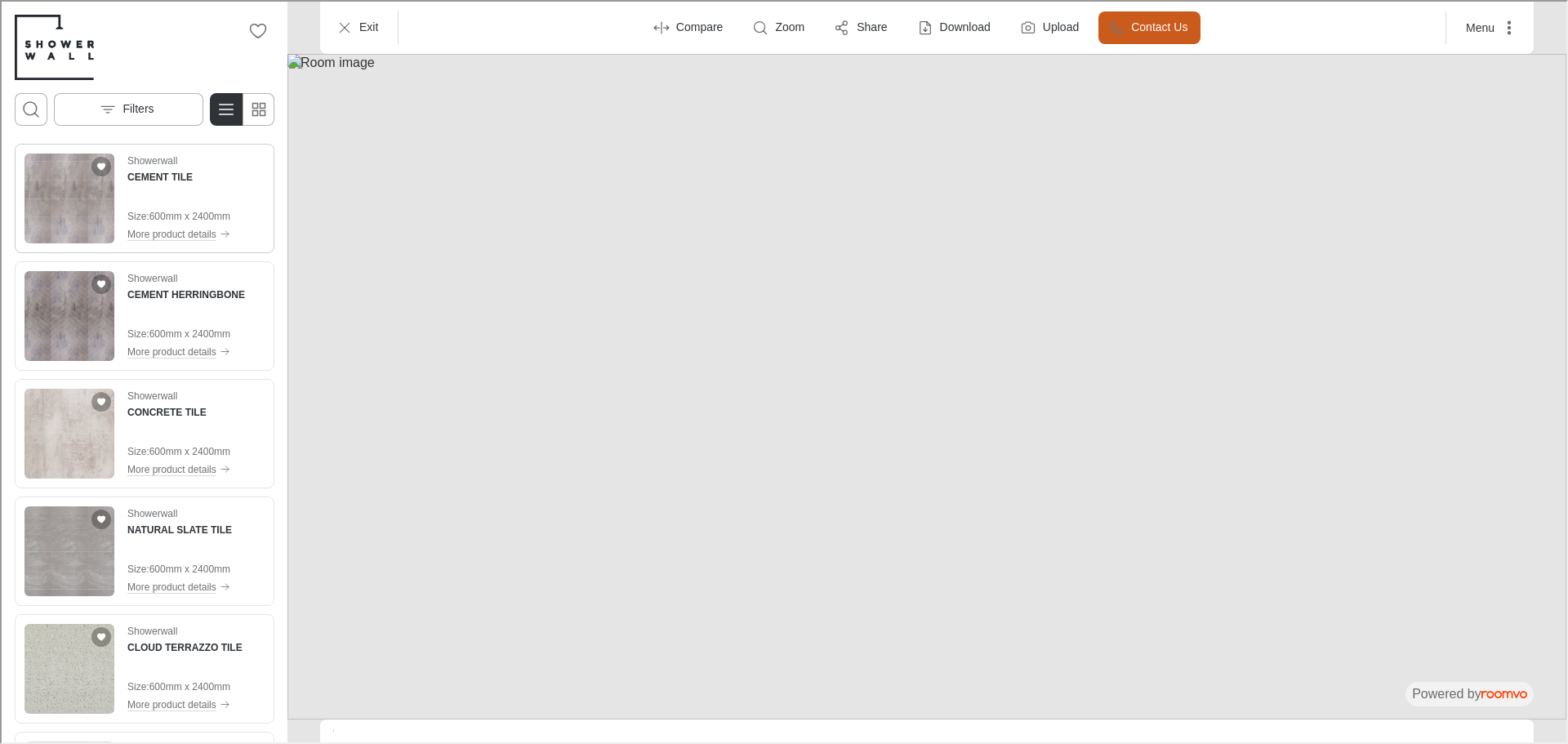
click at [101, 224] on img "See CEMENT TILE in the room" at bounding box center [68, 196] width 90 height 90
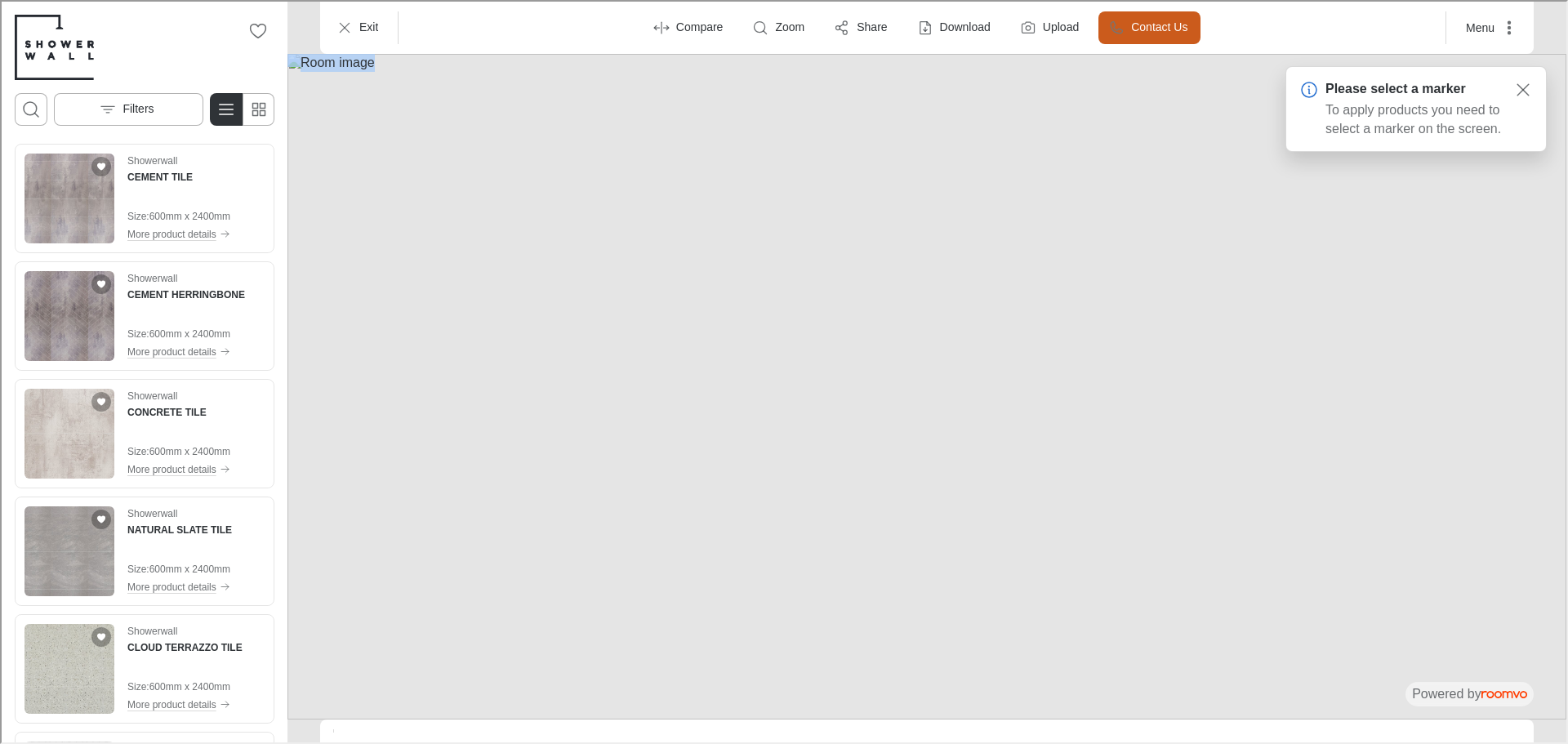
drag, startPoint x: 1061, startPoint y: 736, endPoint x: 1058, endPoint y: 688, distance: 48.1
click at [1058, 688] on div "Exit Compare Zoom Share Download Upload Contact Us Menu "Does this look okay?" …" at bounding box center [925, 371] width 1279 height 741
click at [121, 106] on p "Filters" at bounding box center [136, 107] width 31 height 16
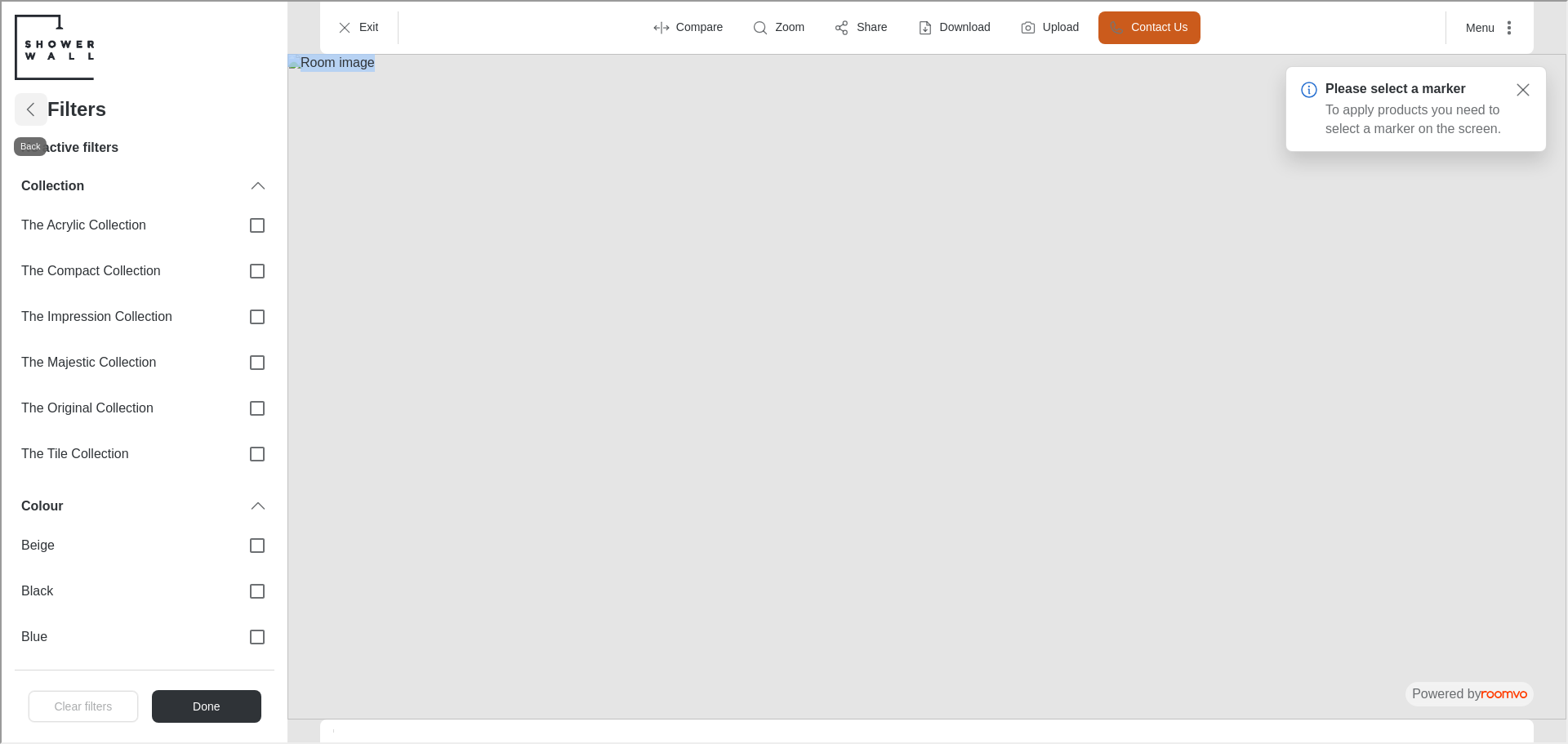
click at [34, 114] on icon "Back" at bounding box center [29, 107] width 19 height 19
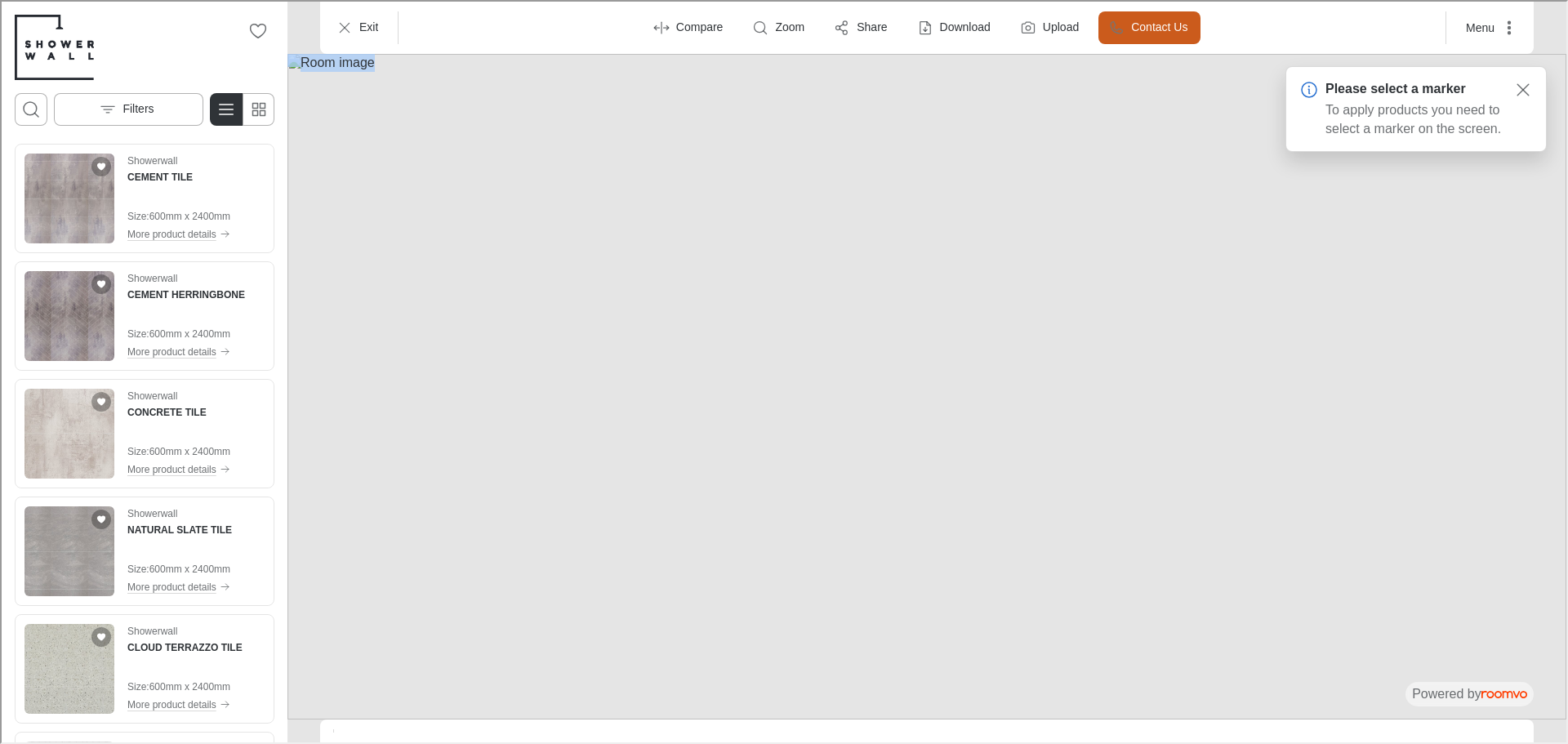
click at [909, 278] on img at bounding box center [925, 385] width 1279 height 666
drag, startPoint x: 909, startPoint y: 278, endPoint x: 722, endPoint y: 258, distance: 188.1
click at [722, 258] on img at bounding box center [925, 385] width 1279 height 666
click at [1525, 84] on line "Close surface marker warning" at bounding box center [1522, 88] width 12 height 12
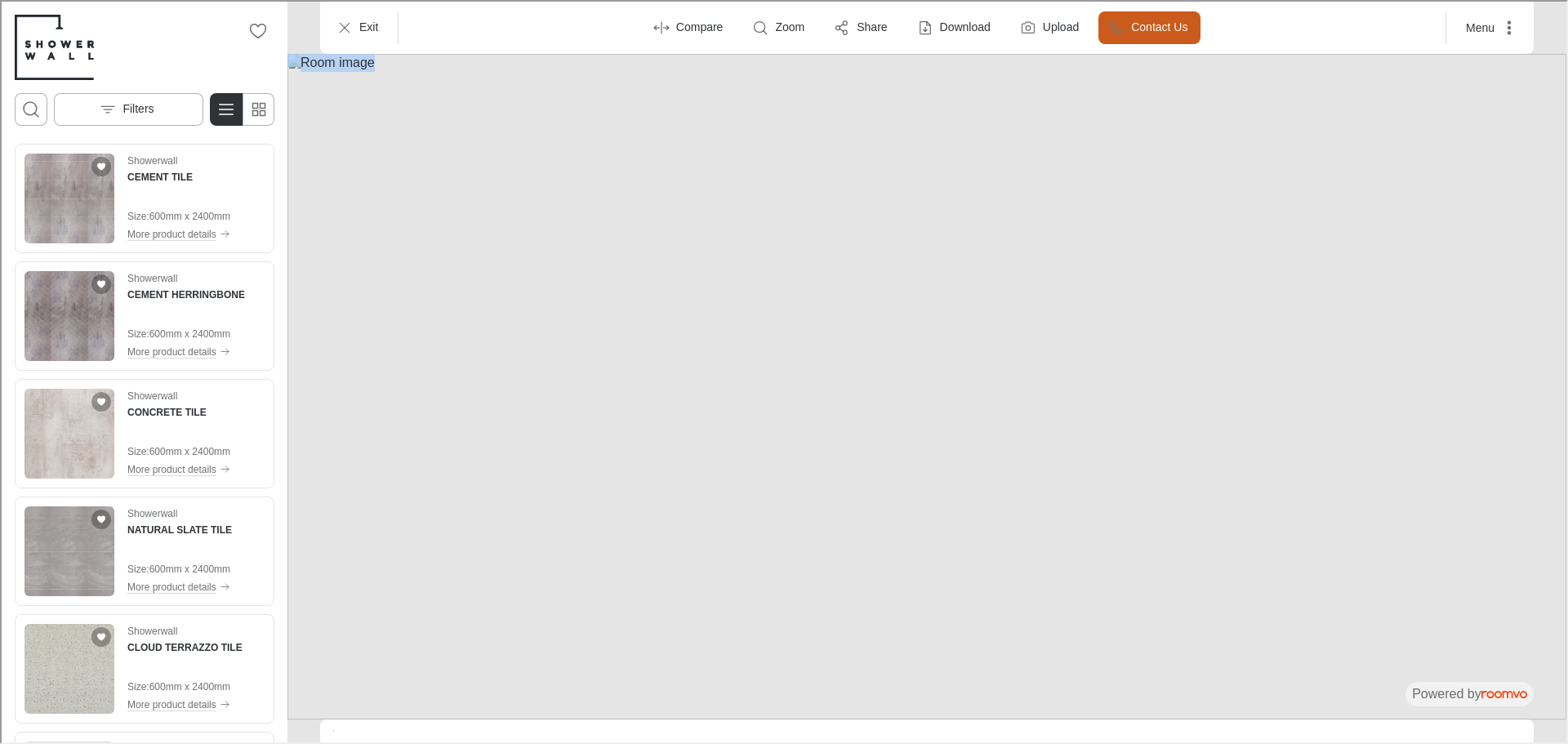
click at [989, 637] on img at bounding box center [925, 385] width 1279 height 666
drag, startPoint x: 989, startPoint y: 637, endPoint x: 837, endPoint y: 429, distance: 257.6
click at [825, 432] on img at bounding box center [925, 385] width 1279 height 666
click at [883, 425] on img at bounding box center [925, 385] width 1279 height 666
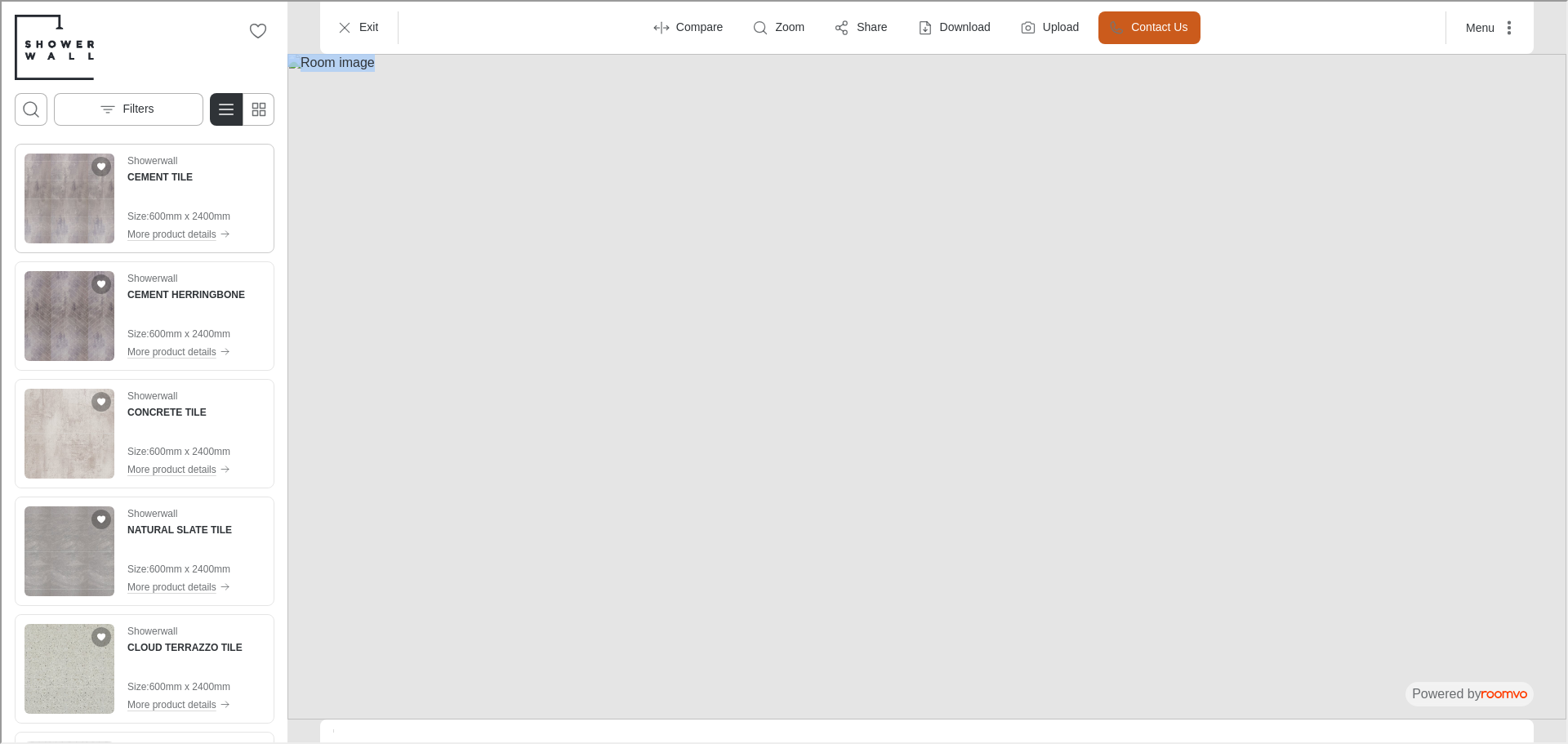
click at [108, 196] on img "See CEMENT TILE in the room" at bounding box center [68, 196] width 90 height 90
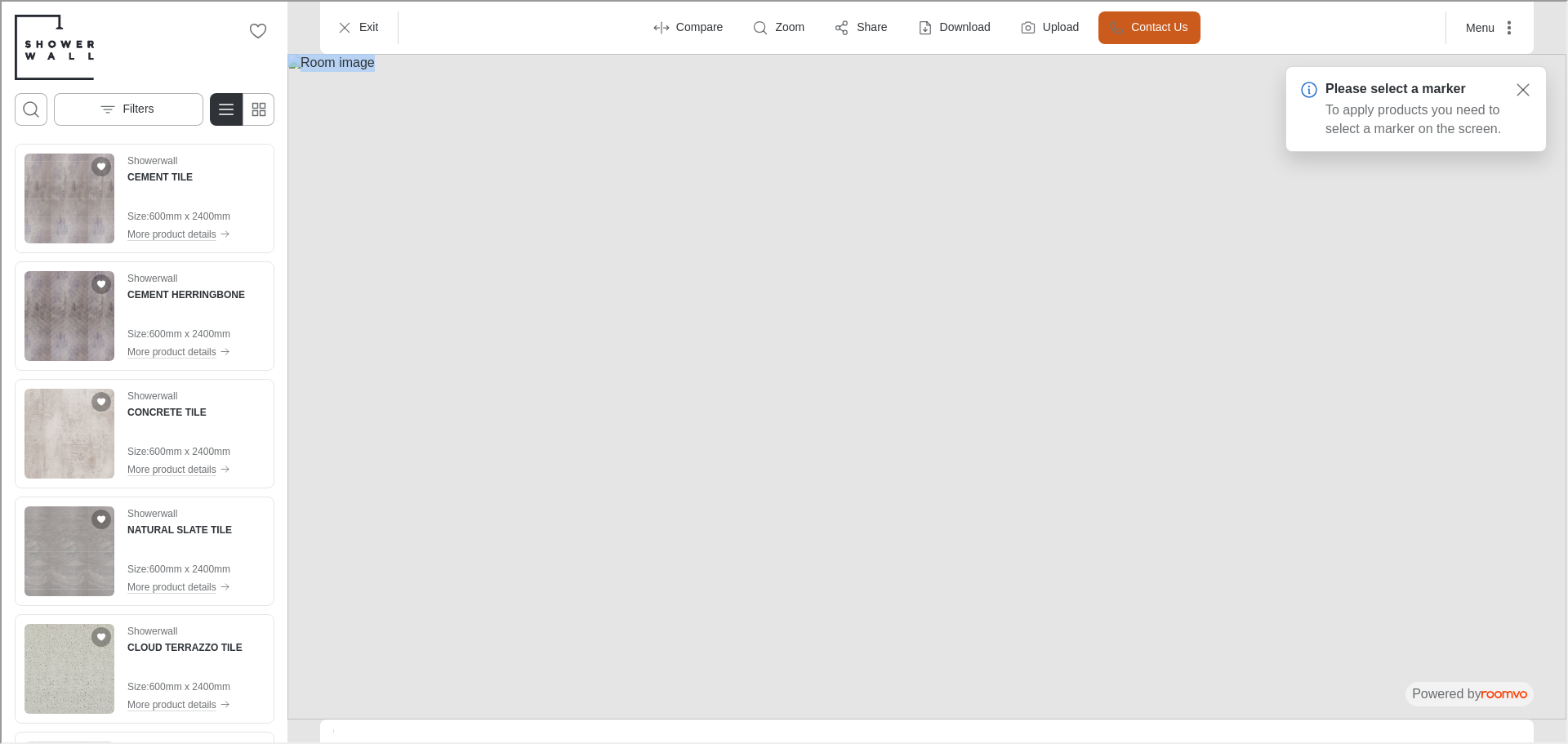
click at [782, 166] on img at bounding box center [925, 385] width 1279 height 666
click at [336, 25] on icon "Exit" at bounding box center [342, 26] width 16 height 16
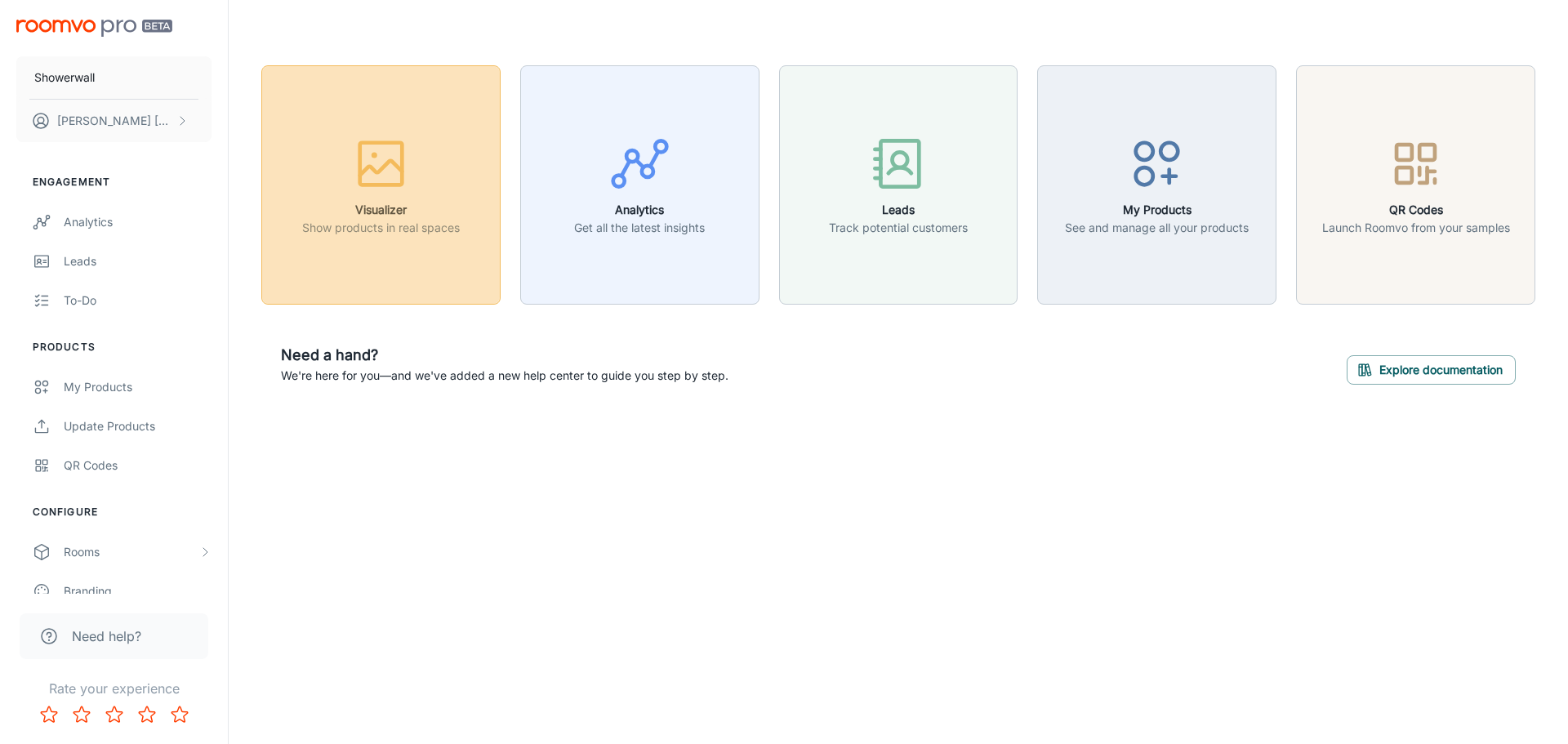
click at [397, 223] on p "Show products in real spaces" at bounding box center [380, 227] width 158 height 18
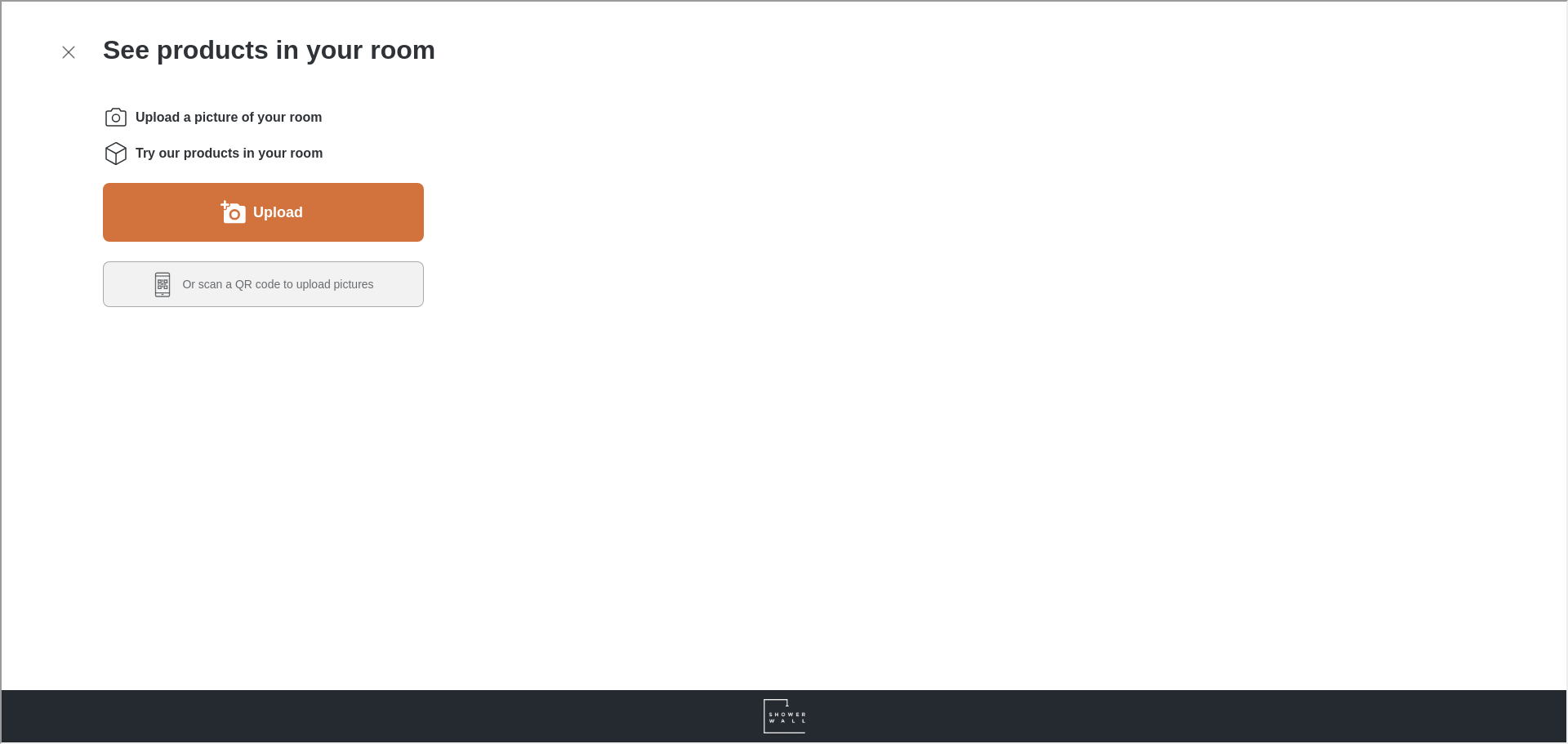
click at [317, 227] on button "Upload" at bounding box center [262, 210] width 321 height 59
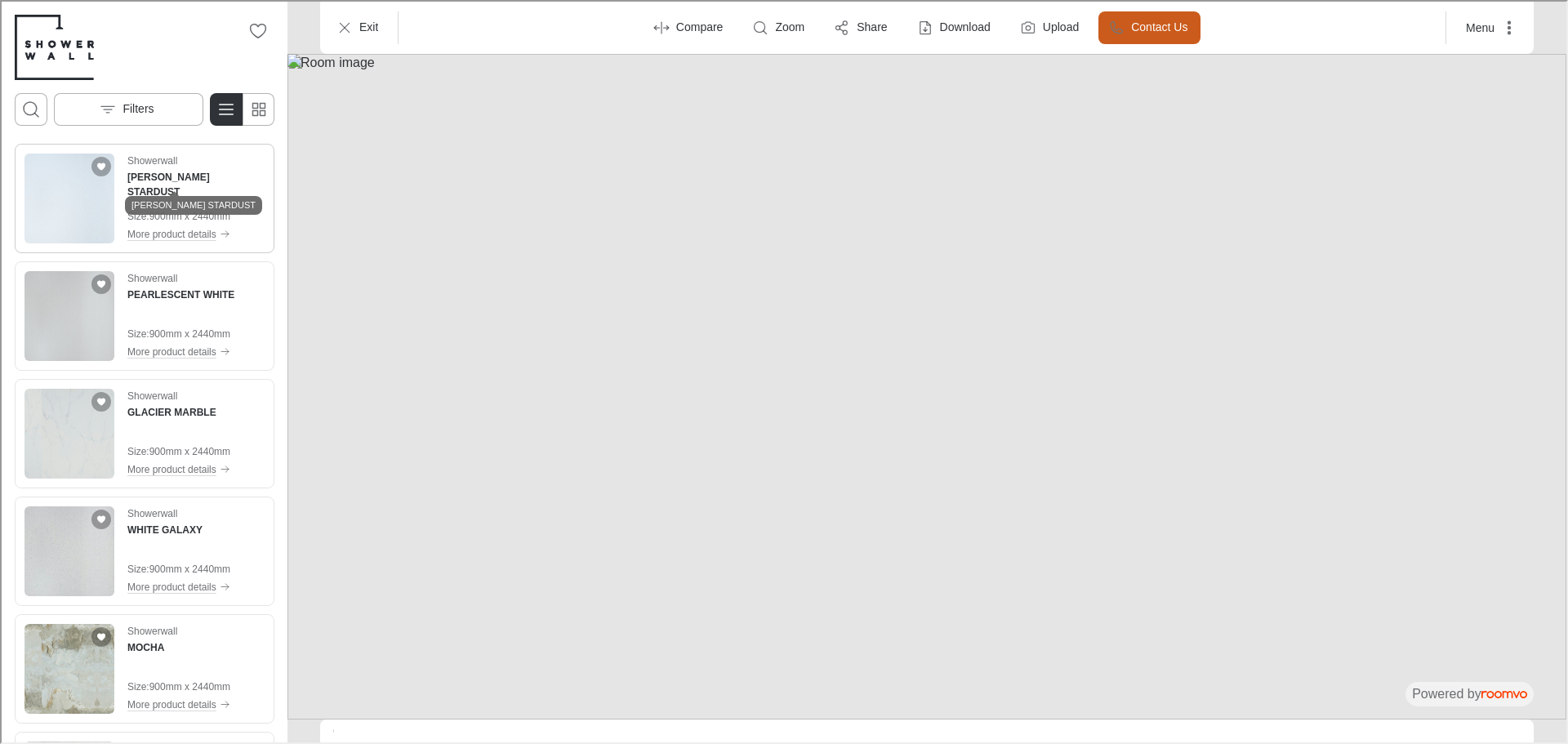
click at [40, 217] on img "See BIANCO STARDUST in the room" at bounding box center [68, 196] width 90 height 90
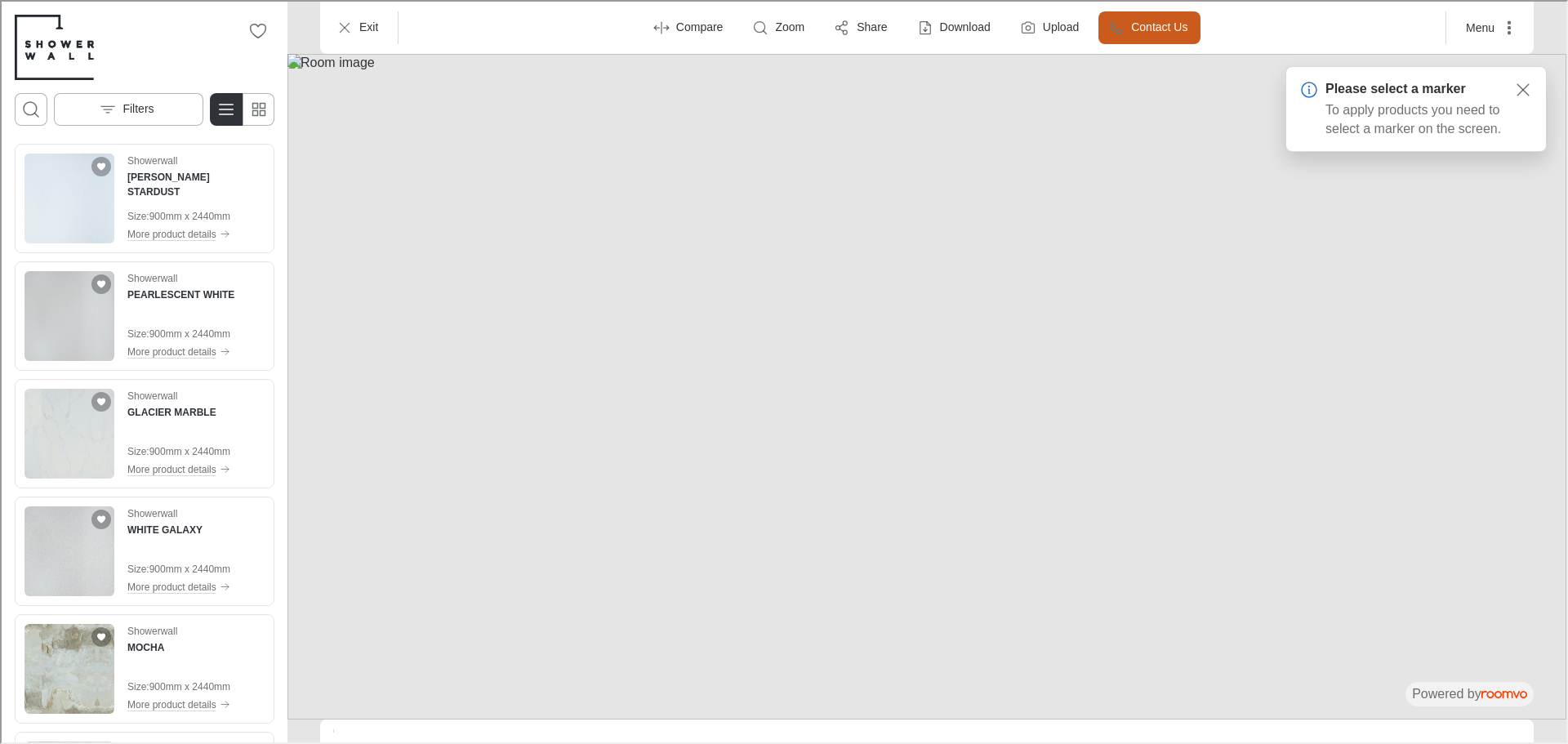
click at [860, 272] on img at bounding box center [925, 385] width 1279 height 666
click at [867, 243] on img at bounding box center [925, 385] width 1279 height 666
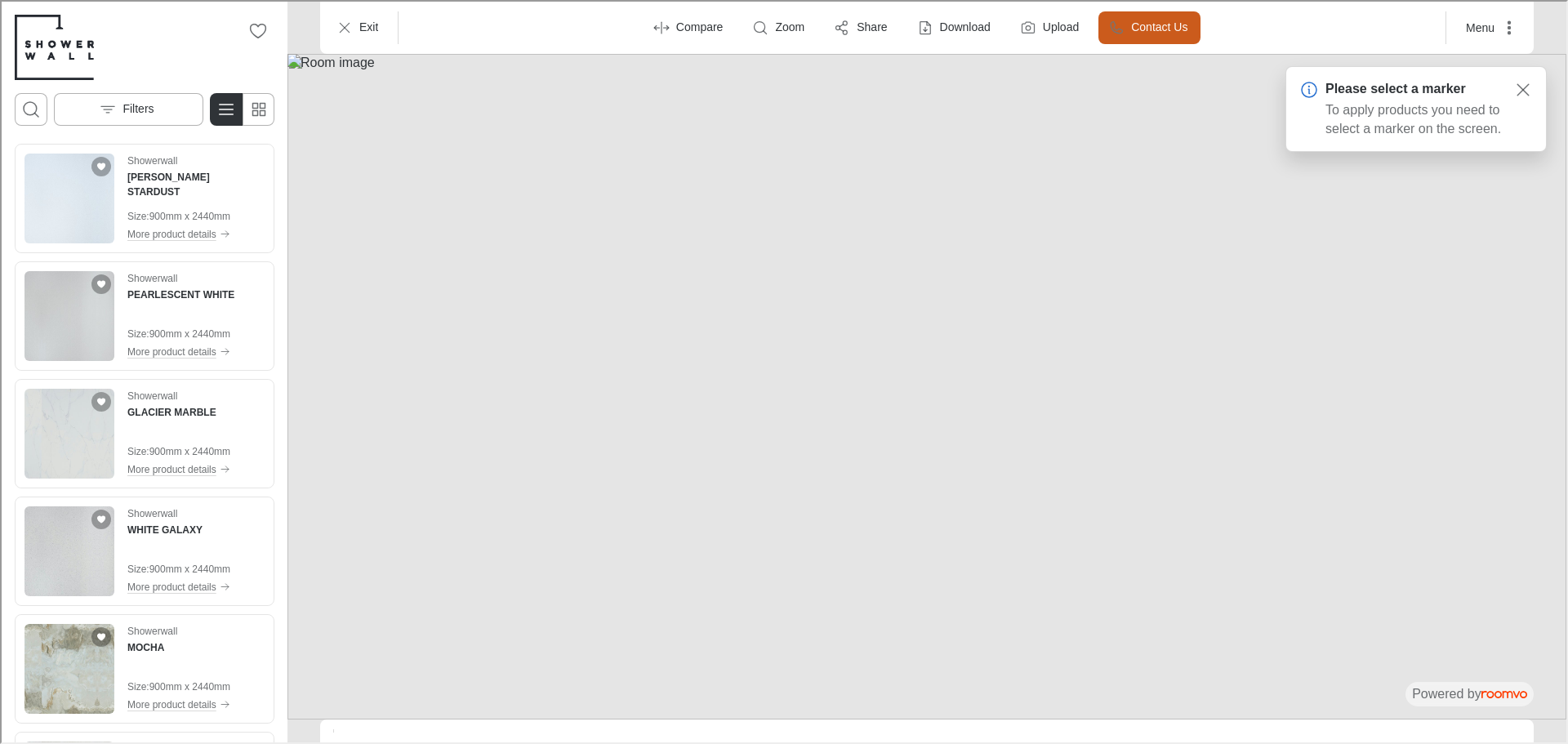
drag, startPoint x: 867, startPoint y: 243, endPoint x: 884, endPoint y: 233, distance: 19.7
click at [872, 238] on img at bounding box center [925, 385] width 1279 height 666
drag, startPoint x: 912, startPoint y: 361, endPoint x: 1009, endPoint y: 431, distance: 119.6
click at [1010, 435] on img at bounding box center [925, 385] width 1279 height 666
click at [342, 23] on icon "Exit" at bounding box center [342, 26] width 16 height 16
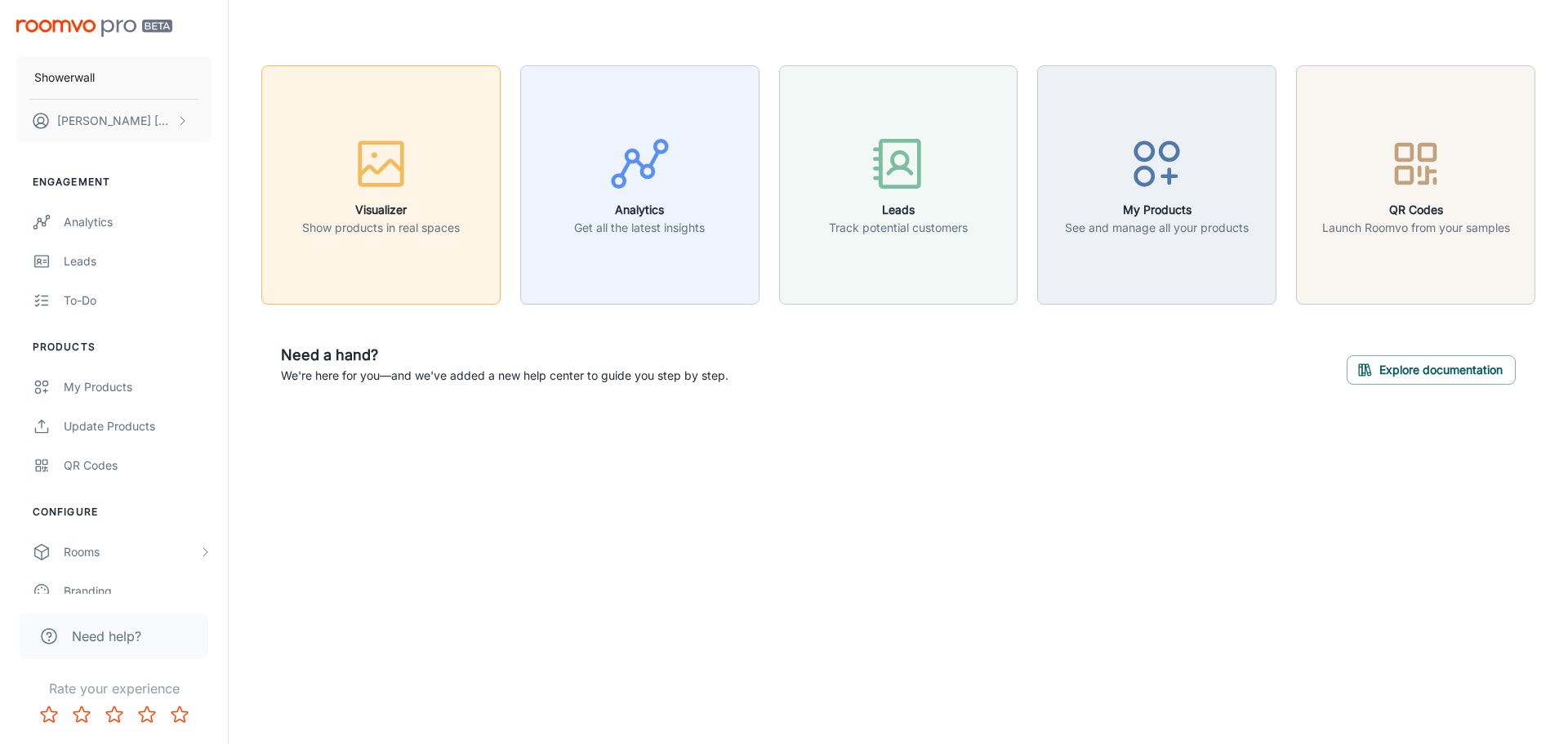
click at [299, 125] on button "Visualizer Show products in real spaces" at bounding box center [380, 185] width 239 height 239
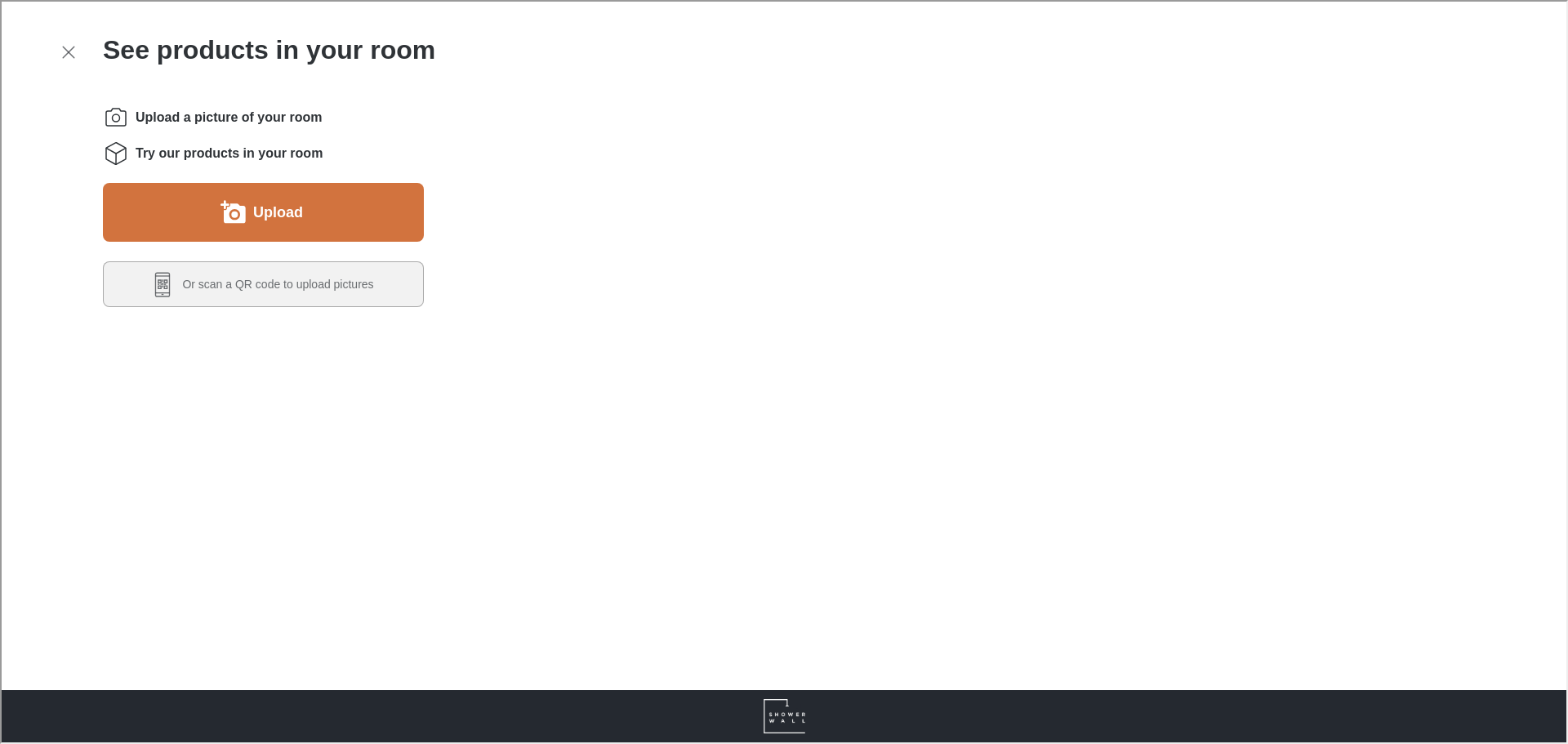
click at [294, 213] on label "Upload" at bounding box center [276, 210] width 49 height 26
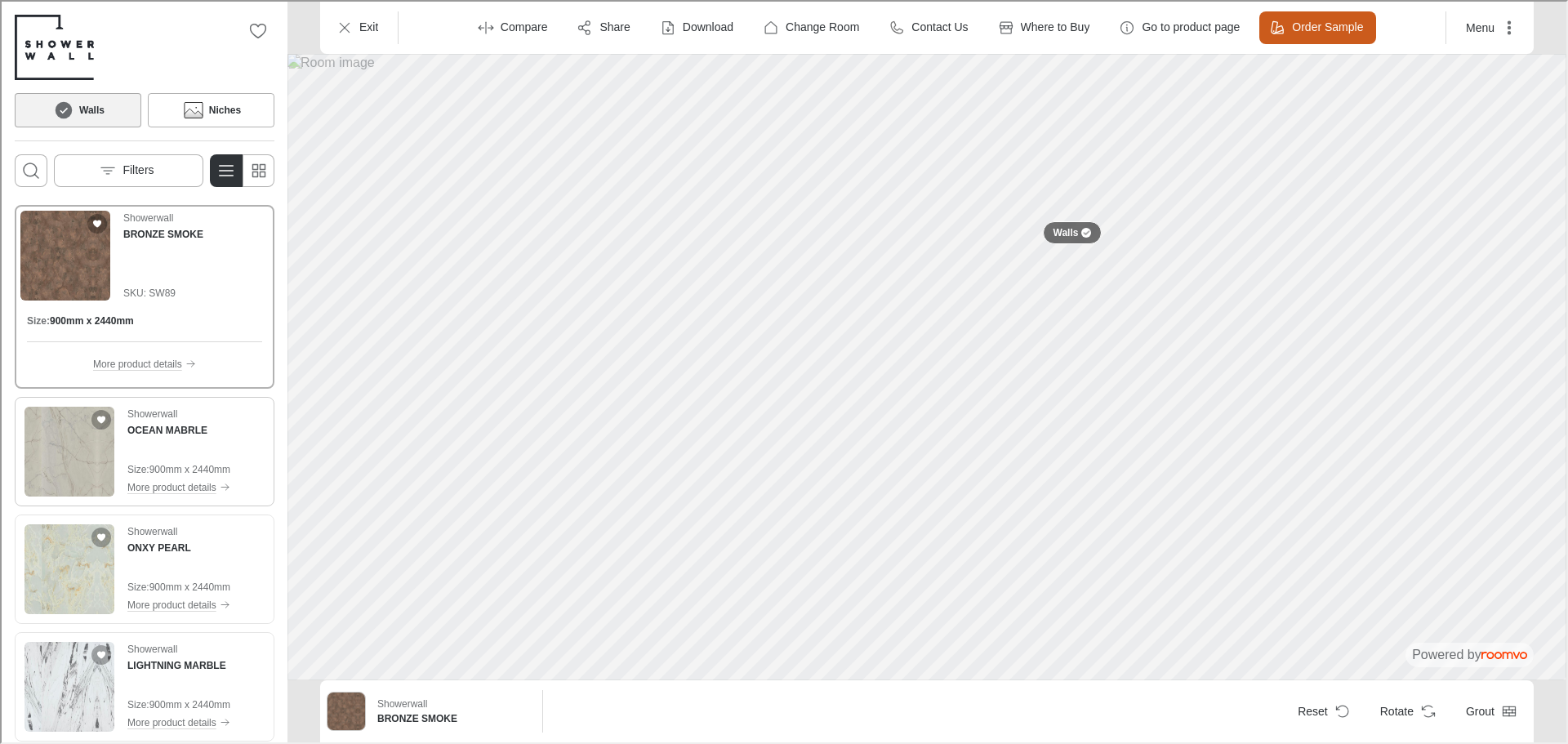
click at [58, 488] on img "See OCEAN MABRLE in the room" at bounding box center [68, 450] width 90 height 90
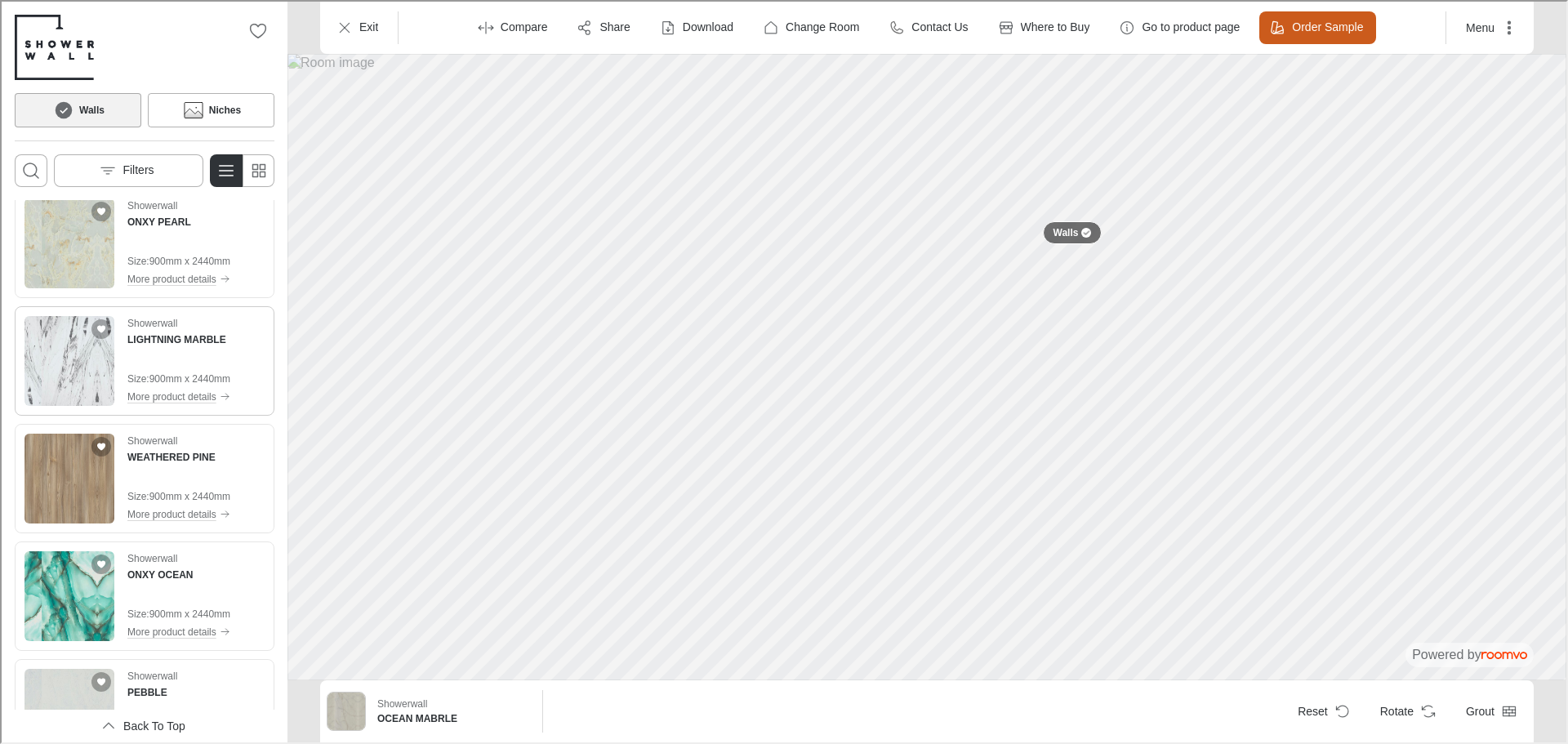
scroll to position [327, 0]
click at [74, 581] on img "See ONXY OCEAN in the room" at bounding box center [68, 593] width 90 height 90
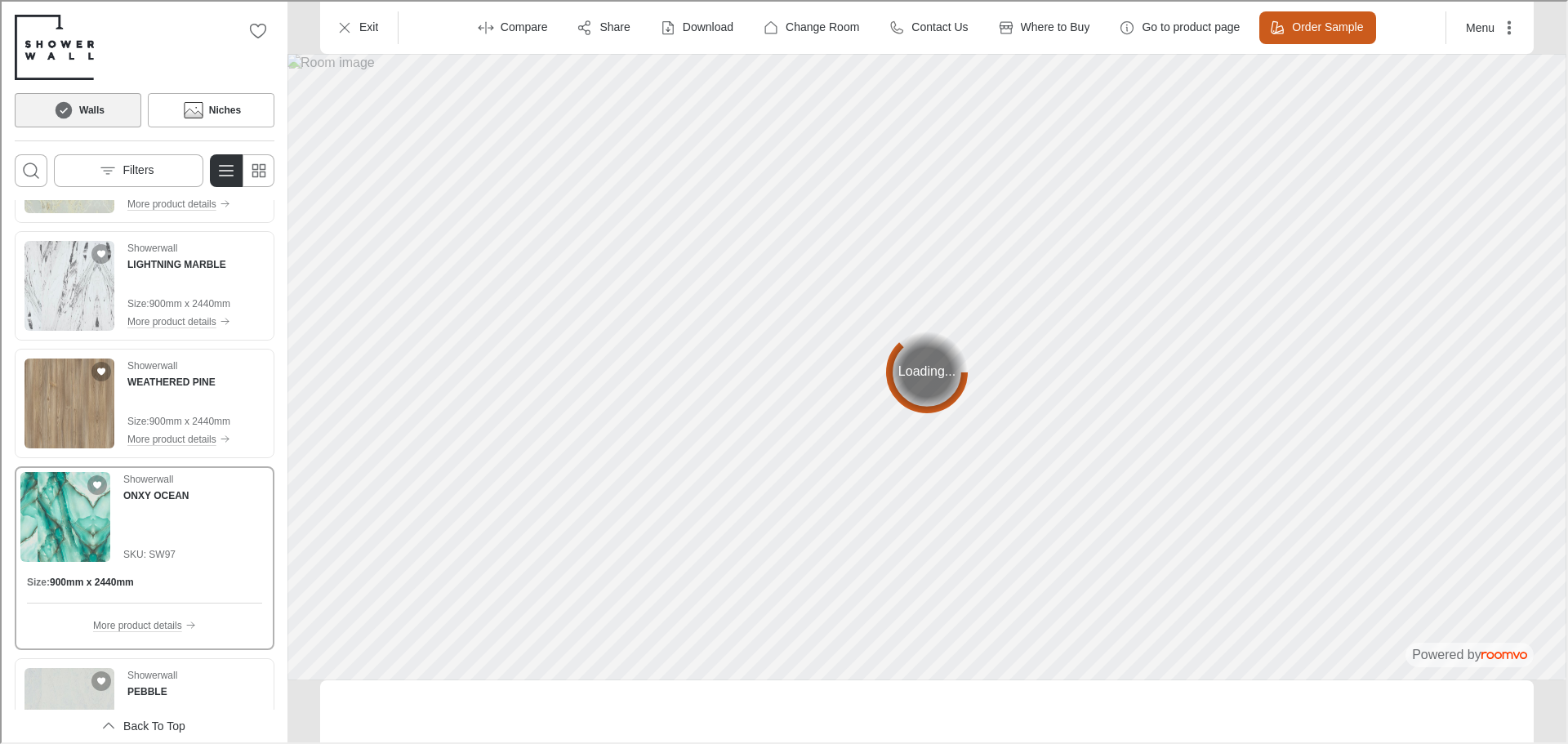
scroll to position [253, 0]
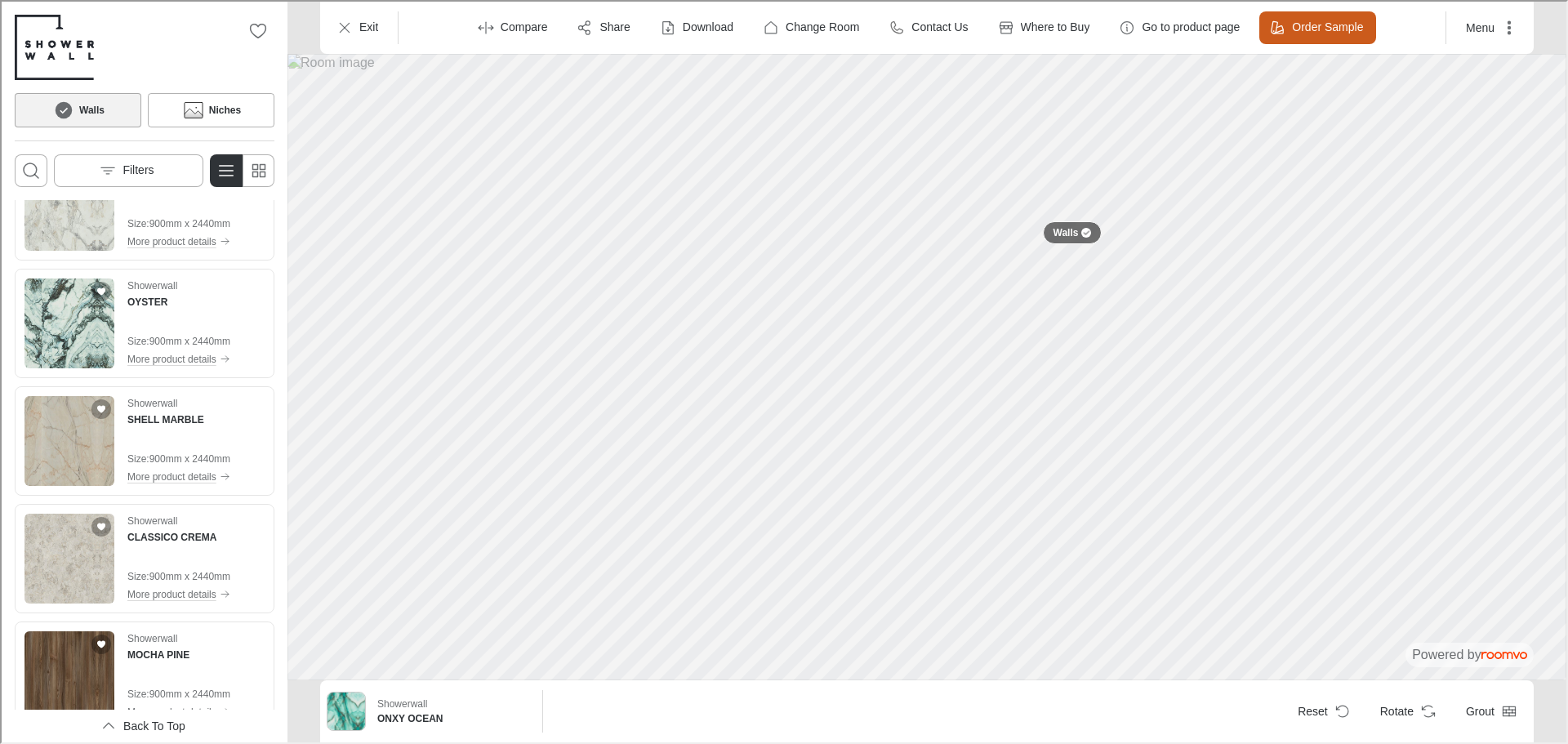
click at [57, 336] on img "See OYSTER in the room" at bounding box center [68, 321] width 90 height 90
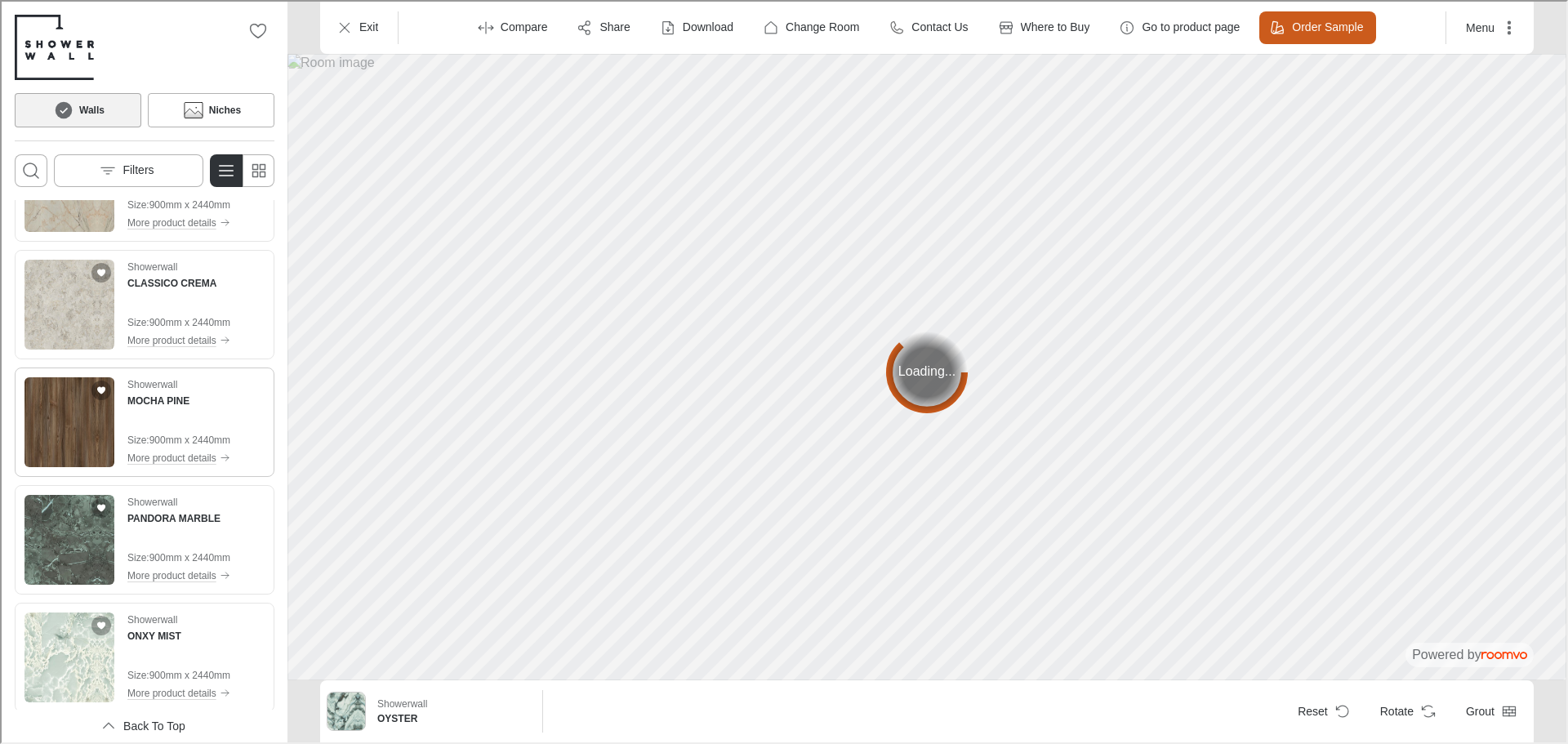
scroll to position [1485, 0]
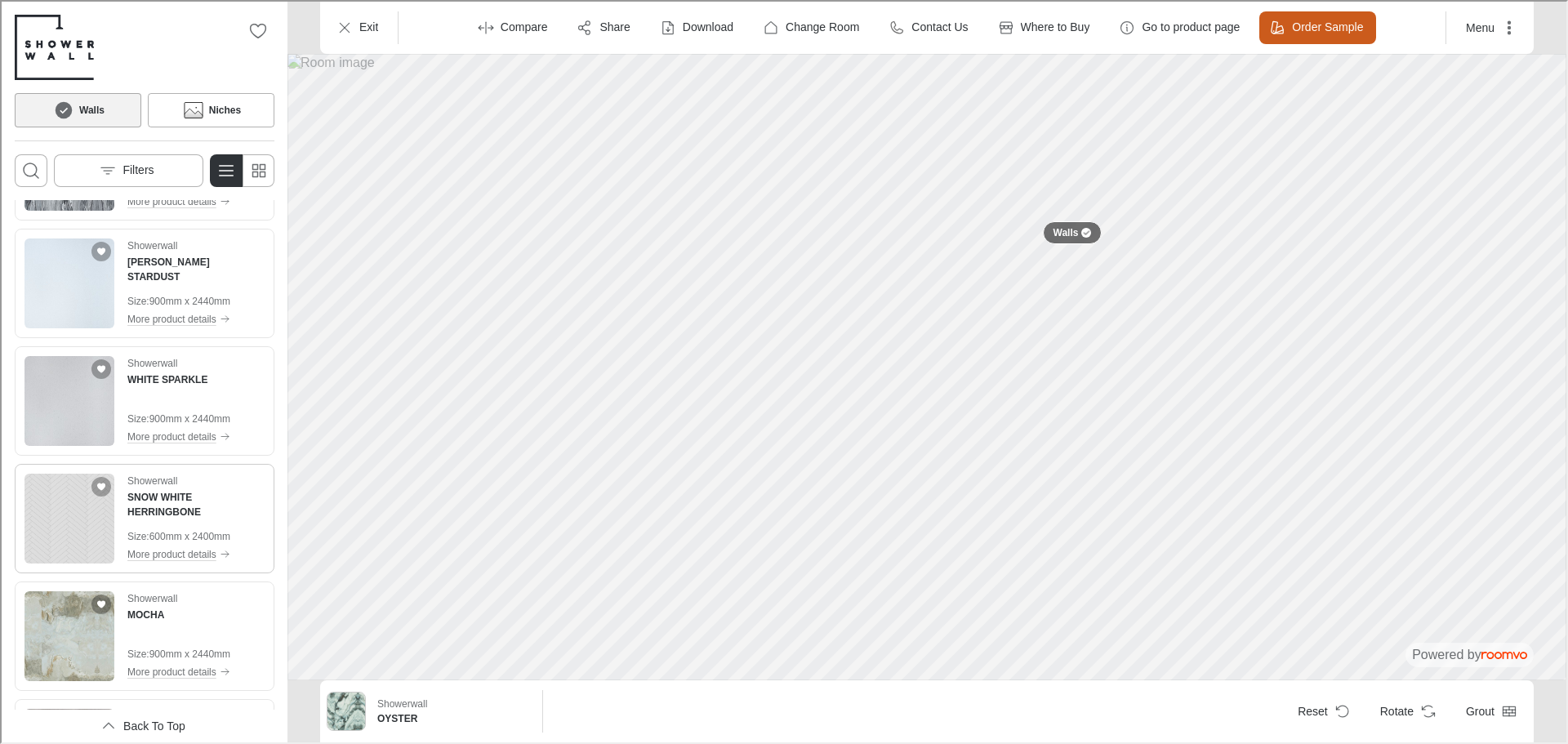
click at [71, 554] on img "See SNOW WHITE HERRINGBONE in the room" at bounding box center [68, 517] width 90 height 90
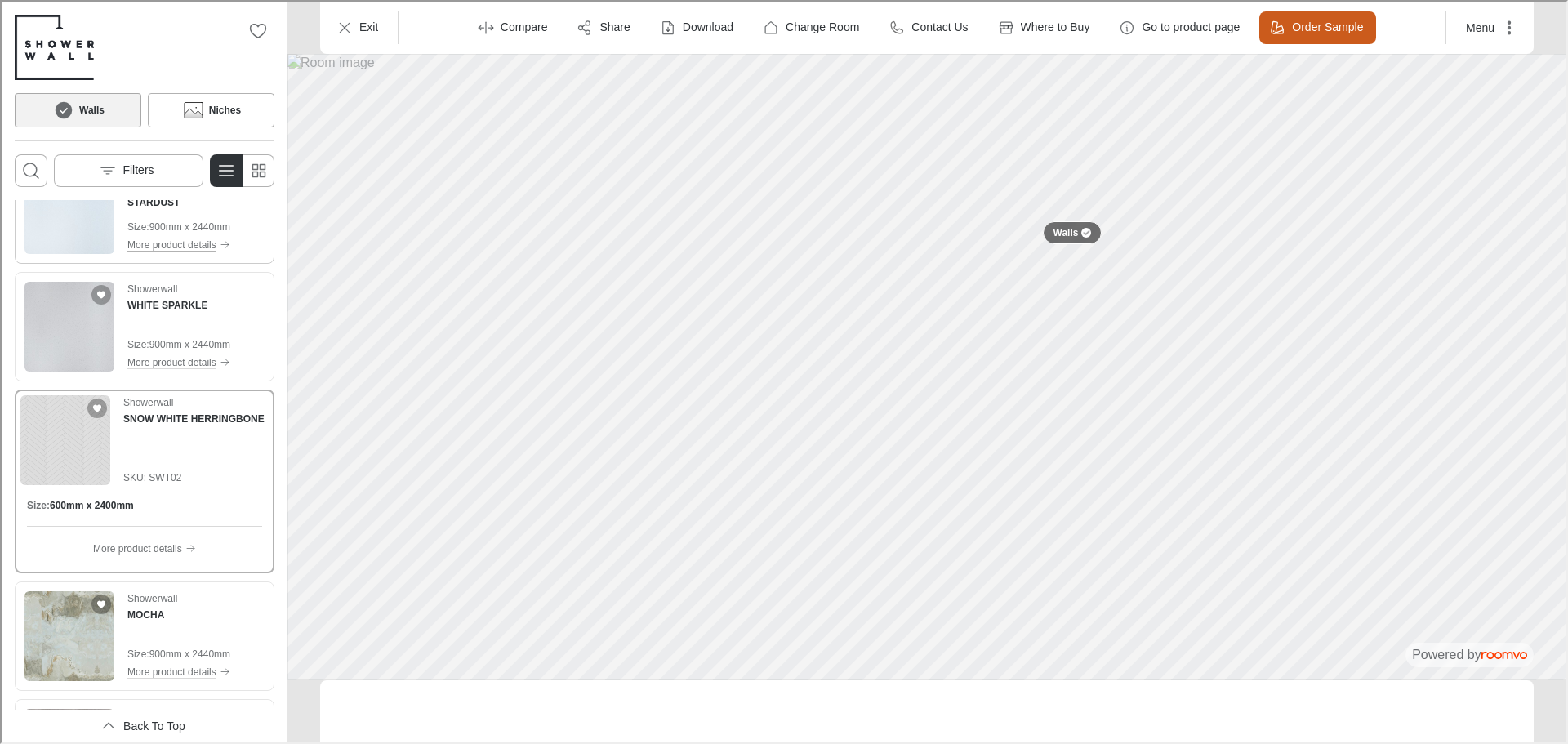
scroll to position [2799, 0]
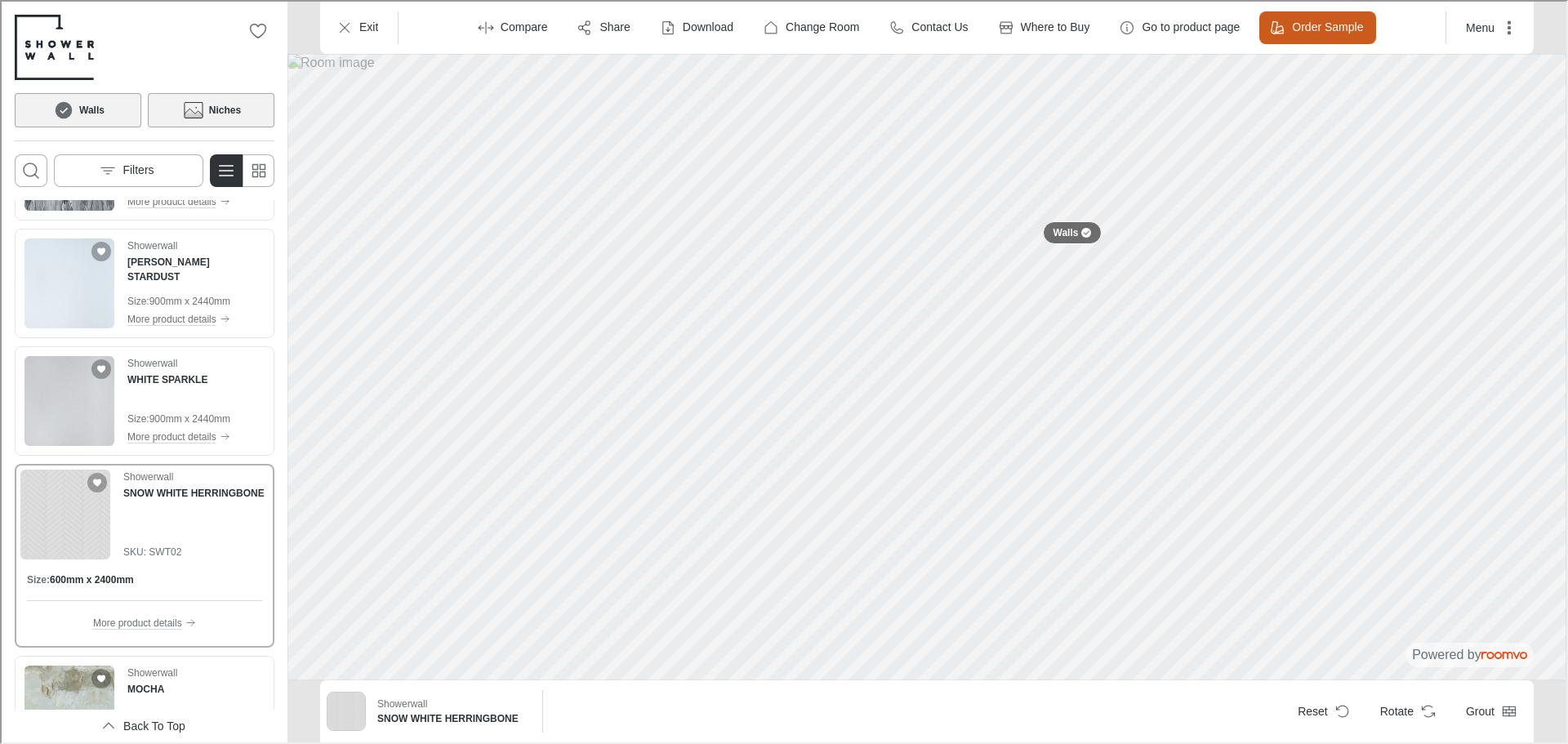
click at [201, 109] on icon at bounding box center [192, 108] width 24 height 19
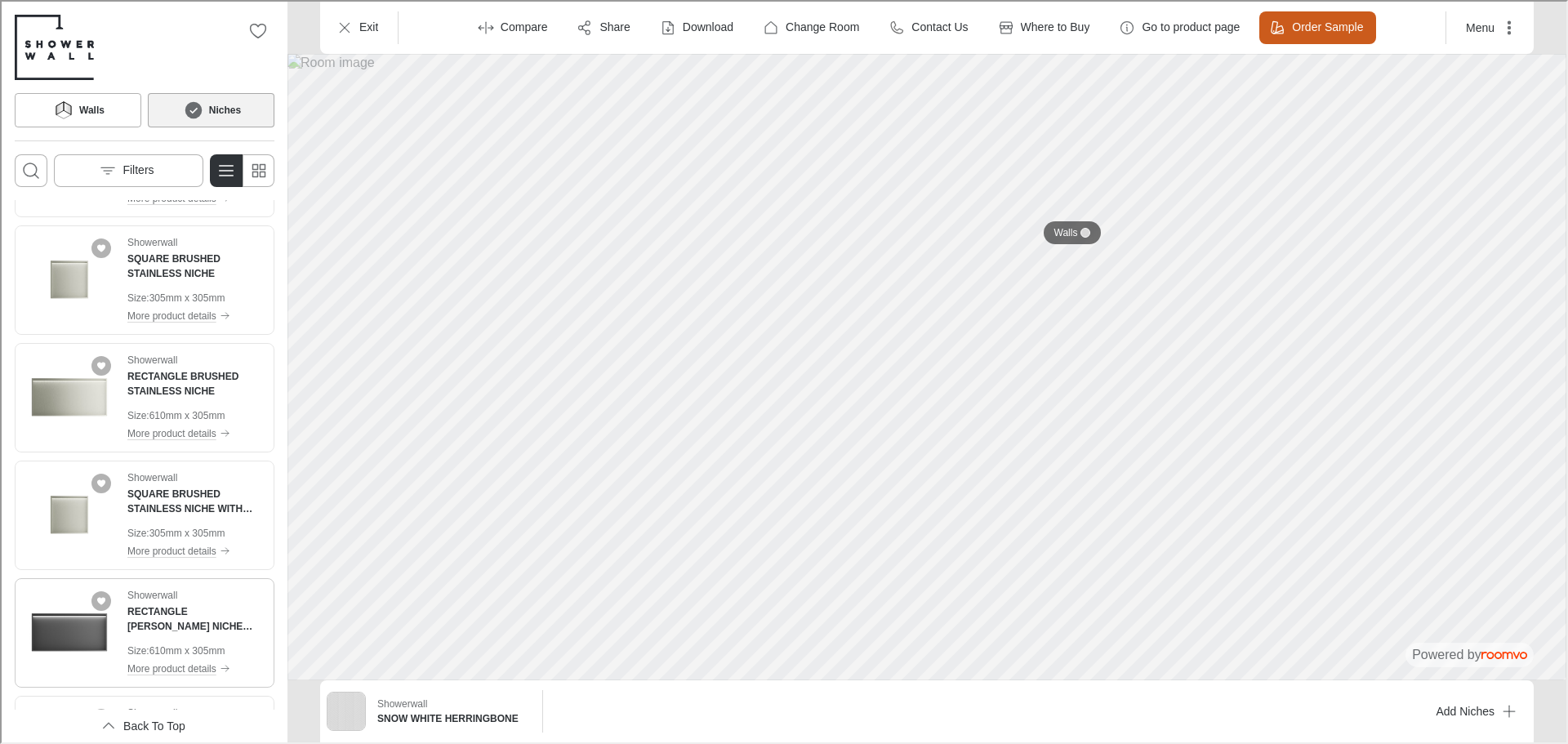
scroll to position [245, 0]
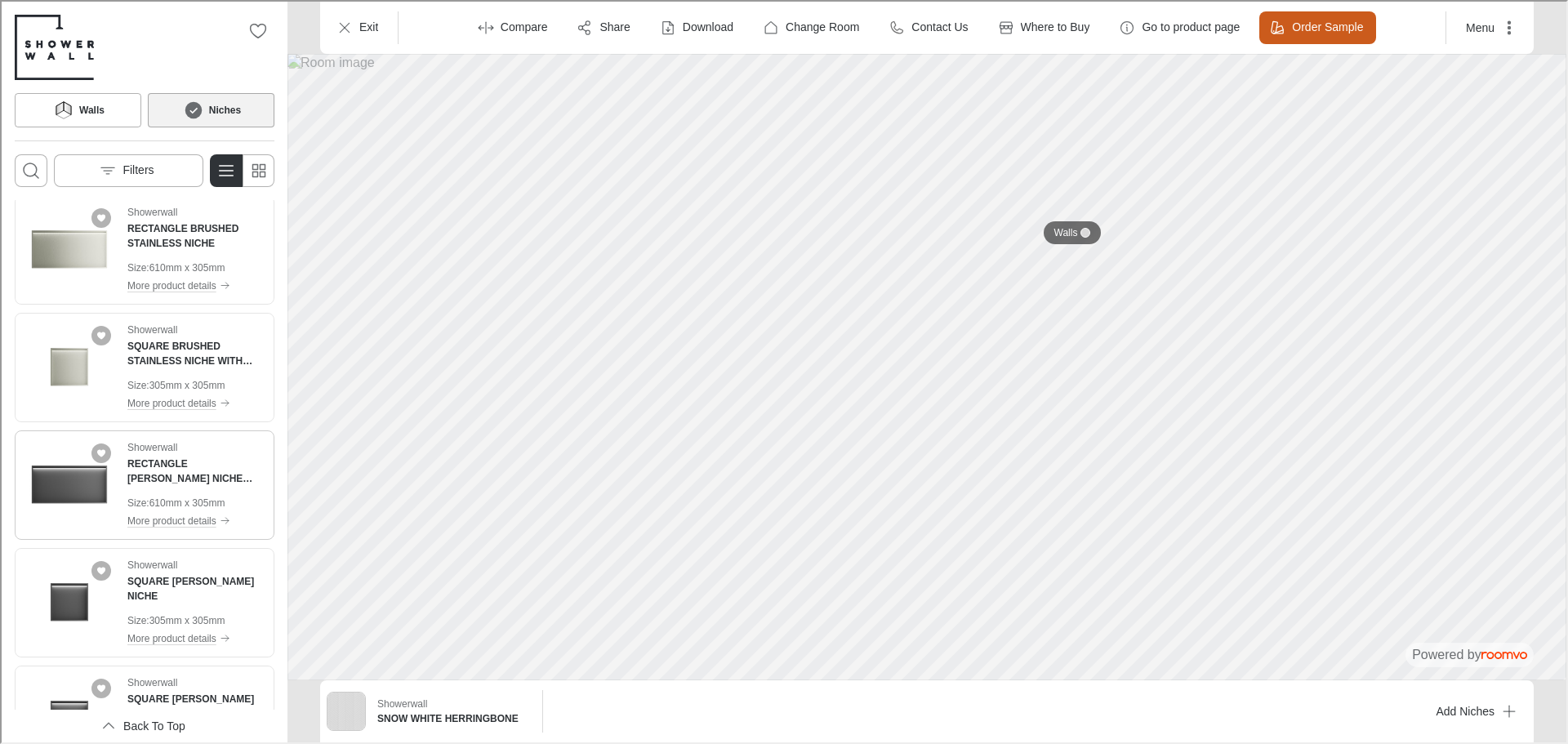
click at [80, 488] on img "See RECTANGLE MATT BLACK NICHE WITH LED in the room" at bounding box center [68, 483] width 90 height 90
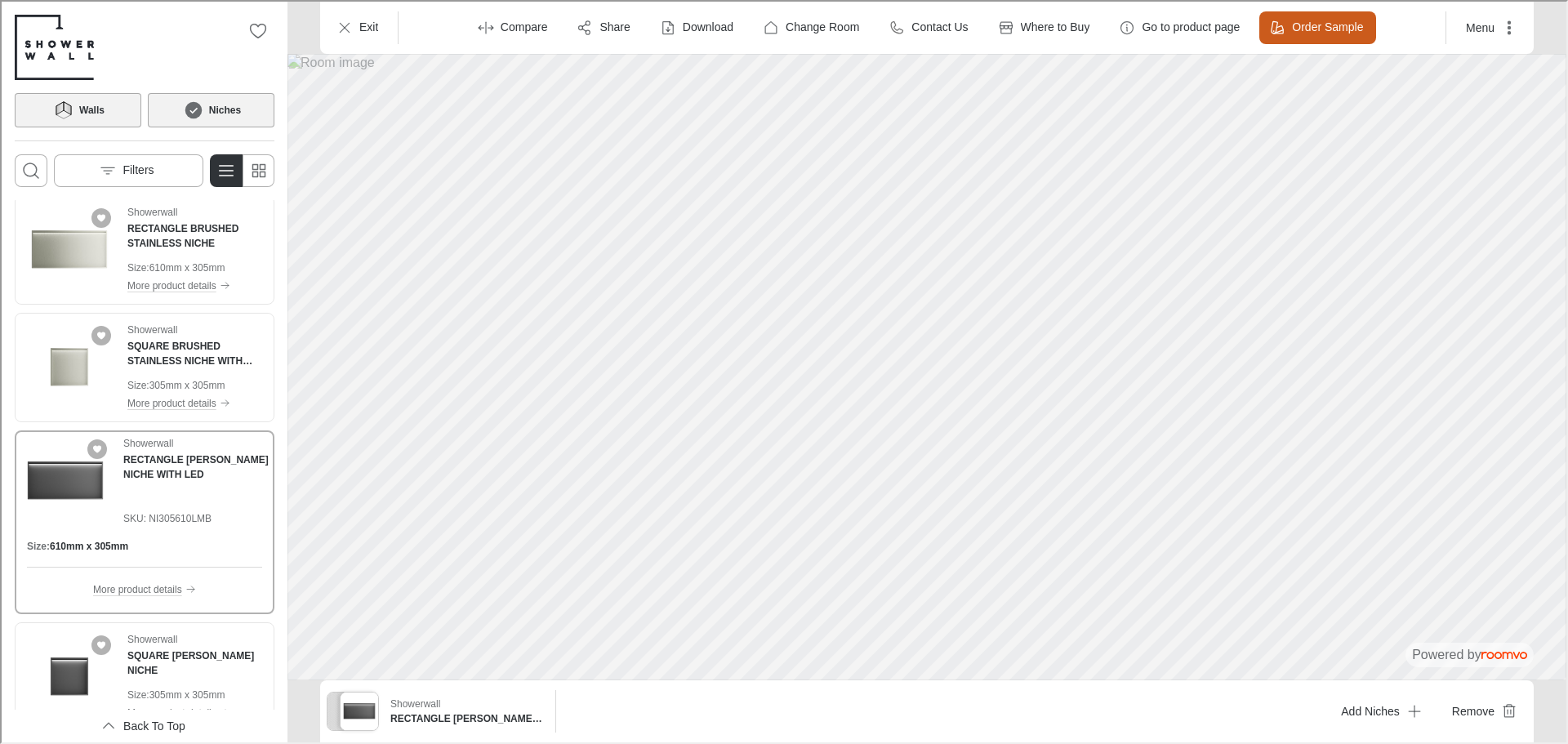
click at [88, 108] on h6 "Walls" at bounding box center [90, 108] width 25 height 15
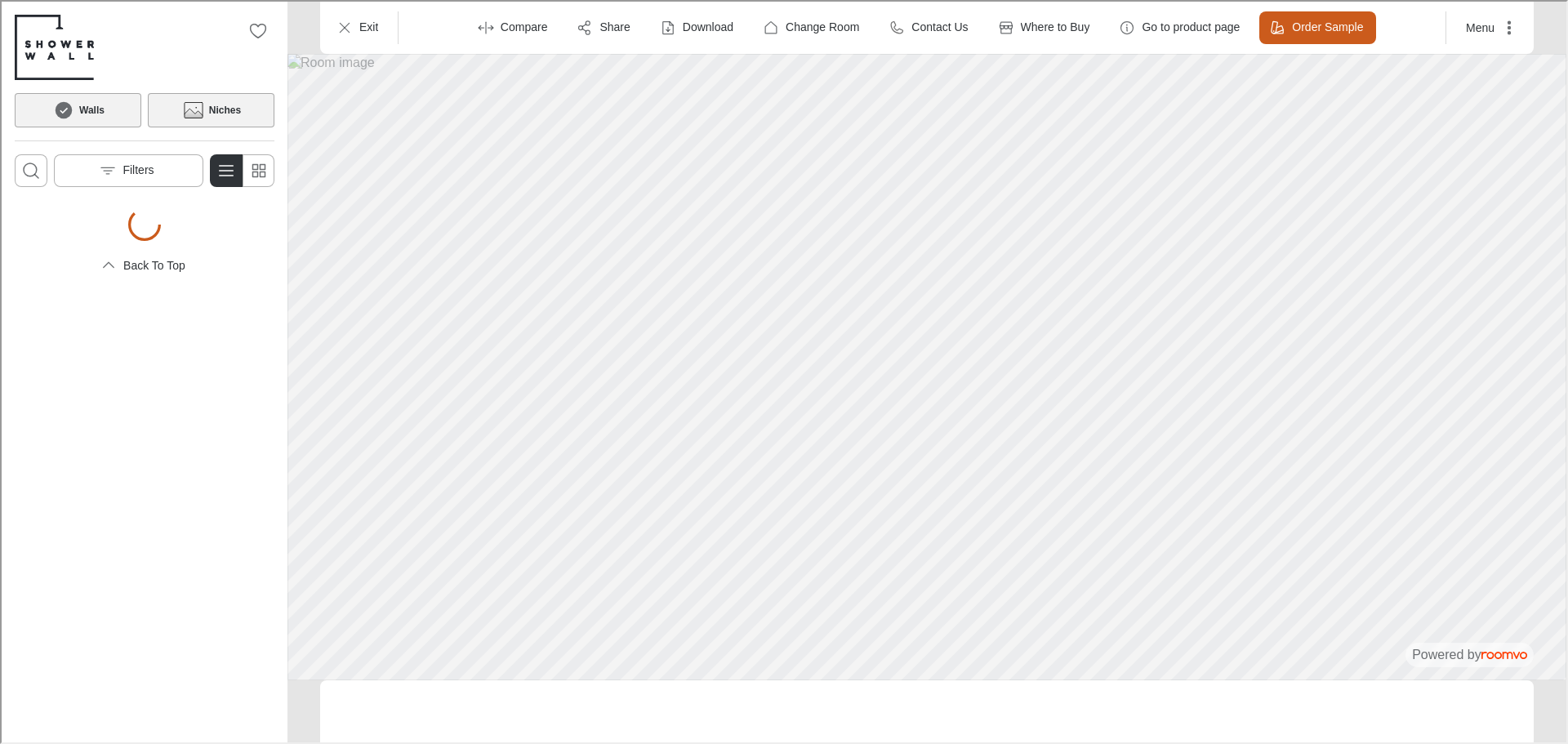
scroll to position [0, 0]
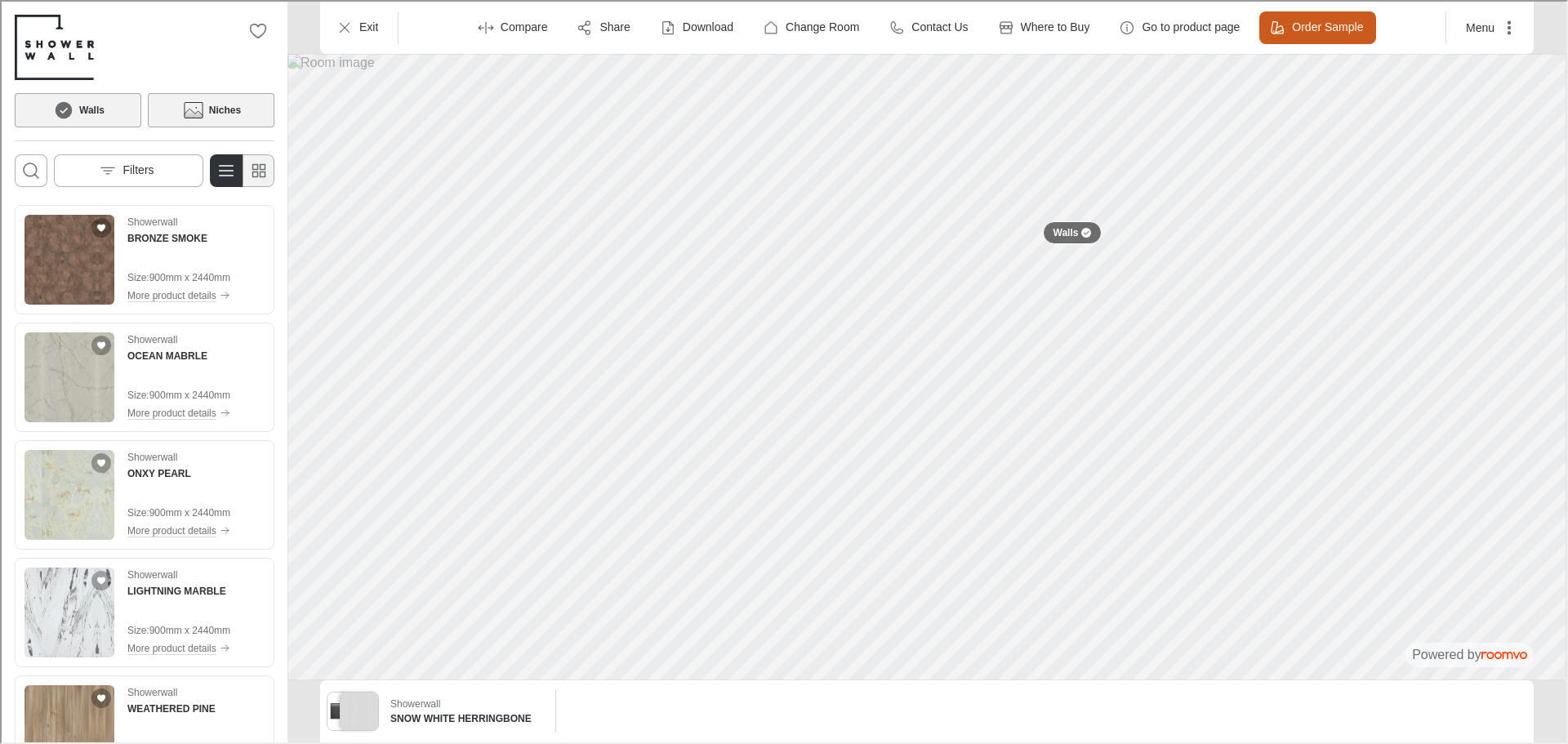
click at [261, 172] on icon "Switch to simple view" at bounding box center [257, 169] width 19 height 19
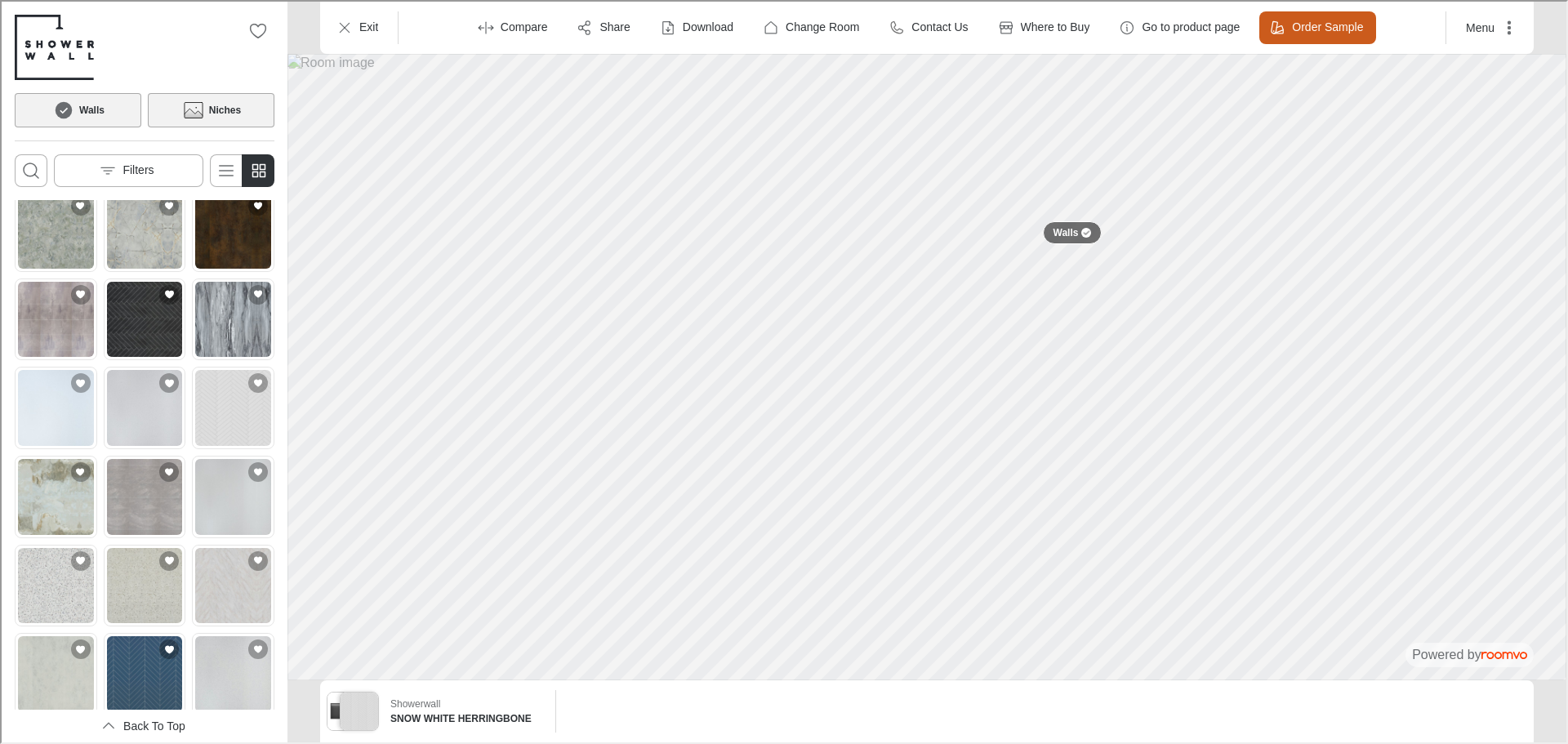
scroll to position [551, 0]
click at [133, 642] on img "See NORDIC BLUE CHEVRON in the room" at bounding box center [143, 670] width 76 height 76
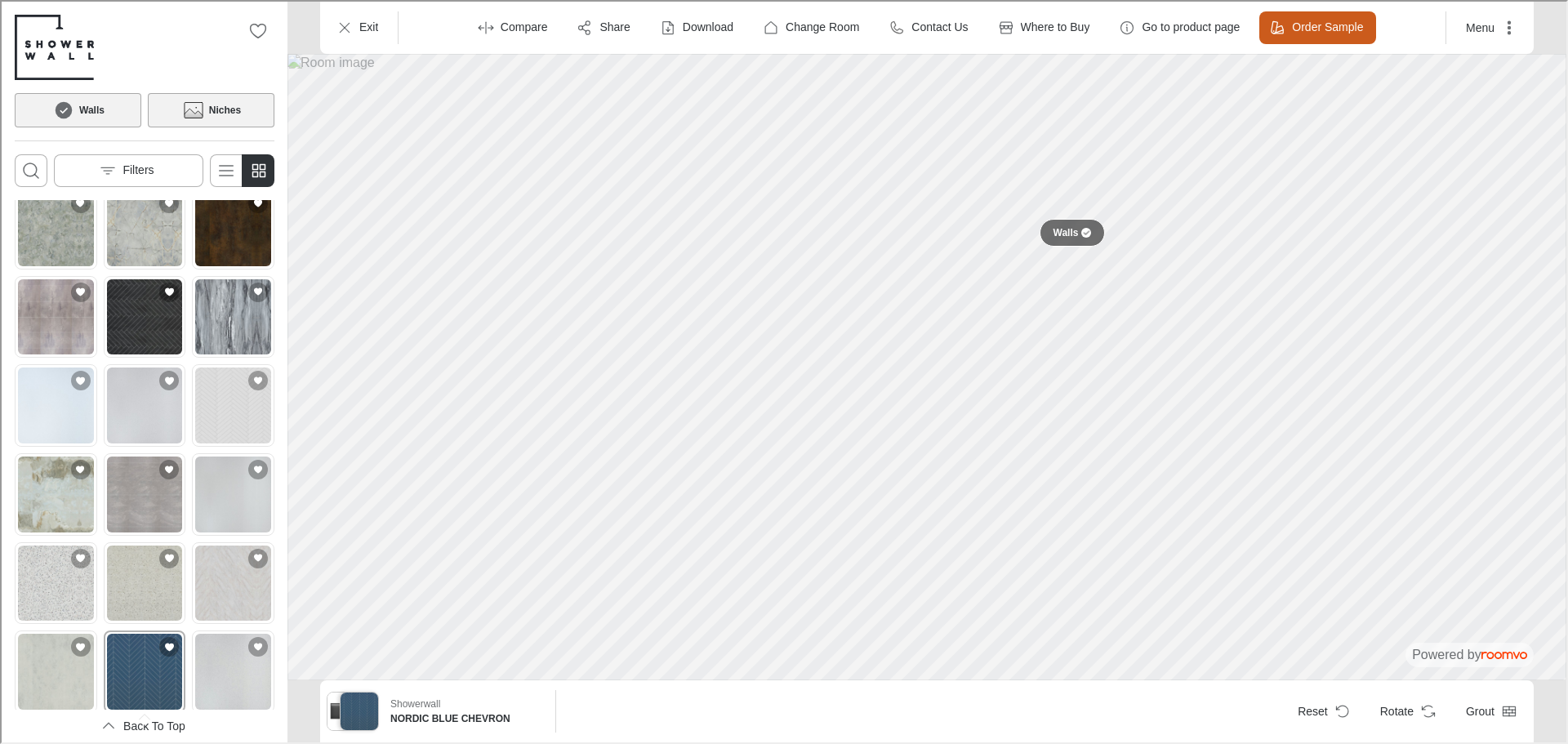
drag, startPoint x: 1081, startPoint y: 230, endPoint x: 1080, endPoint y: 462, distance: 232.0
click at [1080, 236] on div at bounding box center [1084, 231] width 10 height 10
click at [1047, 503] on button at bounding box center [1040, 498] width 33 height 33
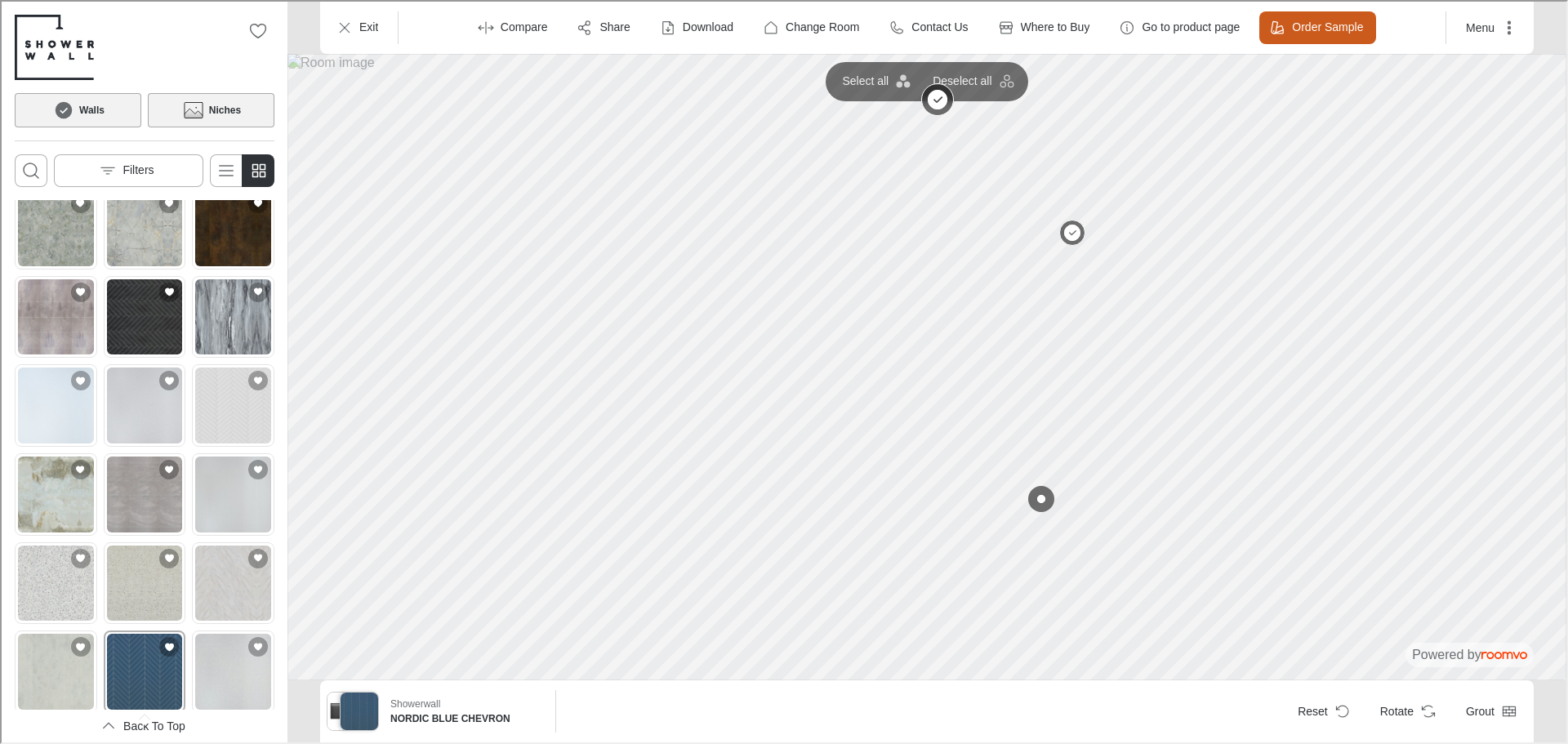
click at [930, 94] on button at bounding box center [936, 98] width 33 height 33
click at [1077, 230] on button at bounding box center [1071, 232] width 33 height 33
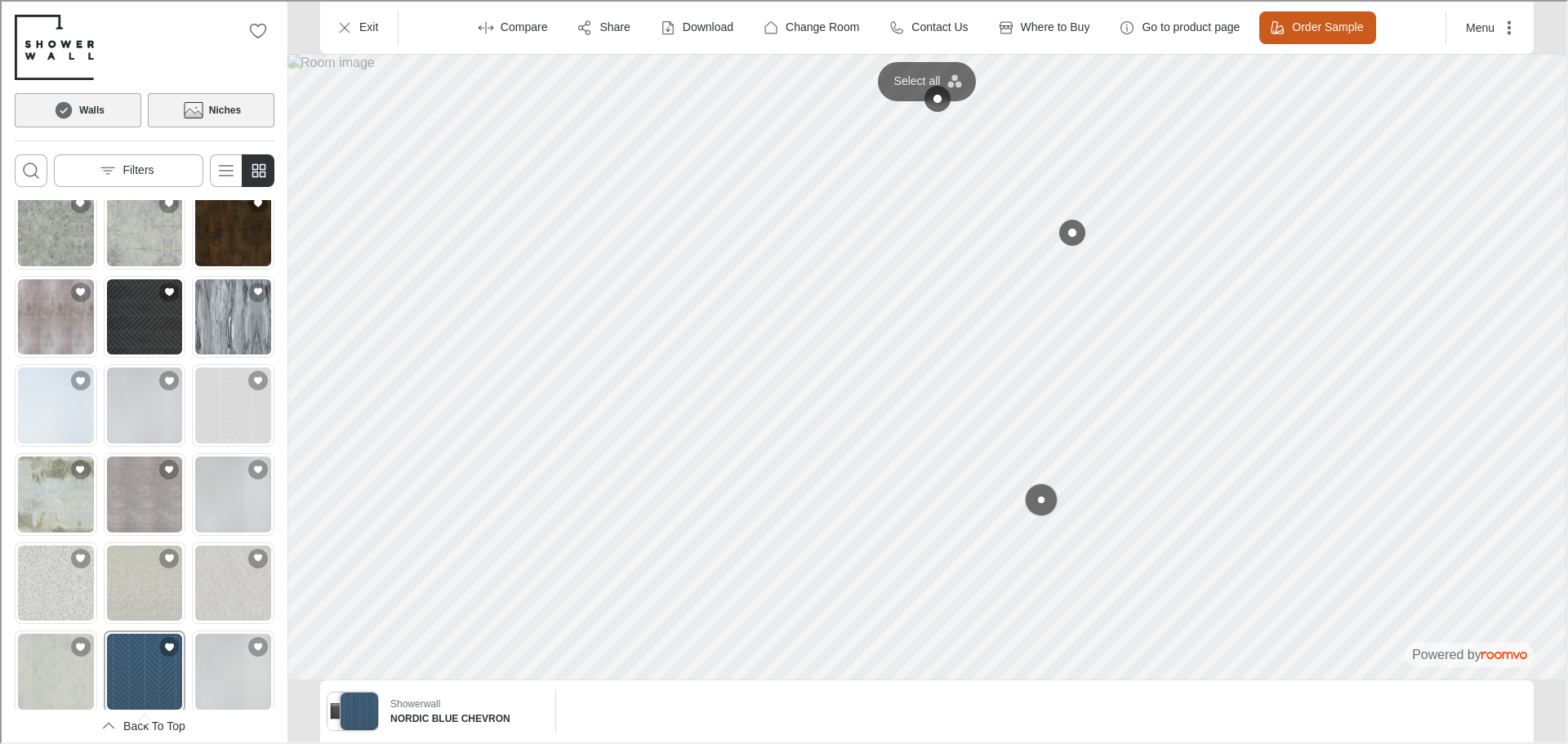
click at [1044, 498] on button at bounding box center [1040, 498] width 33 height 33
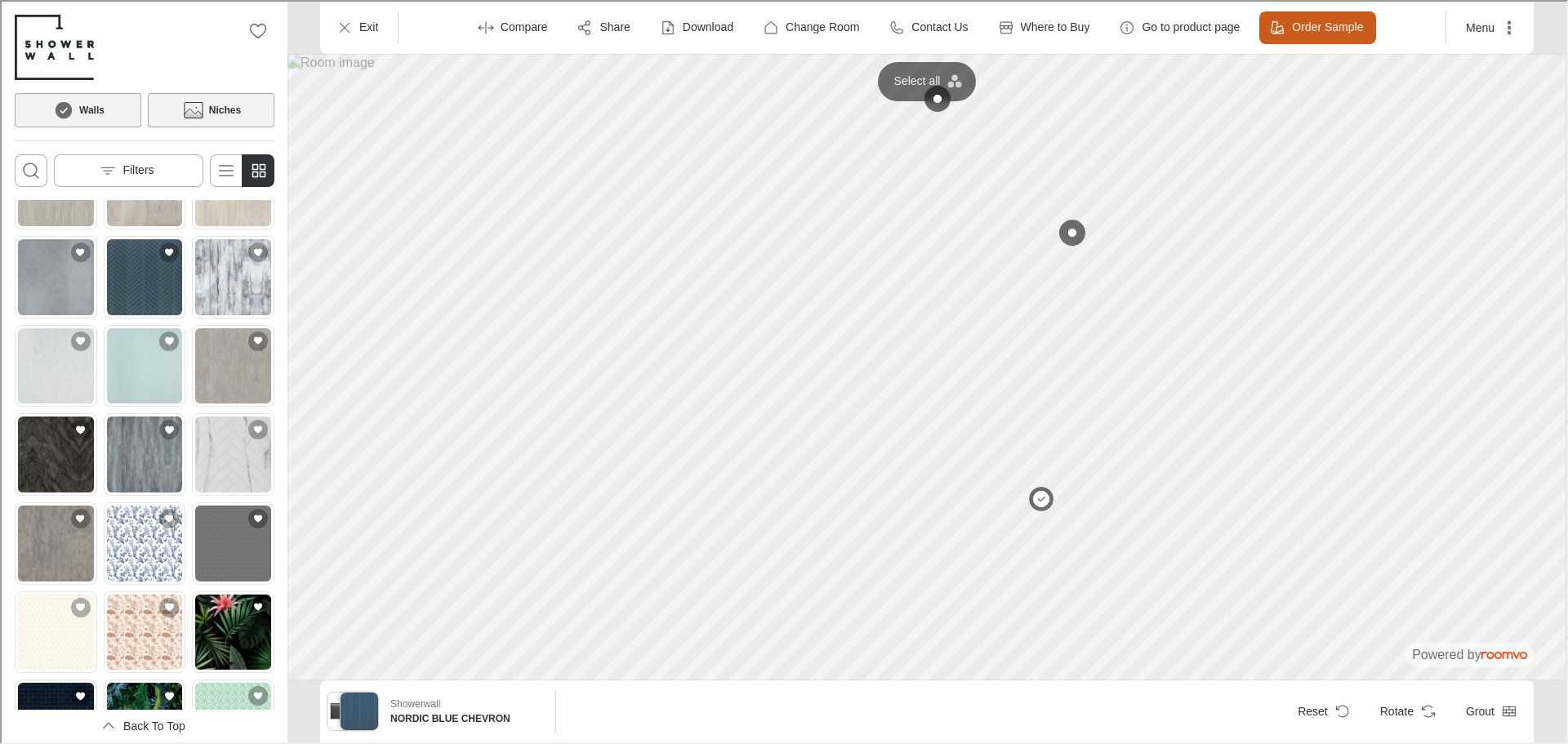
scroll to position [2306, 0]
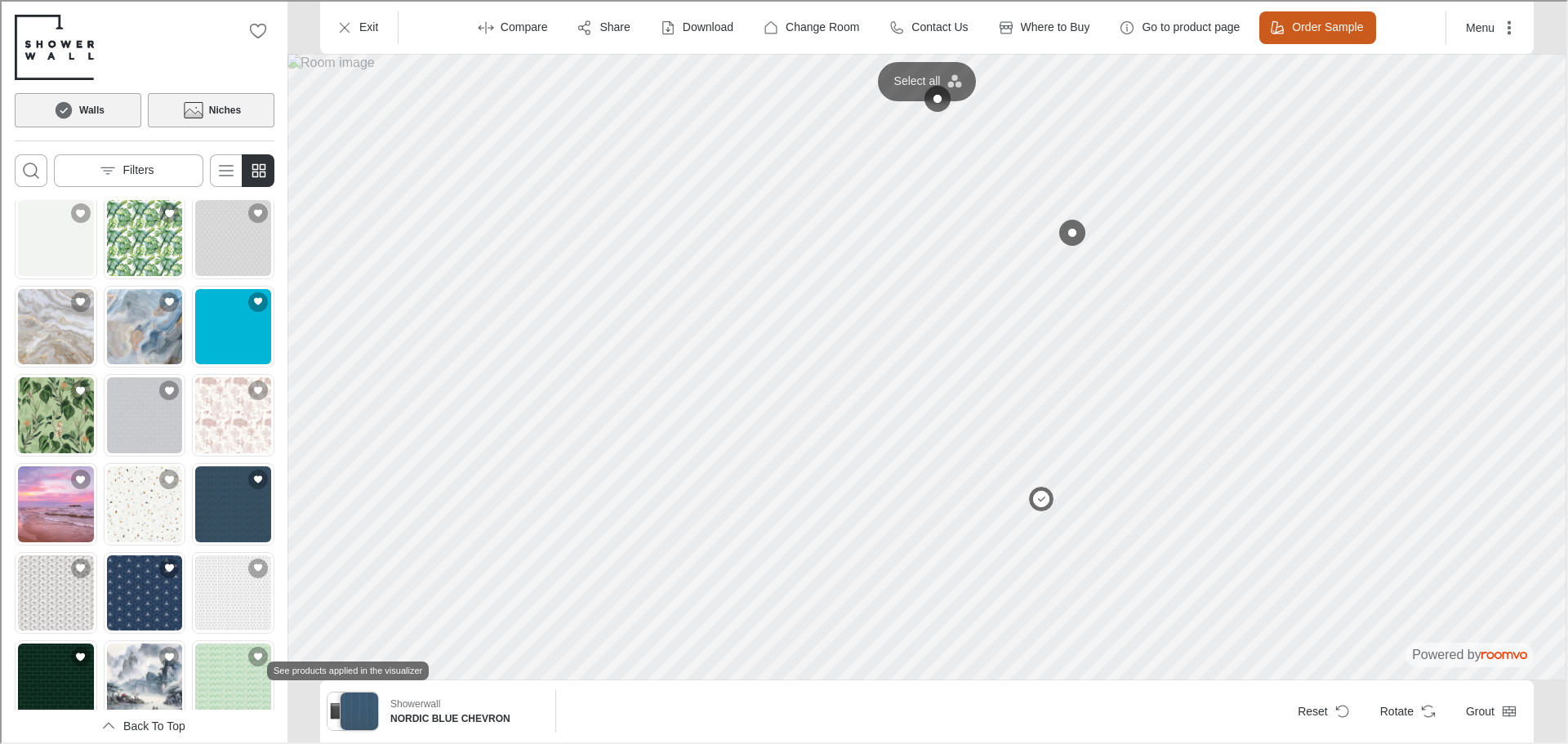
drag, startPoint x: 370, startPoint y: 703, endPoint x: 325, endPoint y: 703, distance: 45.0
click at [325, 703] on button "See products applied in the visualizer" at bounding box center [351, 709] width 52 height 40
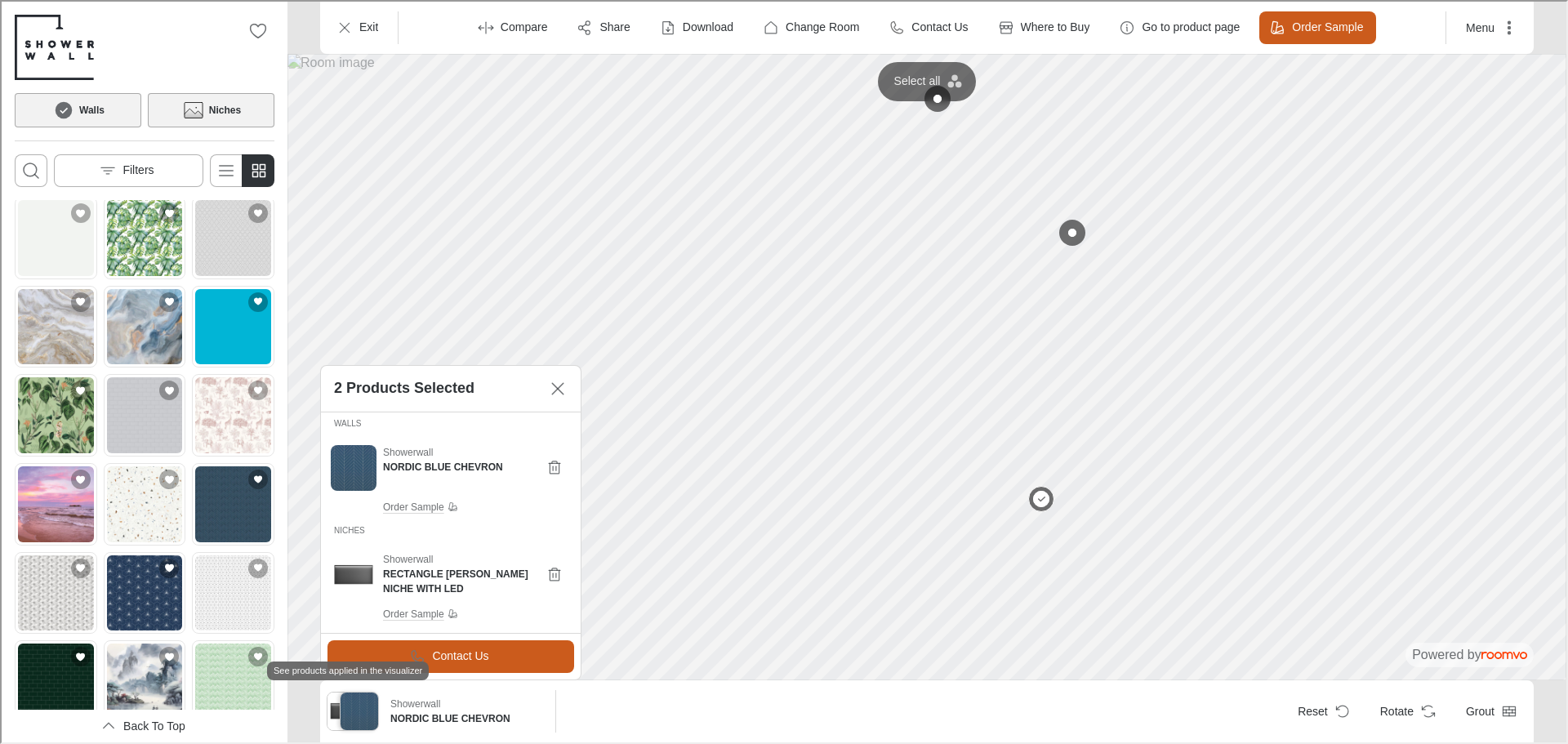
click at [337, 701] on img "See products applied in the visualizer" at bounding box center [344, 709] width 38 height 38
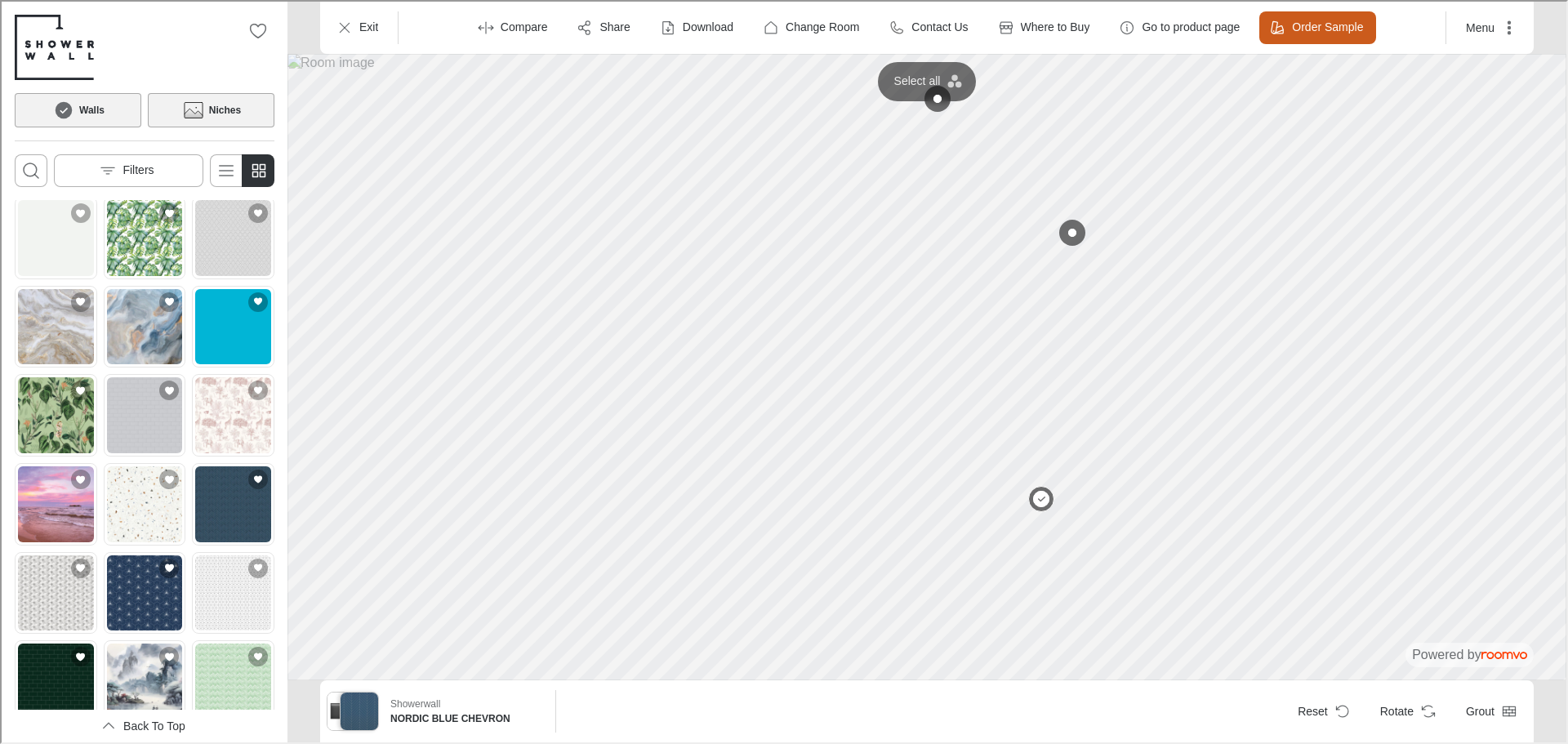
drag, startPoint x: 360, startPoint y: 710, endPoint x: 313, endPoint y: 710, distance: 47.0
click at [313, 710] on div "Showerwall NORDIC BLUE CHEVRON Reset Rotate Grout" at bounding box center [925, 710] width 1279 height 62
click at [361, 708] on img "See products applied in the visualizer" at bounding box center [357, 709] width 38 height 38
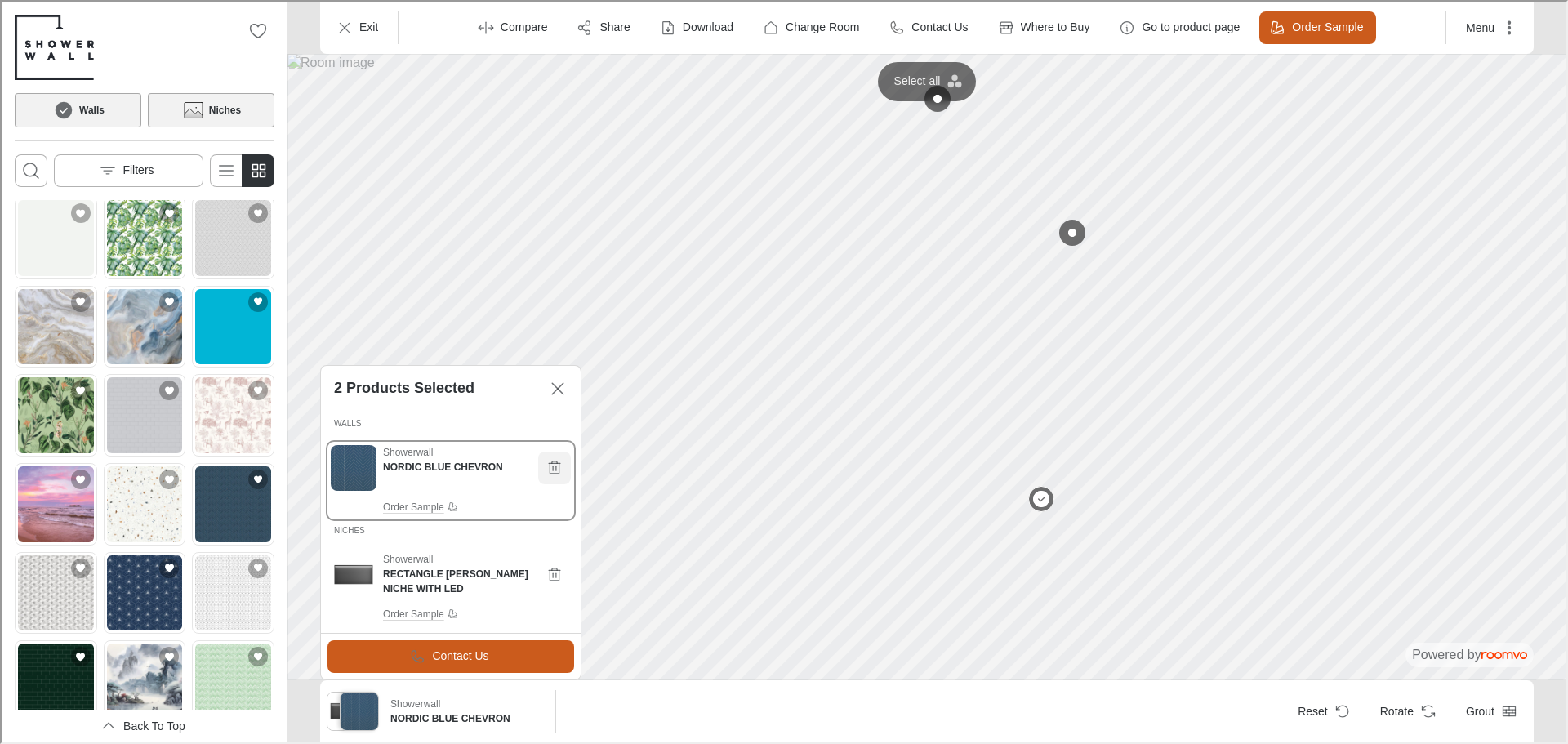
click at [559, 469] on icon "Reset NORDIC BLUE CHEVRON" at bounding box center [552, 466] width 16 height 16
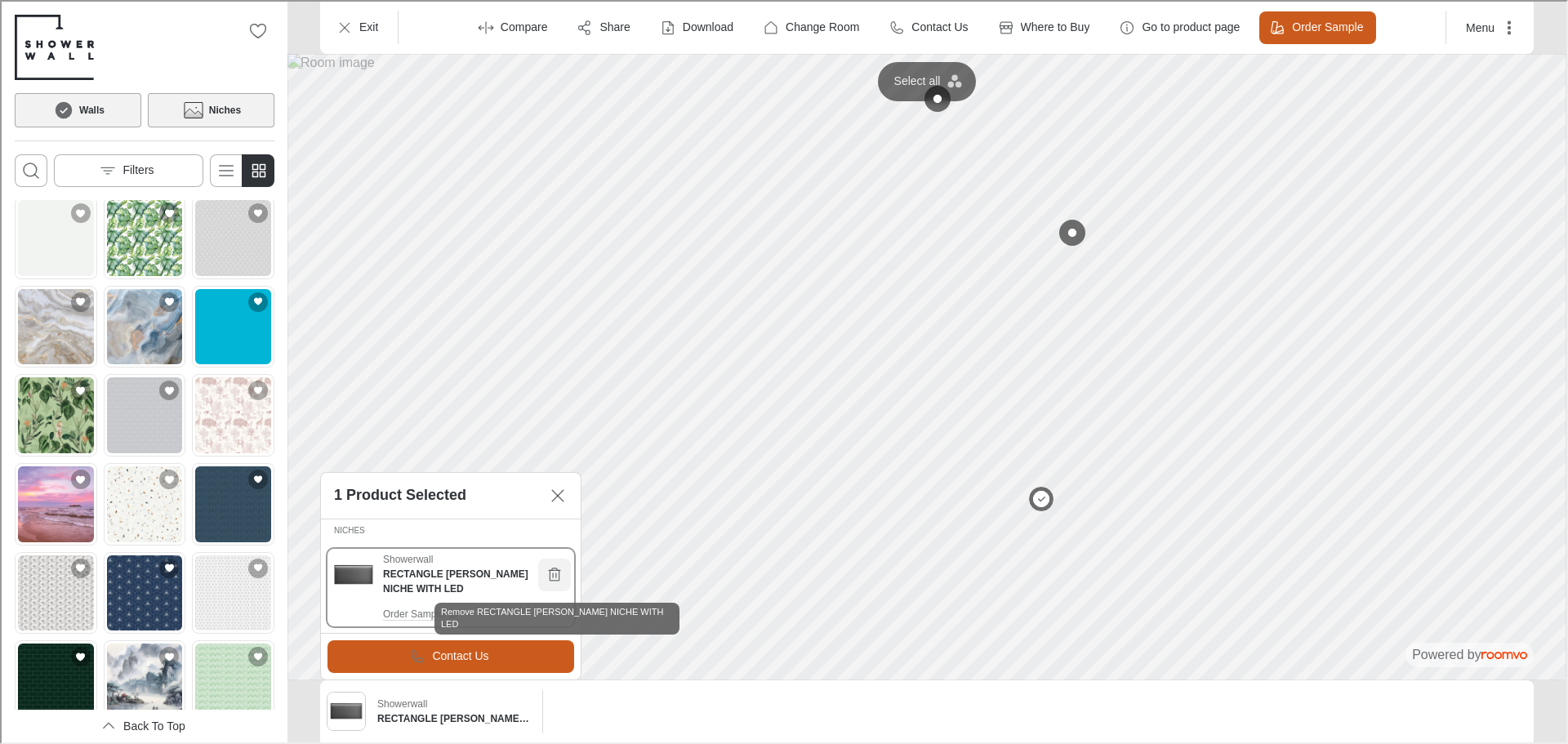
click at [552, 577] on icon "Remove RECTANGLE MATT BLACK NICHE WITH LED" at bounding box center [552, 573] width 16 height 16
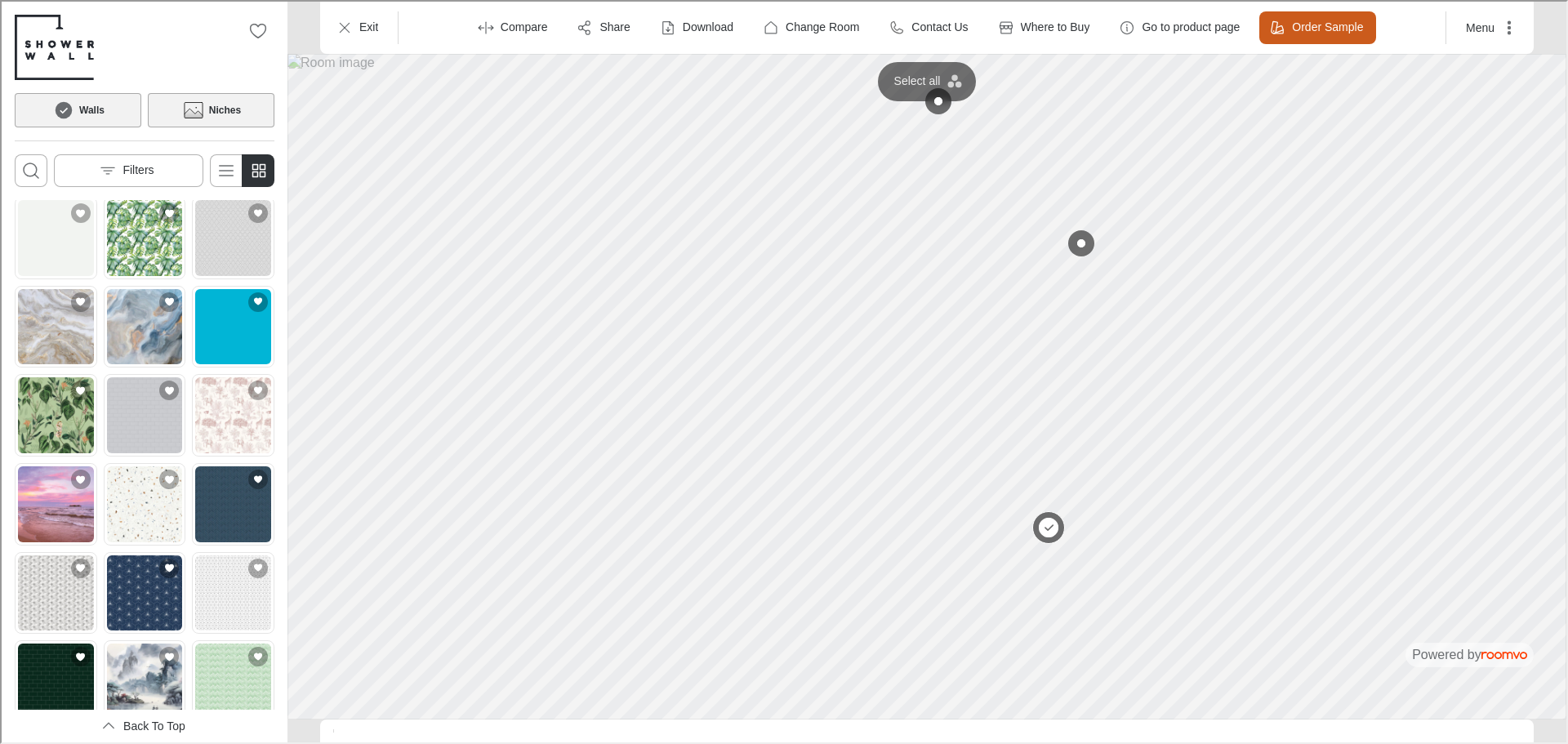
click at [1045, 515] on button at bounding box center [1047, 526] width 33 height 33
click at [1069, 233] on button "Walls" at bounding box center [1080, 242] width 51 height 28
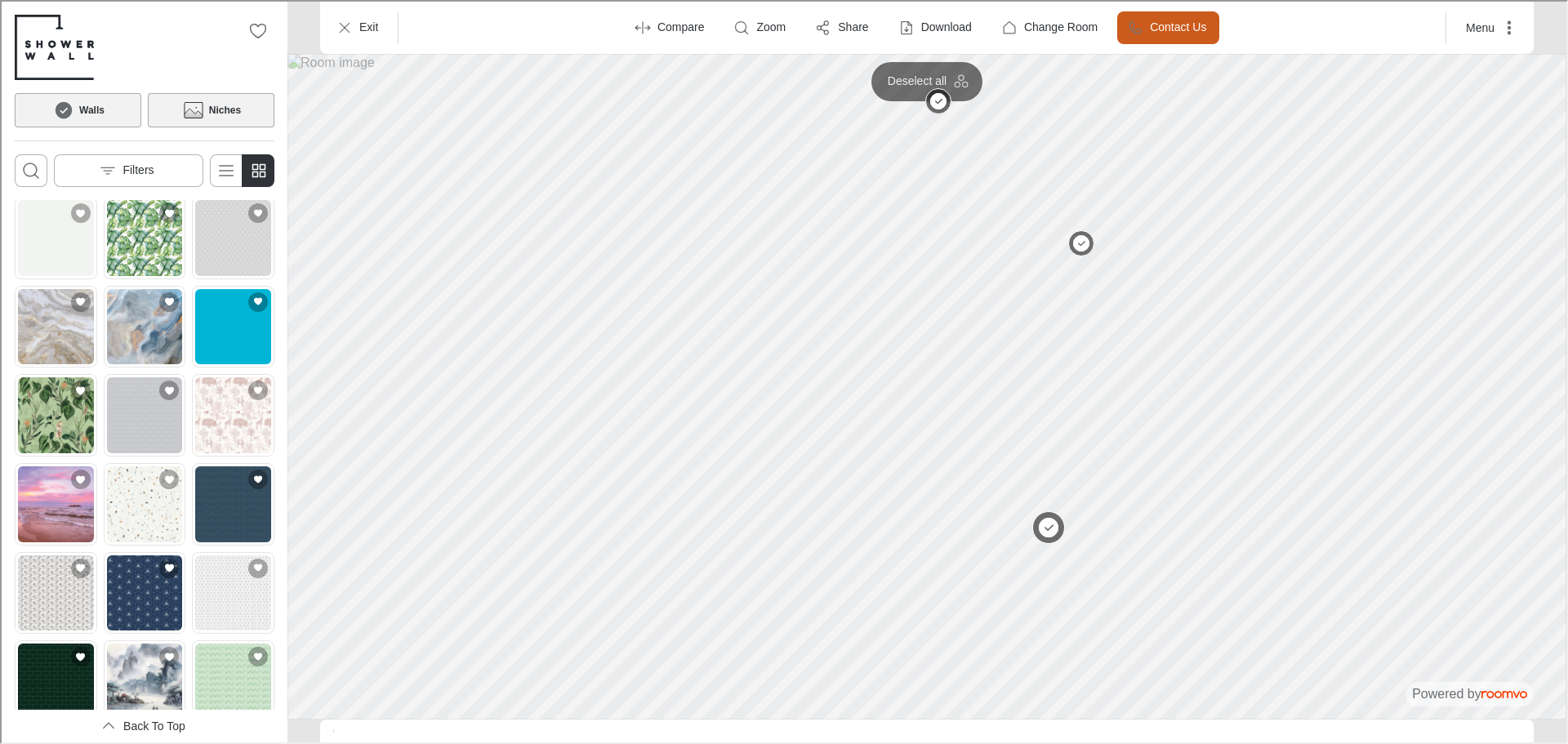
click at [1053, 518] on button at bounding box center [1047, 526] width 33 height 33
click at [1054, 524] on button at bounding box center [1047, 526] width 33 height 33
click at [1075, 238] on button at bounding box center [1080, 243] width 33 height 33
click at [934, 103] on button at bounding box center [936, 101] width 33 height 33
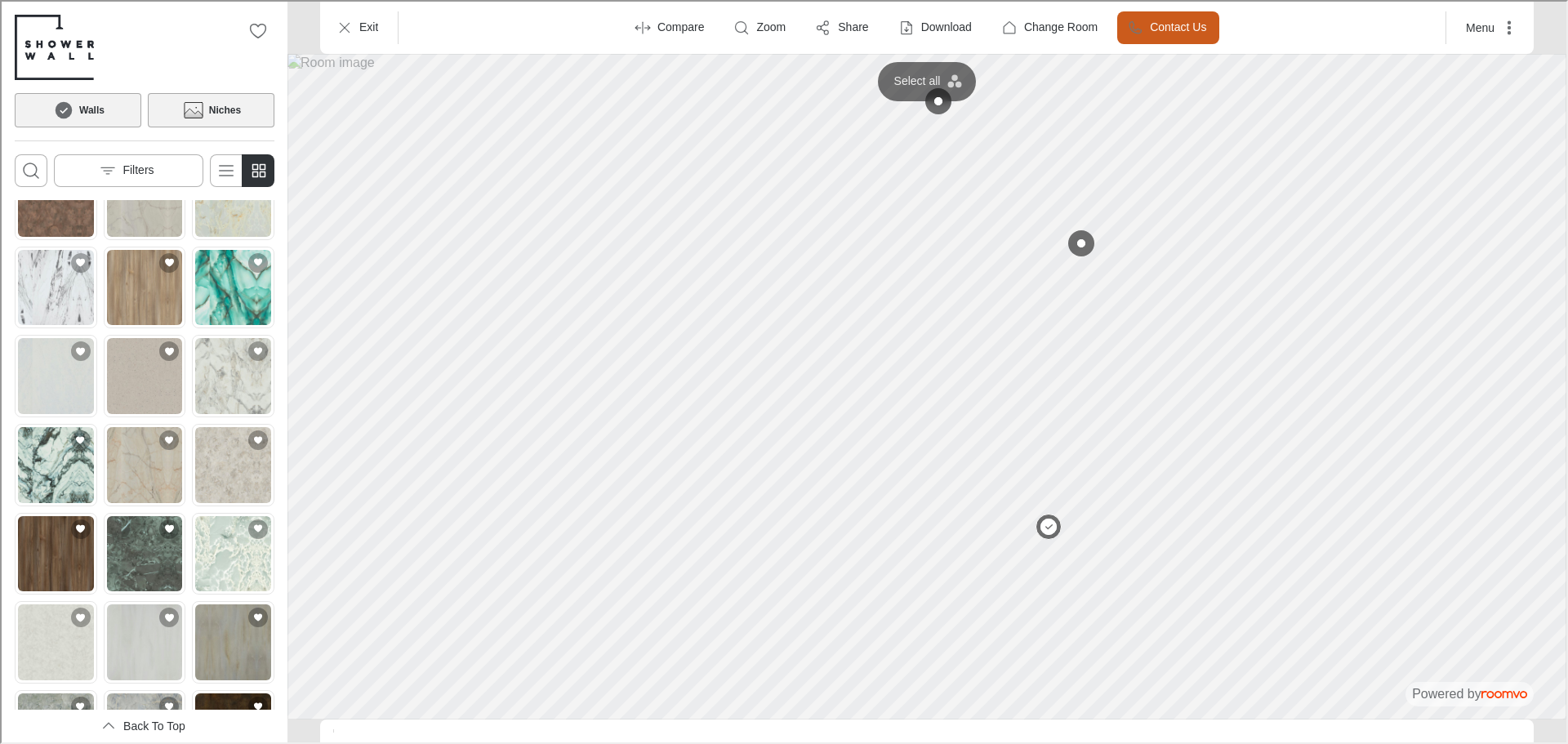
scroll to position [0, 0]
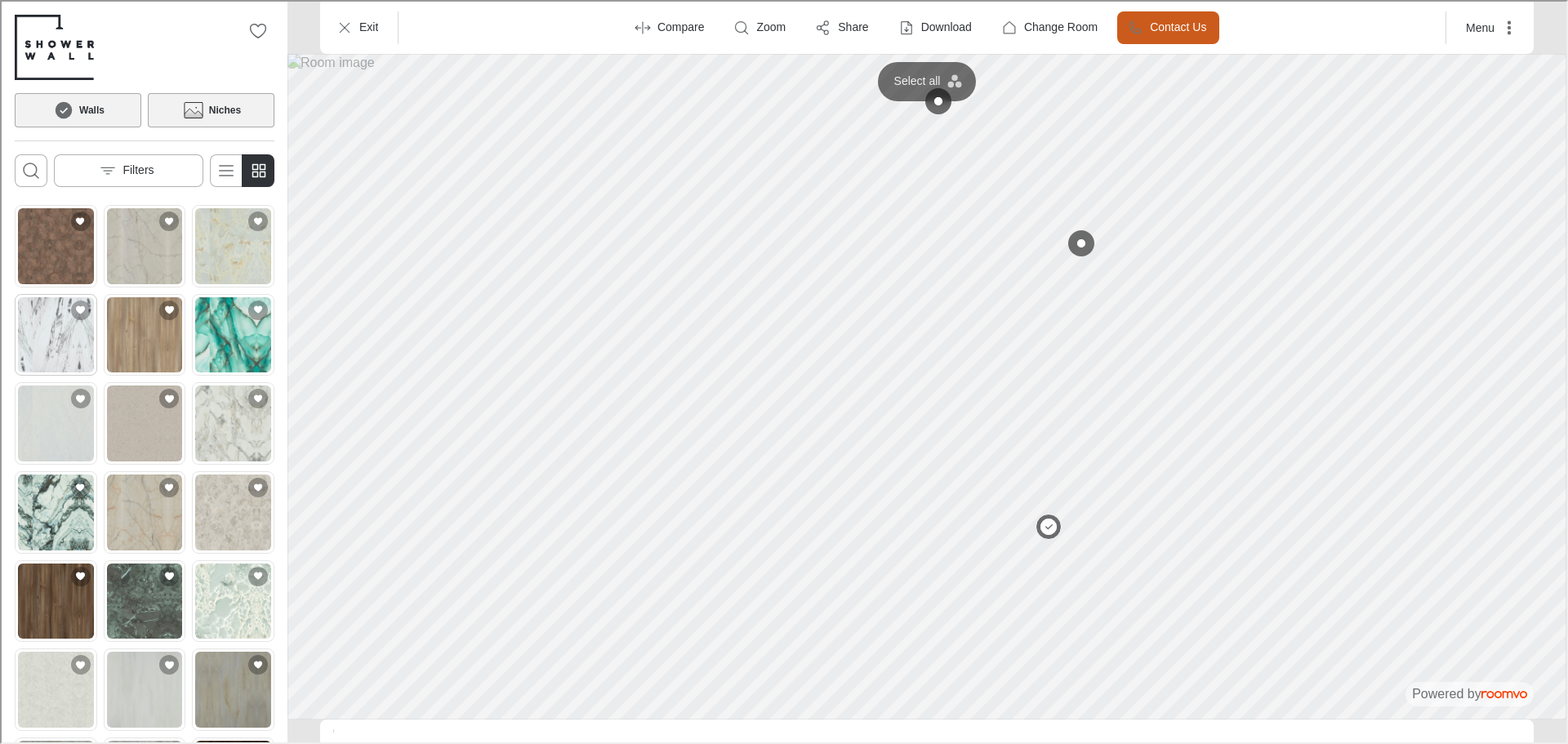
click at [57, 346] on img "See LIGHTNING MARBLE in the room" at bounding box center [54, 334] width 76 height 76
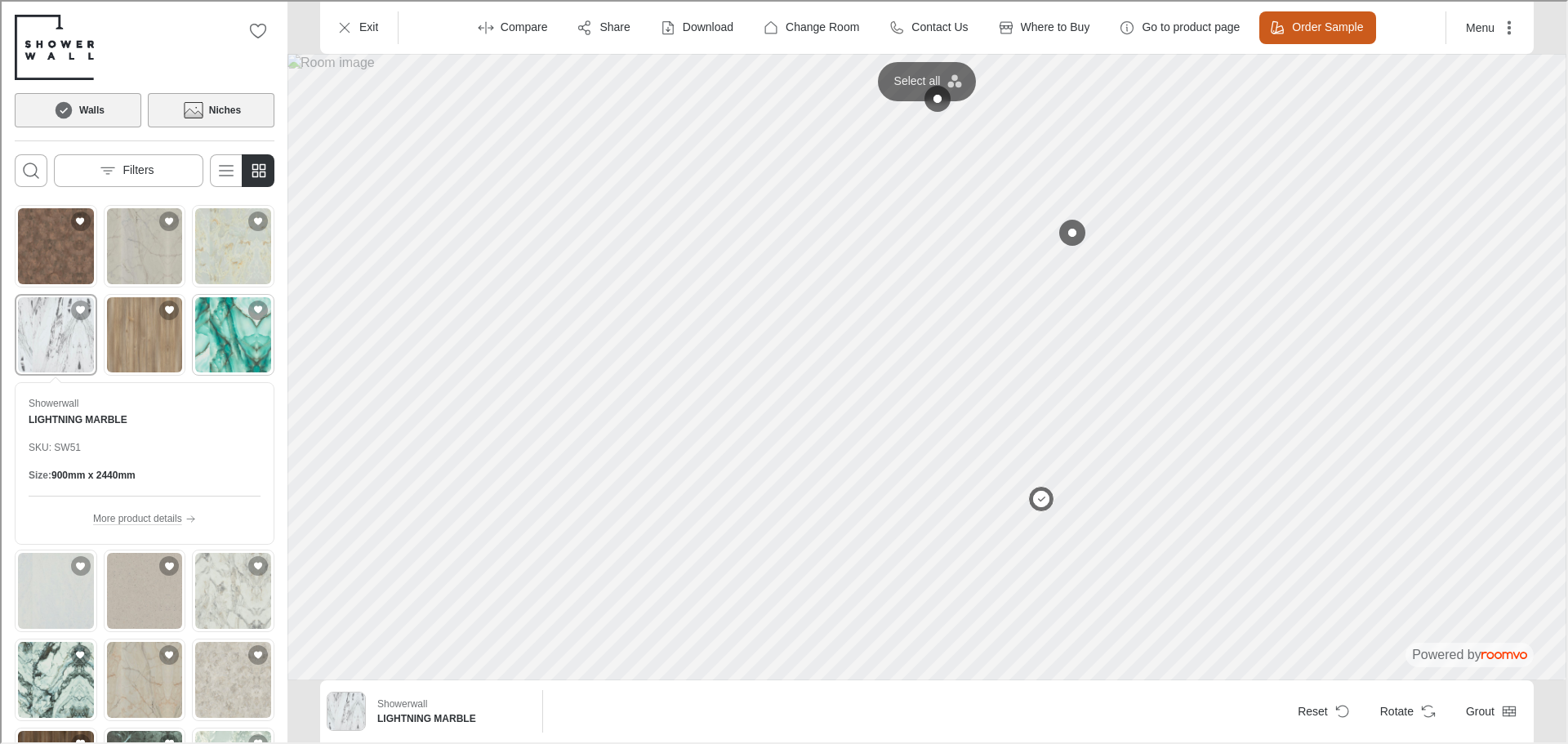
click at [210, 326] on img "See ONXY OCEAN in the room" at bounding box center [231, 334] width 76 height 76
